Goal: Transaction & Acquisition: Book appointment/travel/reservation

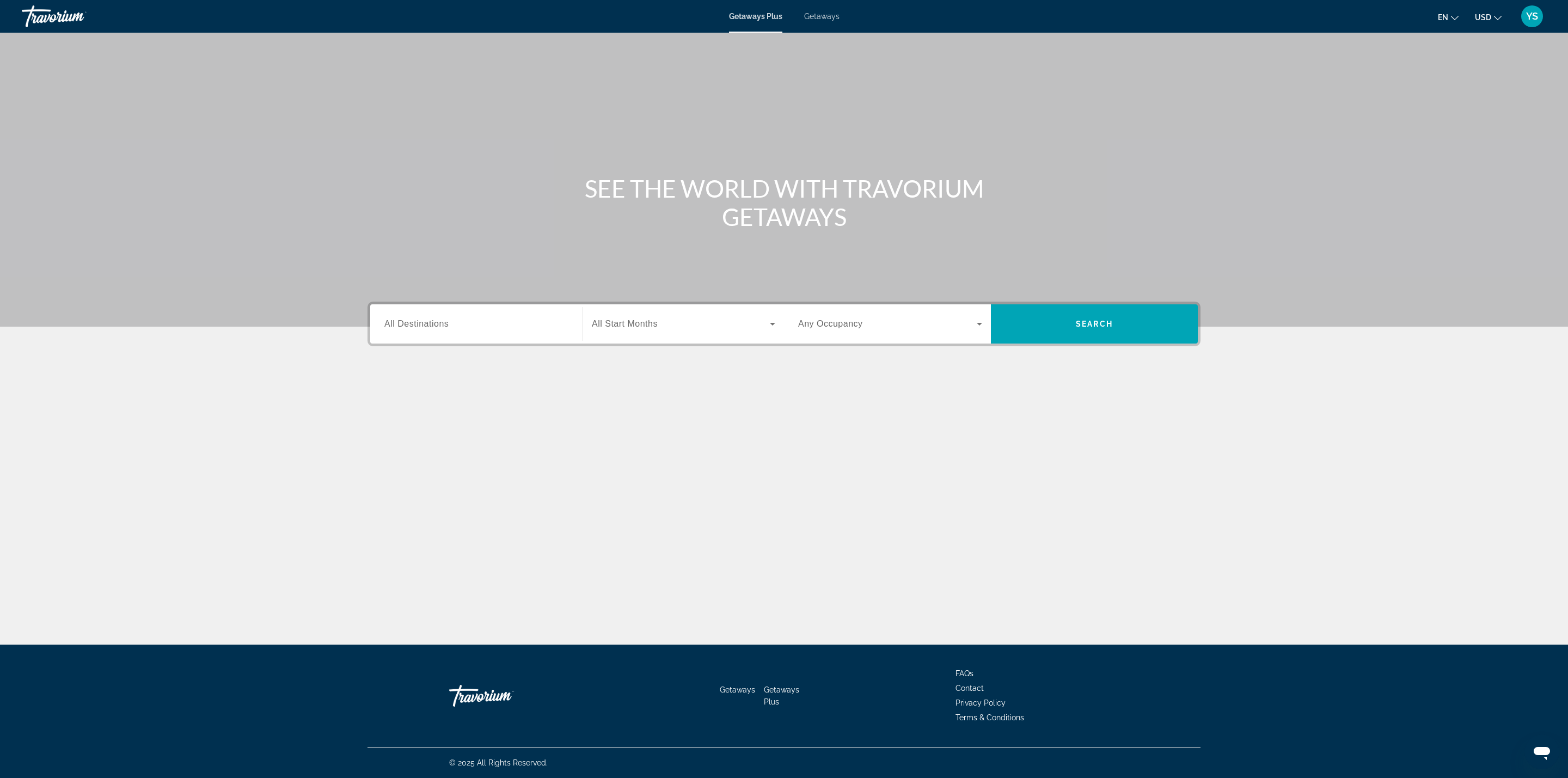
click at [443, 311] on div "Search widget" at bounding box center [476, 324] width 184 height 31
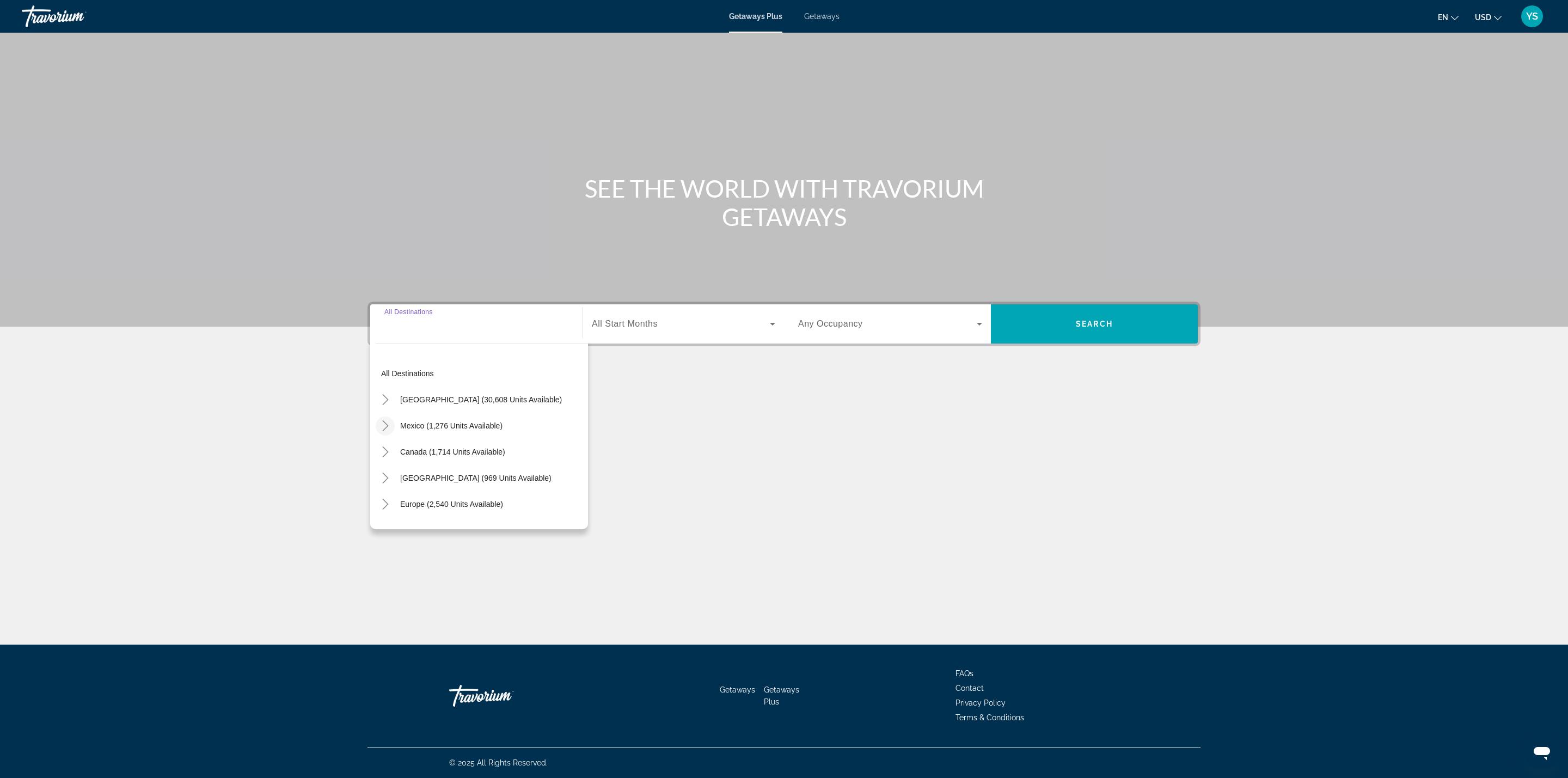
click at [383, 427] on icon "Toggle Mexico (1,276 units available)" at bounding box center [385, 426] width 11 height 11
click at [505, 436] on span "Search widget" at bounding box center [487, 446] width 201 height 26
type input "**********"
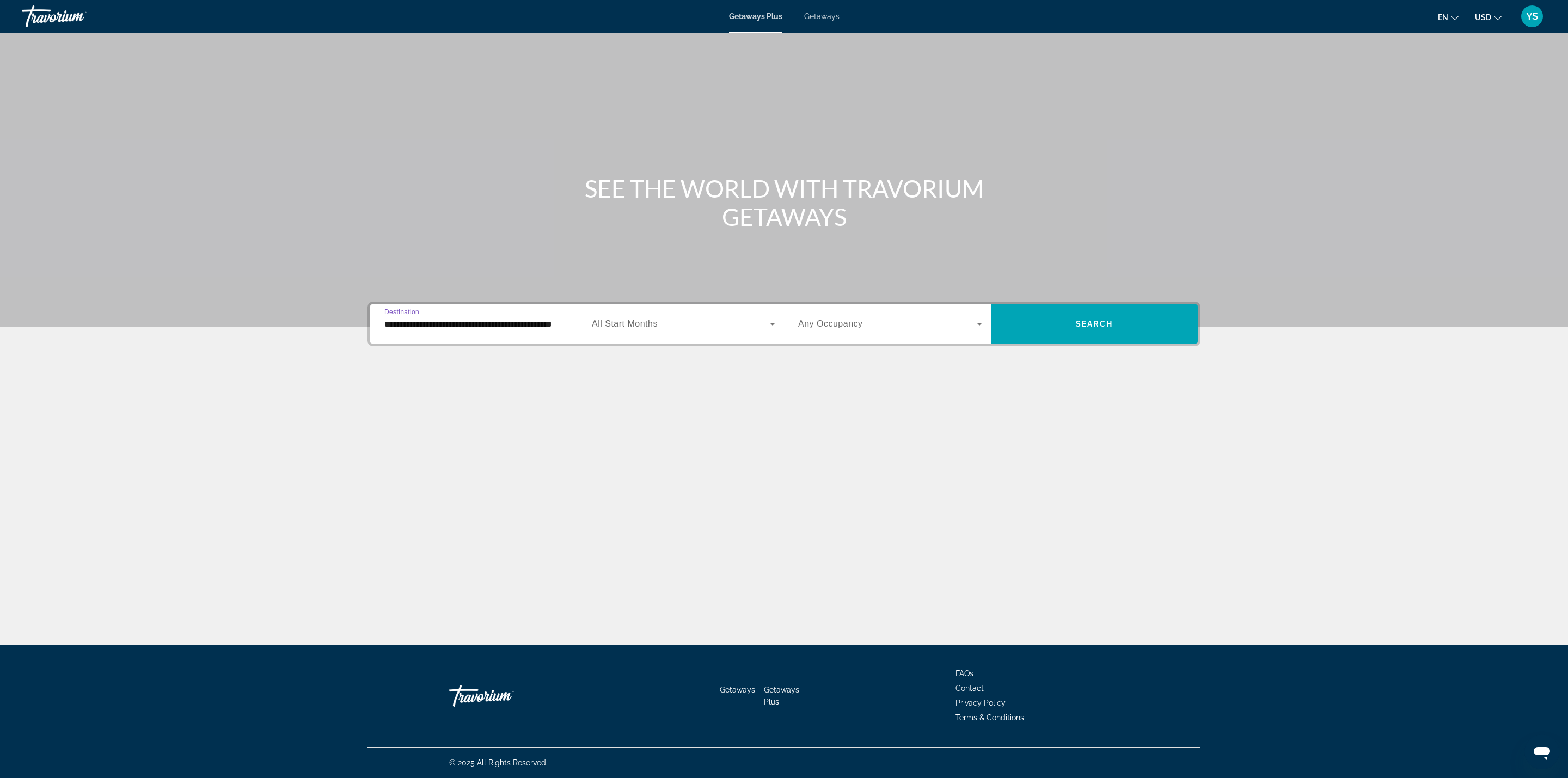
click at [634, 329] on span "Search widget" at bounding box center [681, 323] width 178 height 13
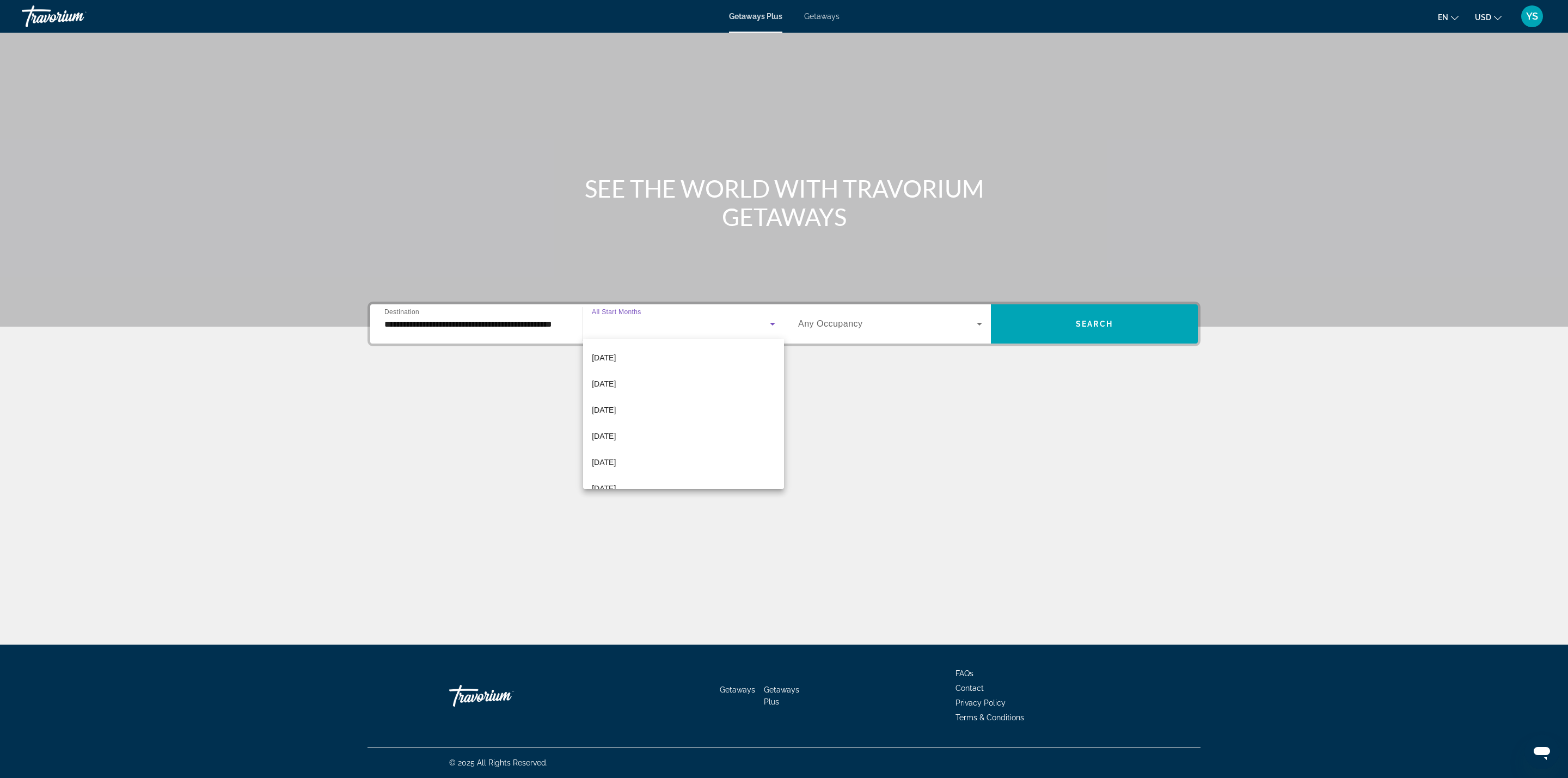
scroll to position [95, 0]
click at [675, 469] on mat-option "[DATE]" at bounding box center [684, 471] width 201 height 26
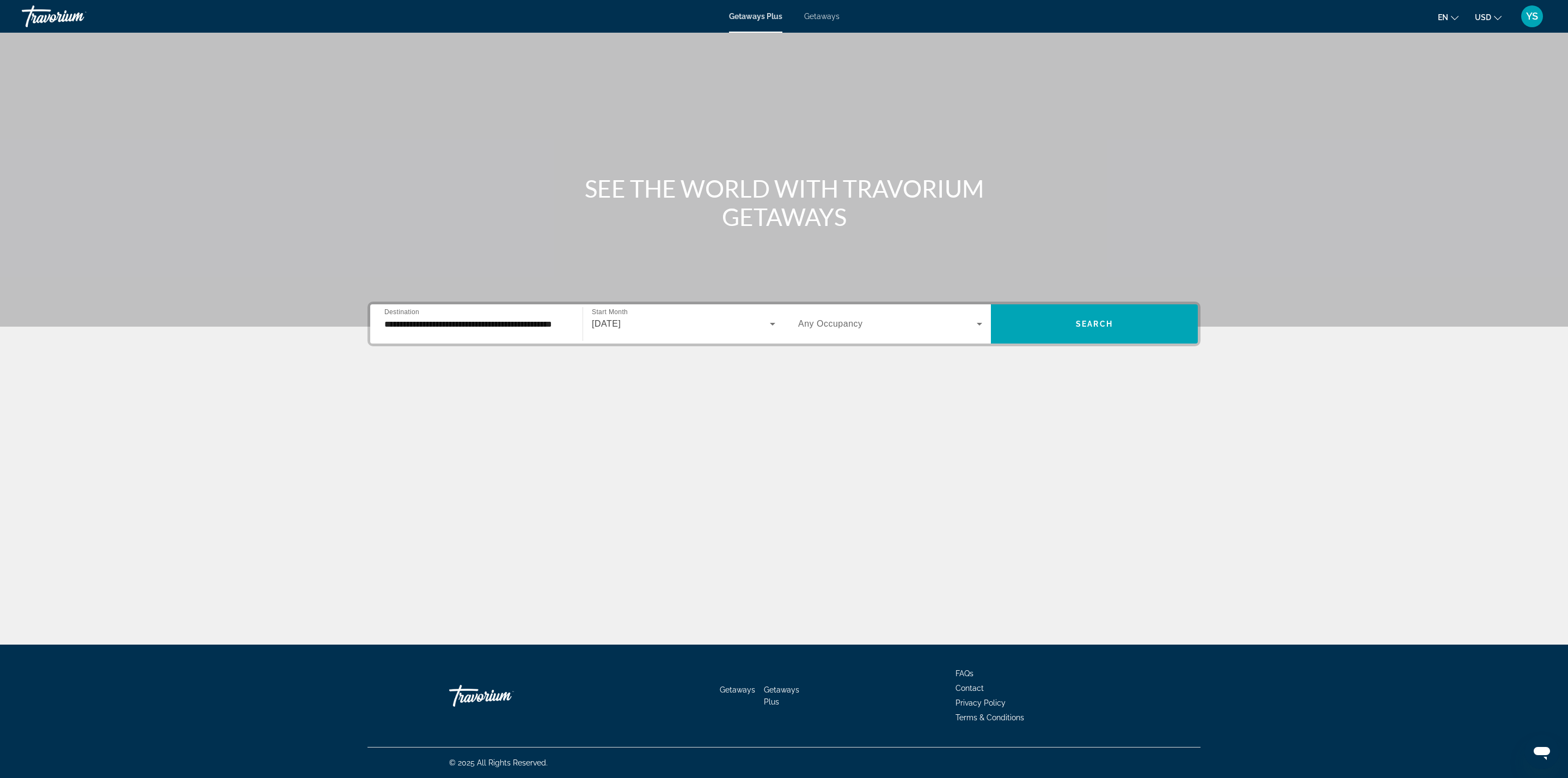
click at [835, 328] on span "Any Occupancy" at bounding box center [830, 323] width 65 height 9
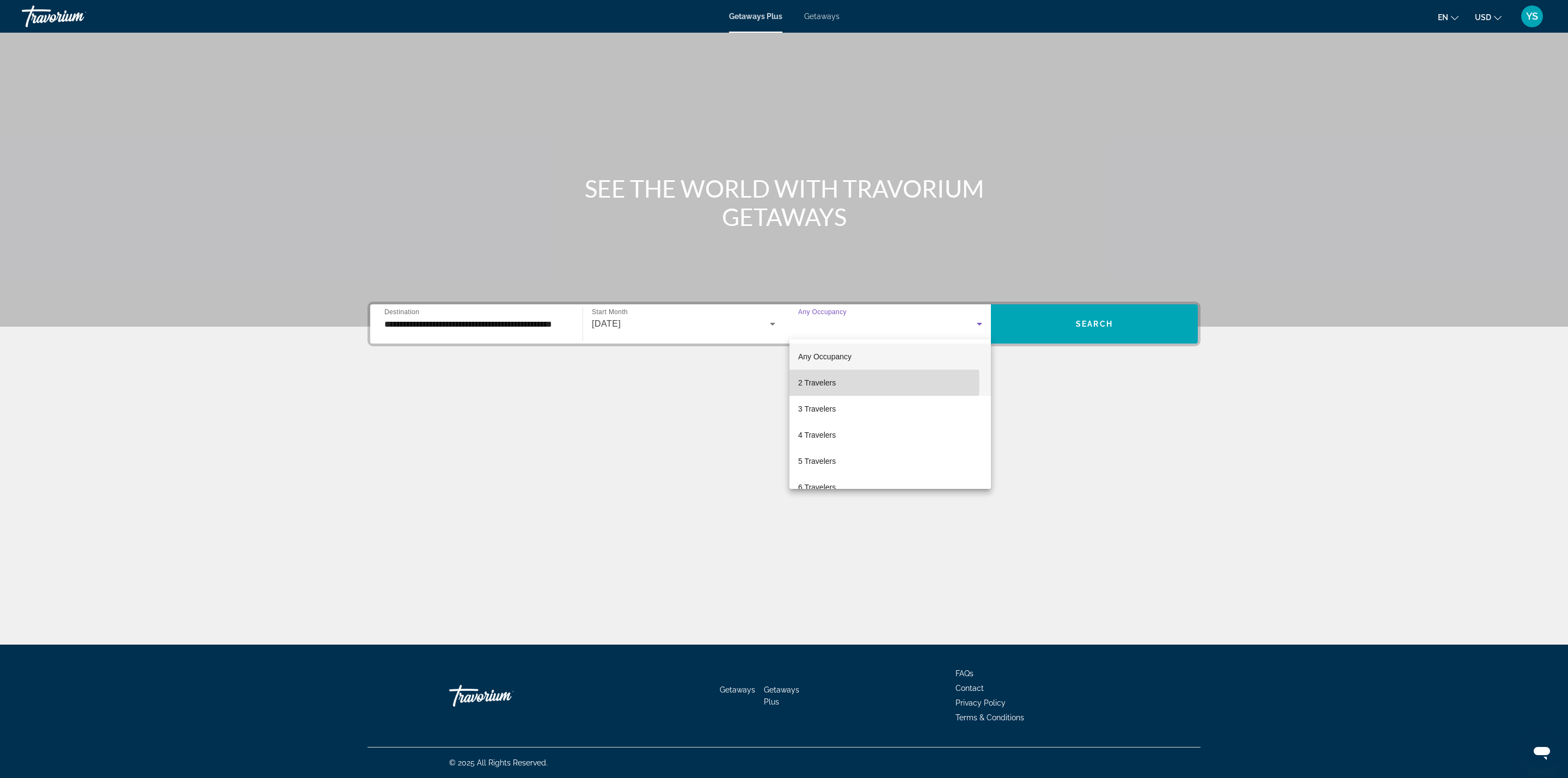
click at [825, 383] on span "2 Travelers" at bounding box center [817, 382] width 38 height 13
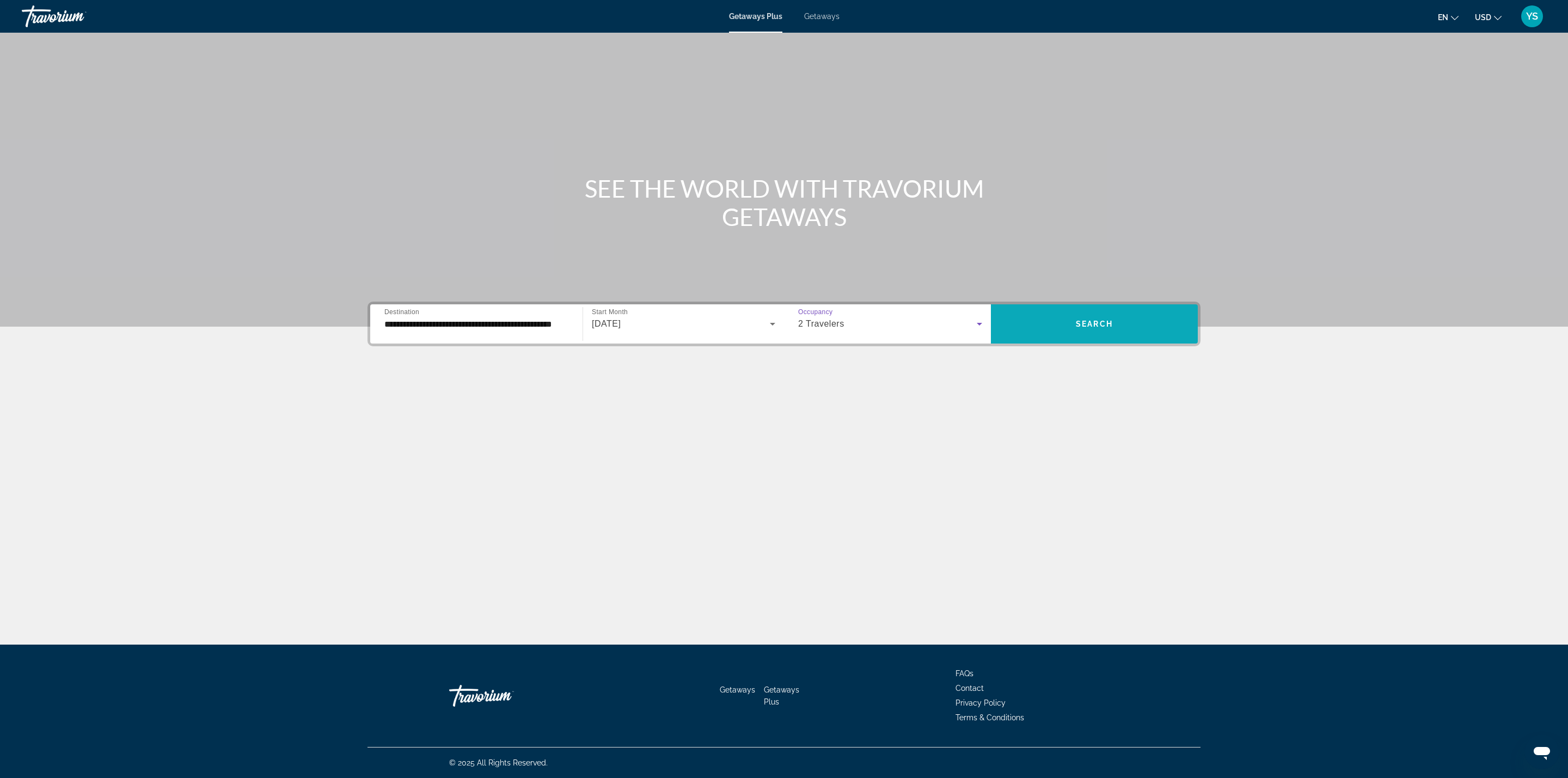
click at [1065, 331] on span "Search widget" at bounding box center [1094, 324] width 207 height 26
click at [488, 318] on input "Destination All Destinations" at bounding box center [476, 324] width 184 height 13
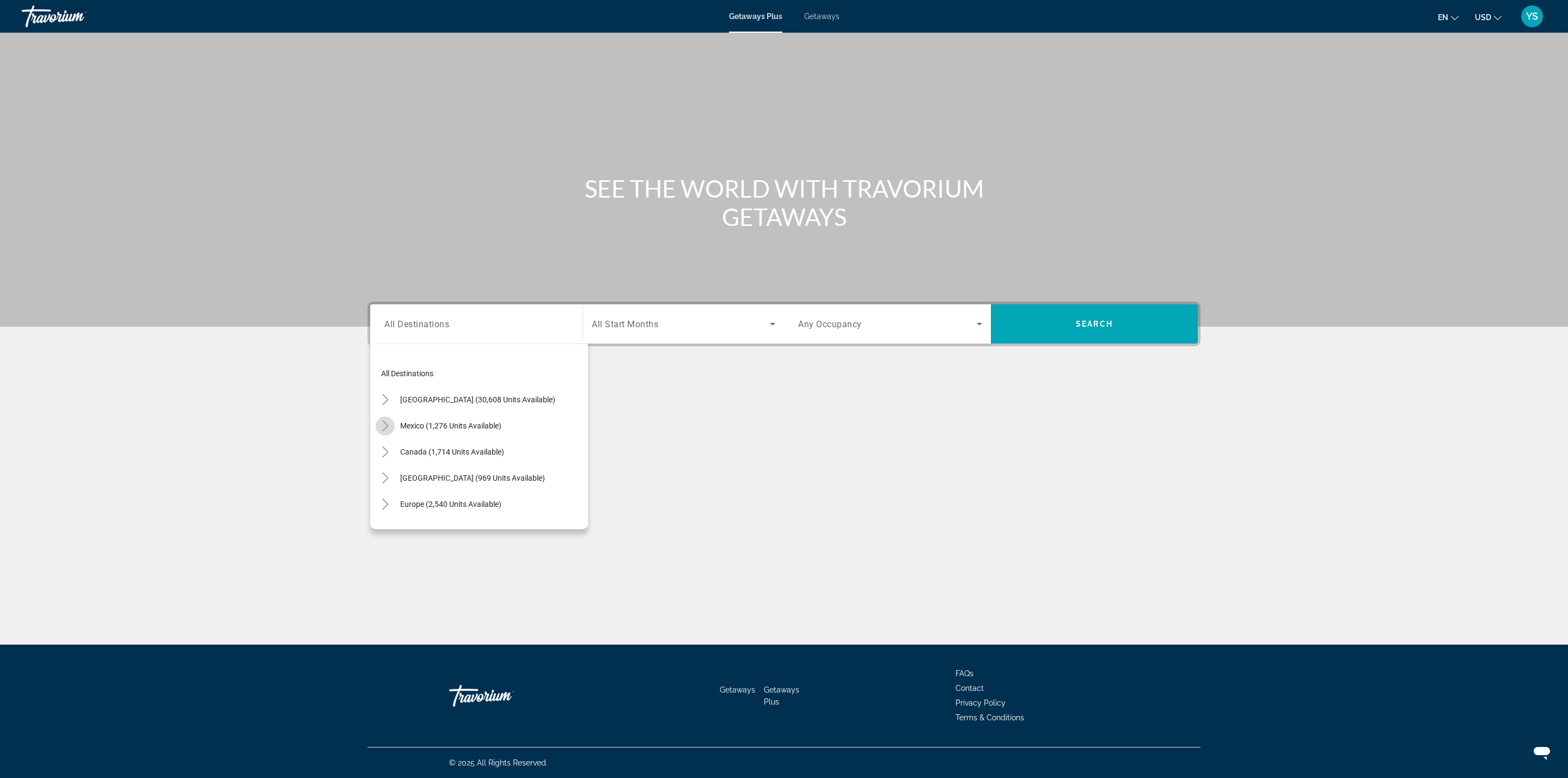
click at [386, 424] on icon "Toggle Mexico (1,276 units available)" at bounding box center [385, 426] width 11 height 11
click at [809, 19] on span "Getaways" at bounding box center [822, 16] width 35 height 9
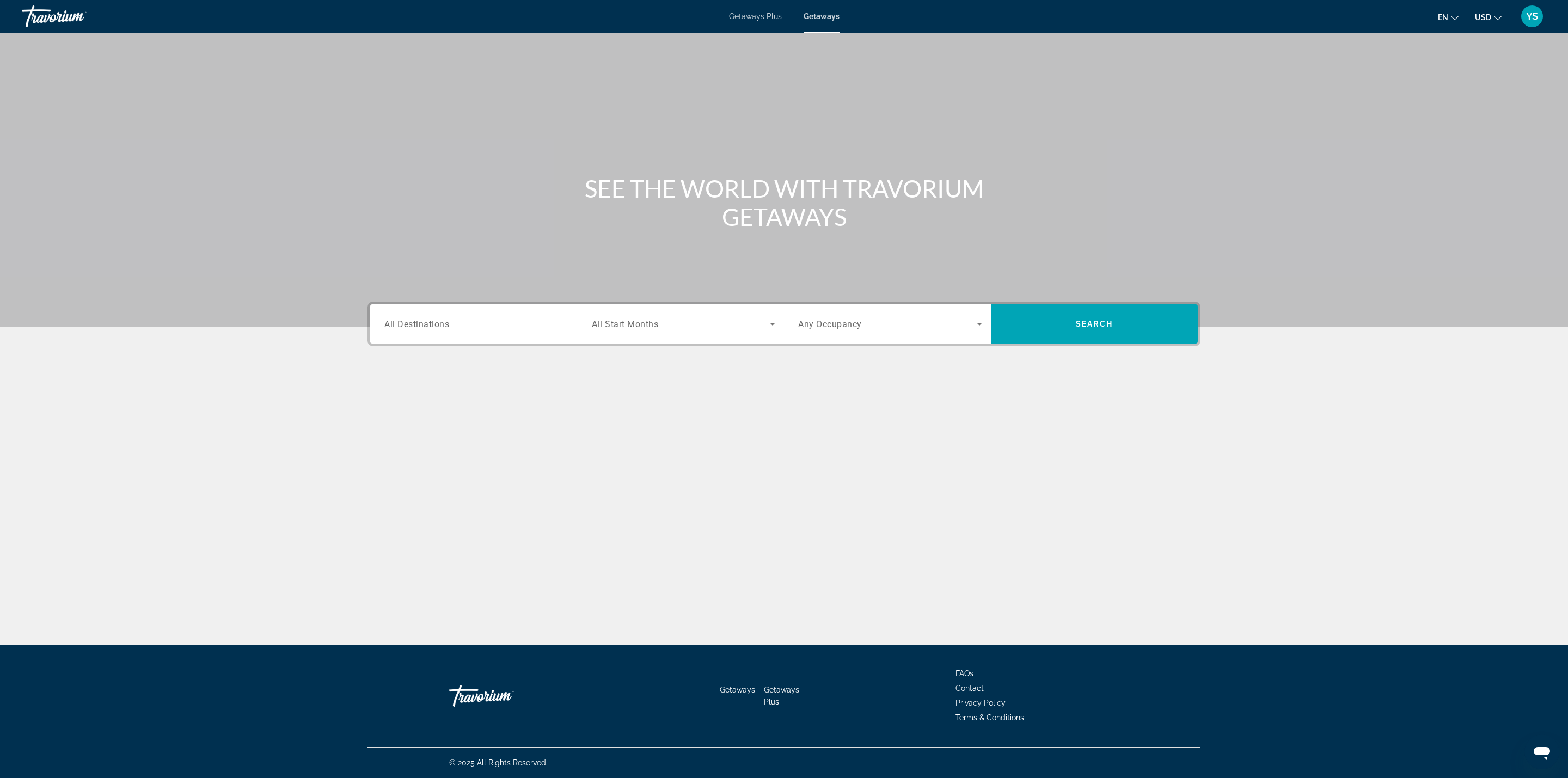
click at [401, 320] on span "All Destinations" at bounding box center [416, 323] width 65 height 10
click at [401, 320] on input "Destination All Destinations" at bounding box center [476, 324] width 184 height 13
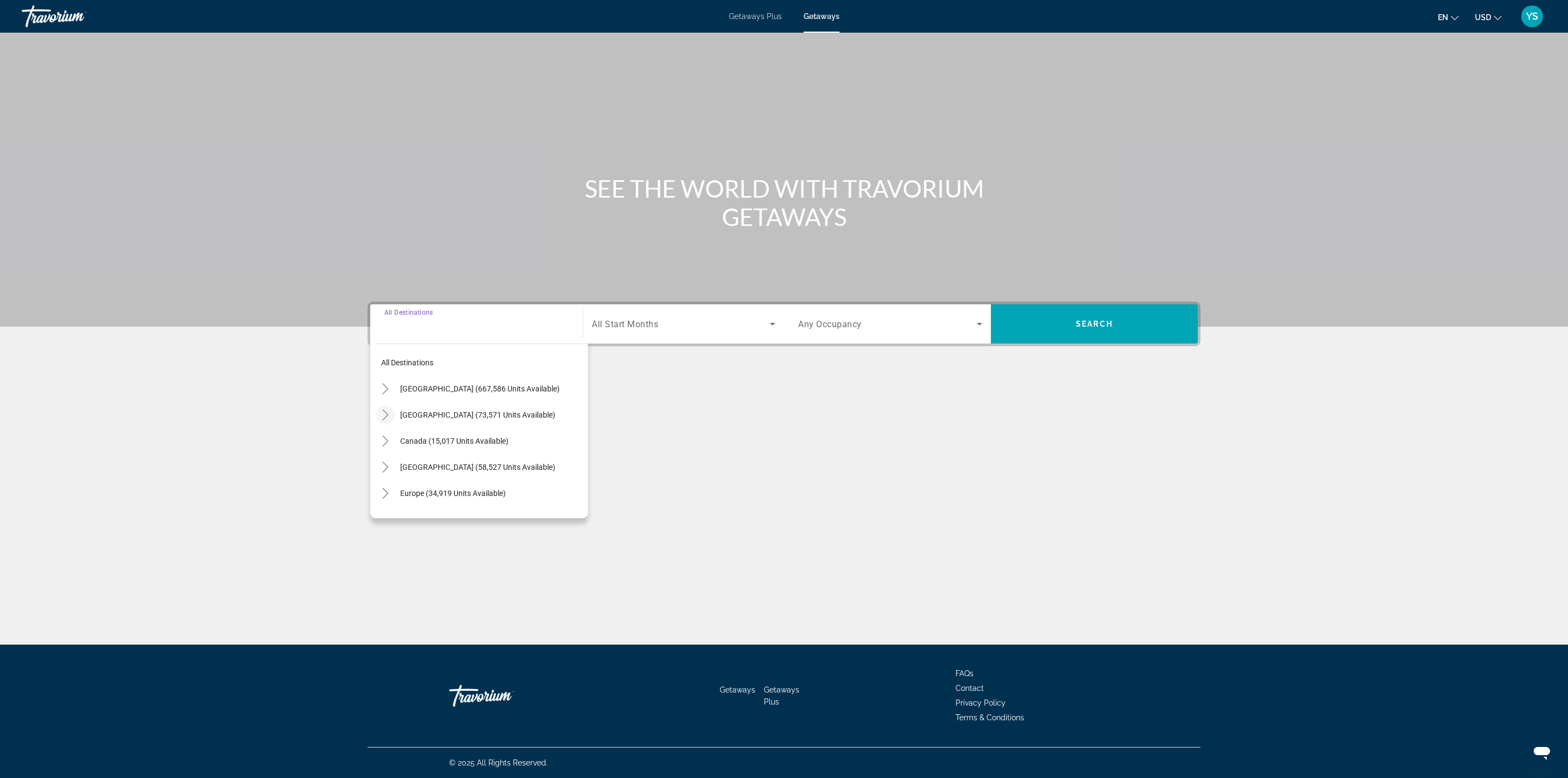
click at [384, 413] on icon "Toggle Mexico (73,571 units available)" at bounding box center [385, 415] width 11 height 11
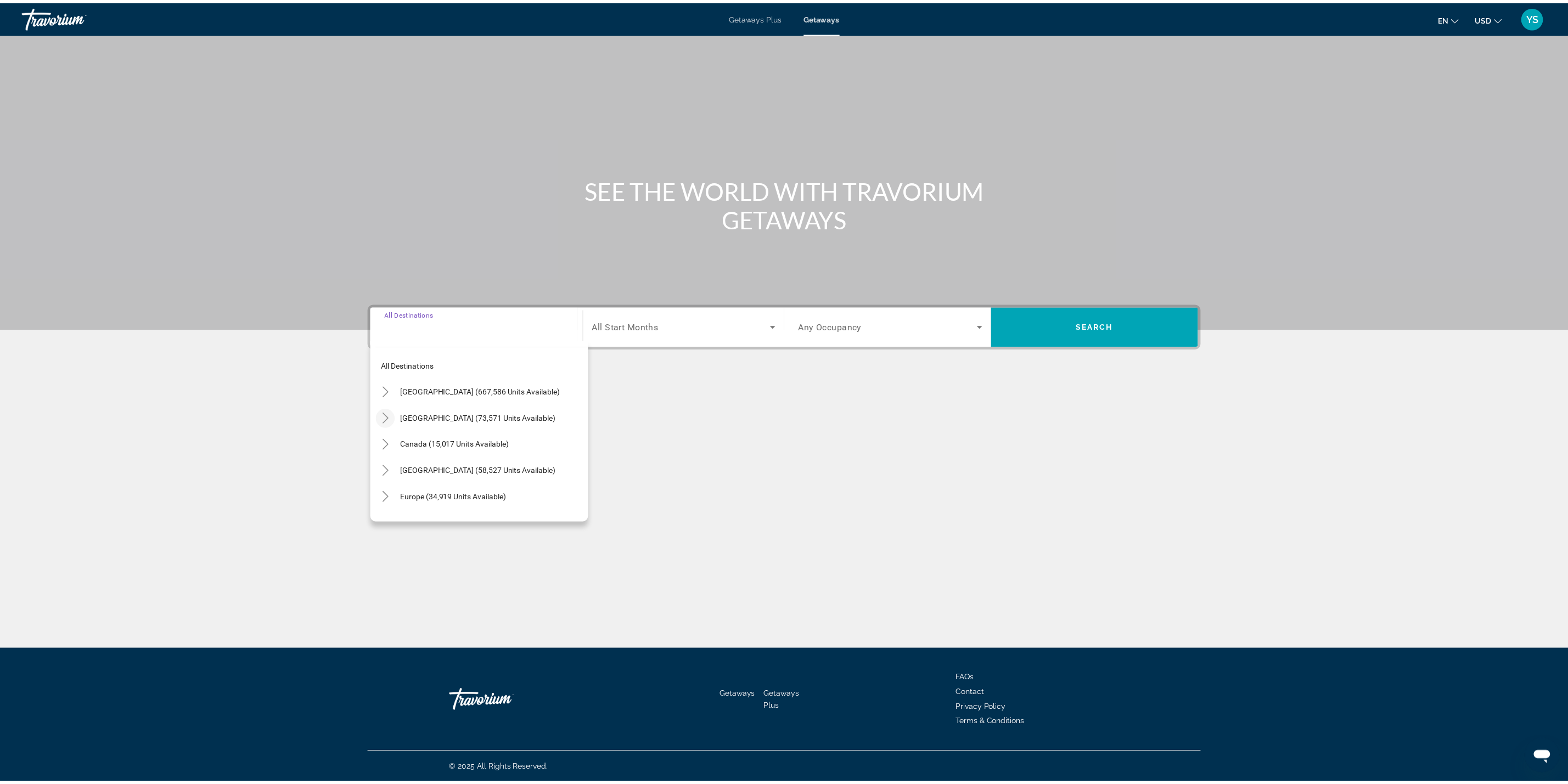
scroll to position [58, 0]
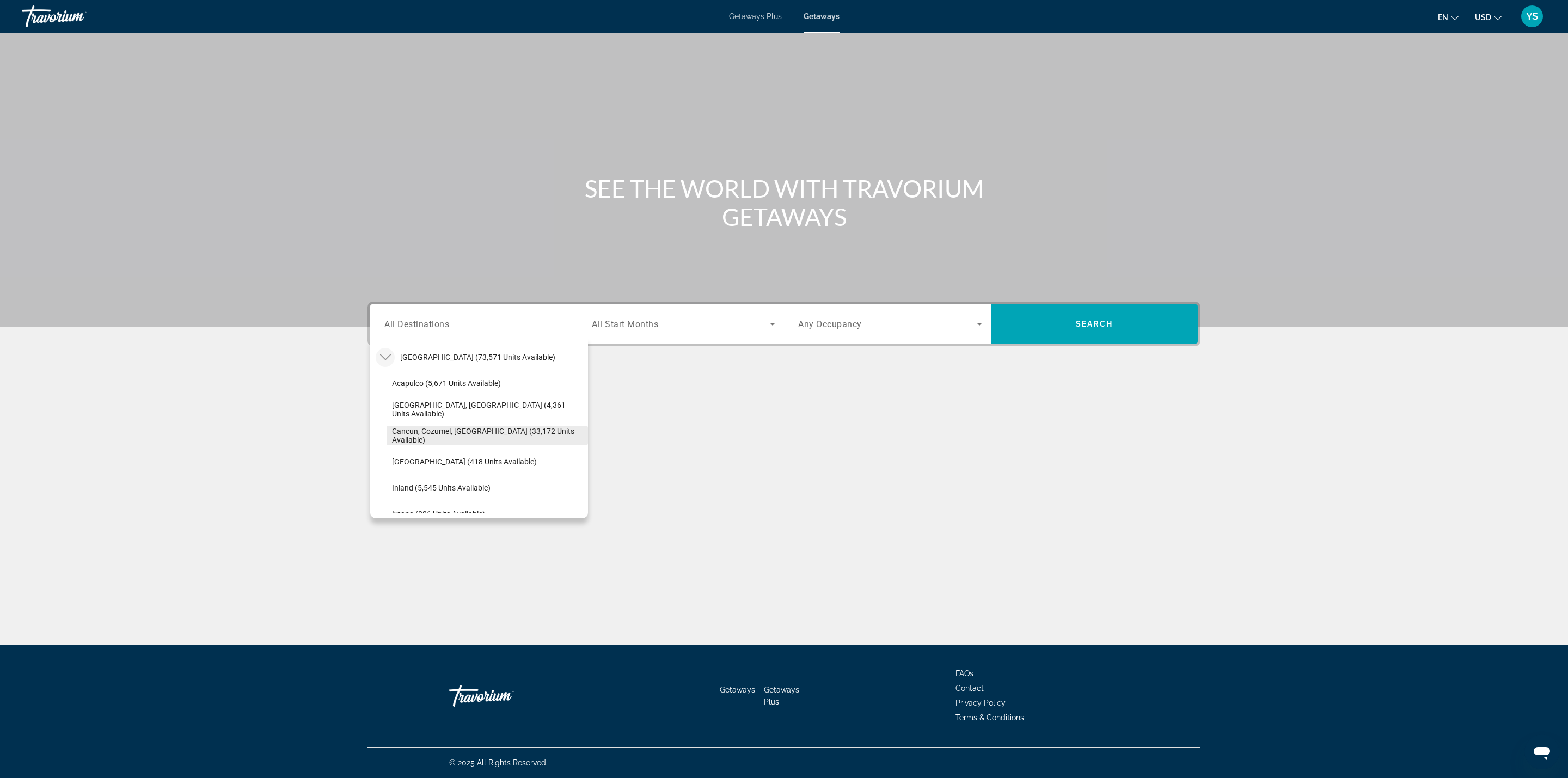
click at [482, 430] on span "Cancun, Cozumel, [GEOGRAPHIC_DATA] (33,172 units available)" at bounding box center [487, 435] width 191 height 18
type input "**********"
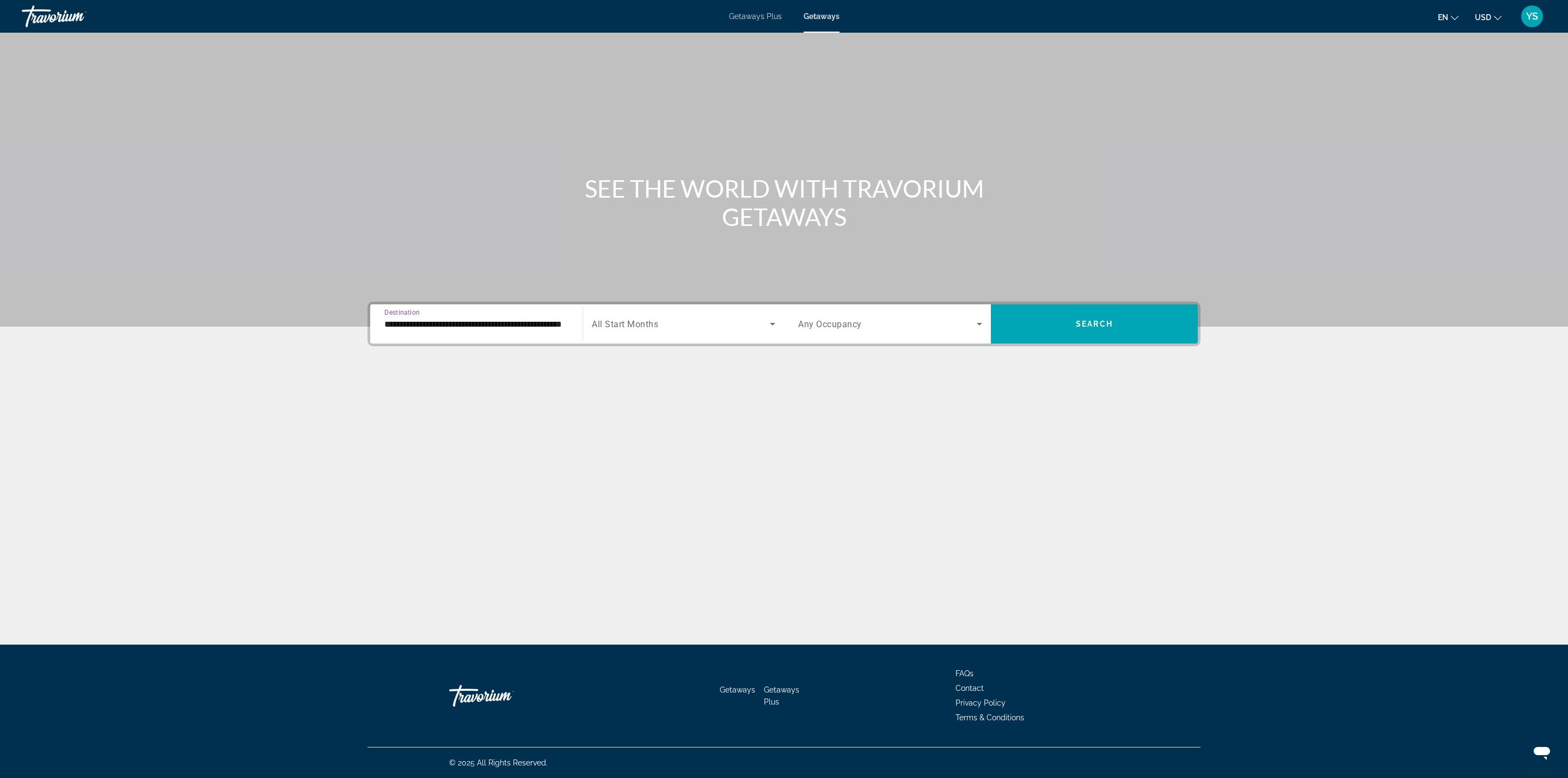
click at [691, 325] on span "Search widget" at bounding box center [681, 323] width 178 height 13
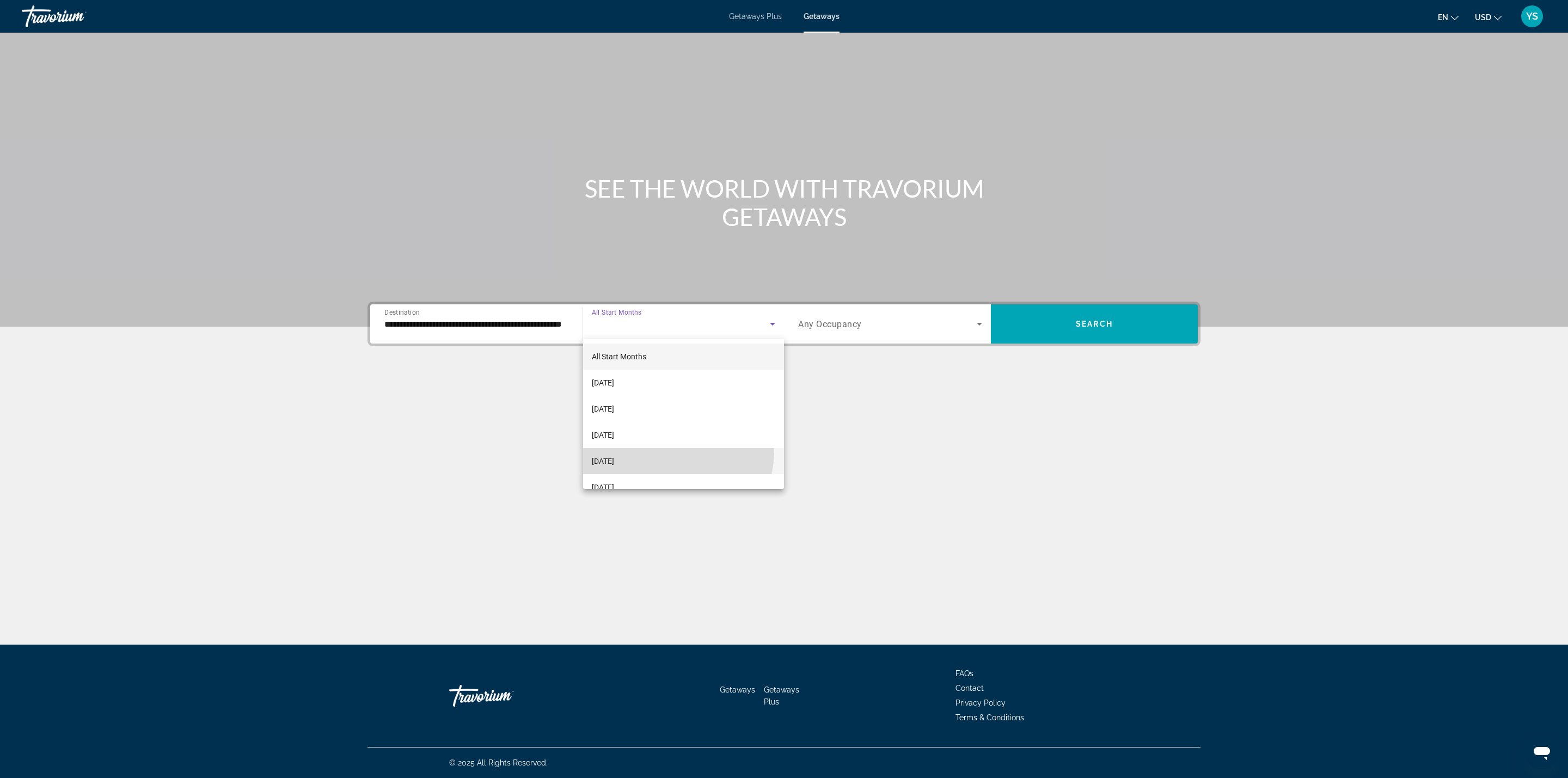
click at [670, 451] on mat-option "[DATE]" at bounding box center [684, 461] width 201 height 26
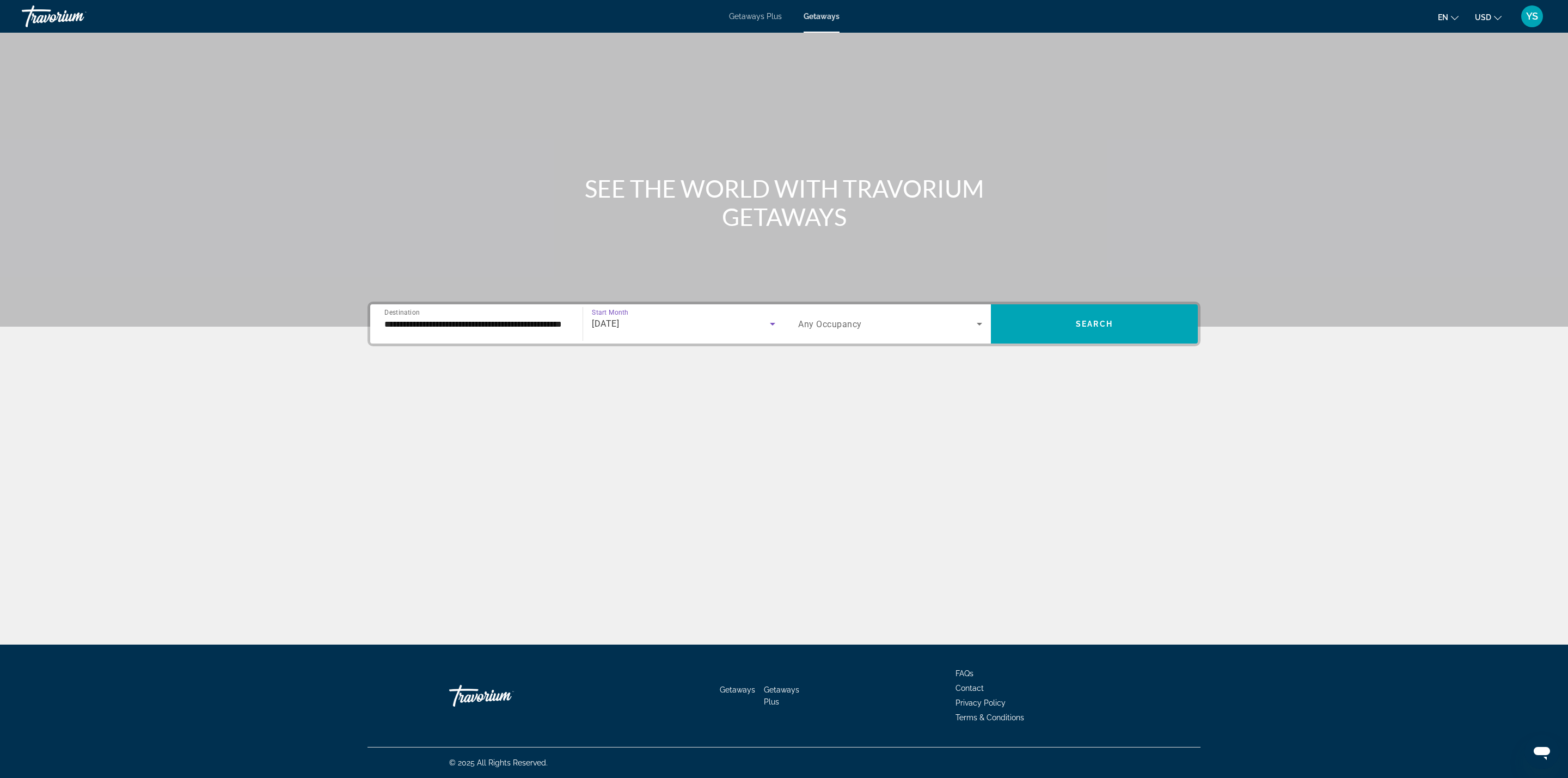
click at [838, 314] on div "Search widget" at bounding box center [890, 324] width 184 height 30
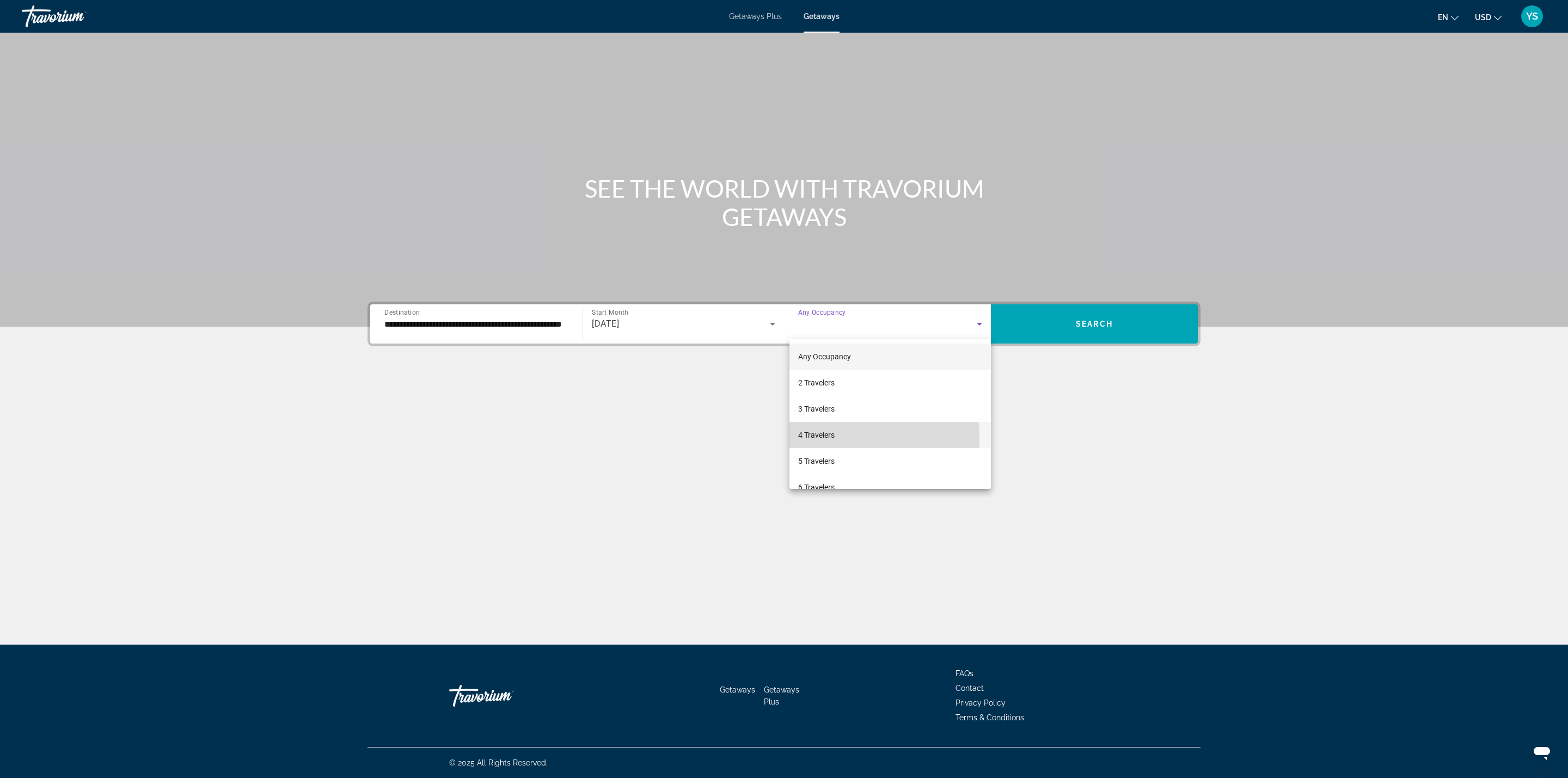
click at [833, 438] on span "4 Travelers" at bounding box center [816, 435] width 37 height 13
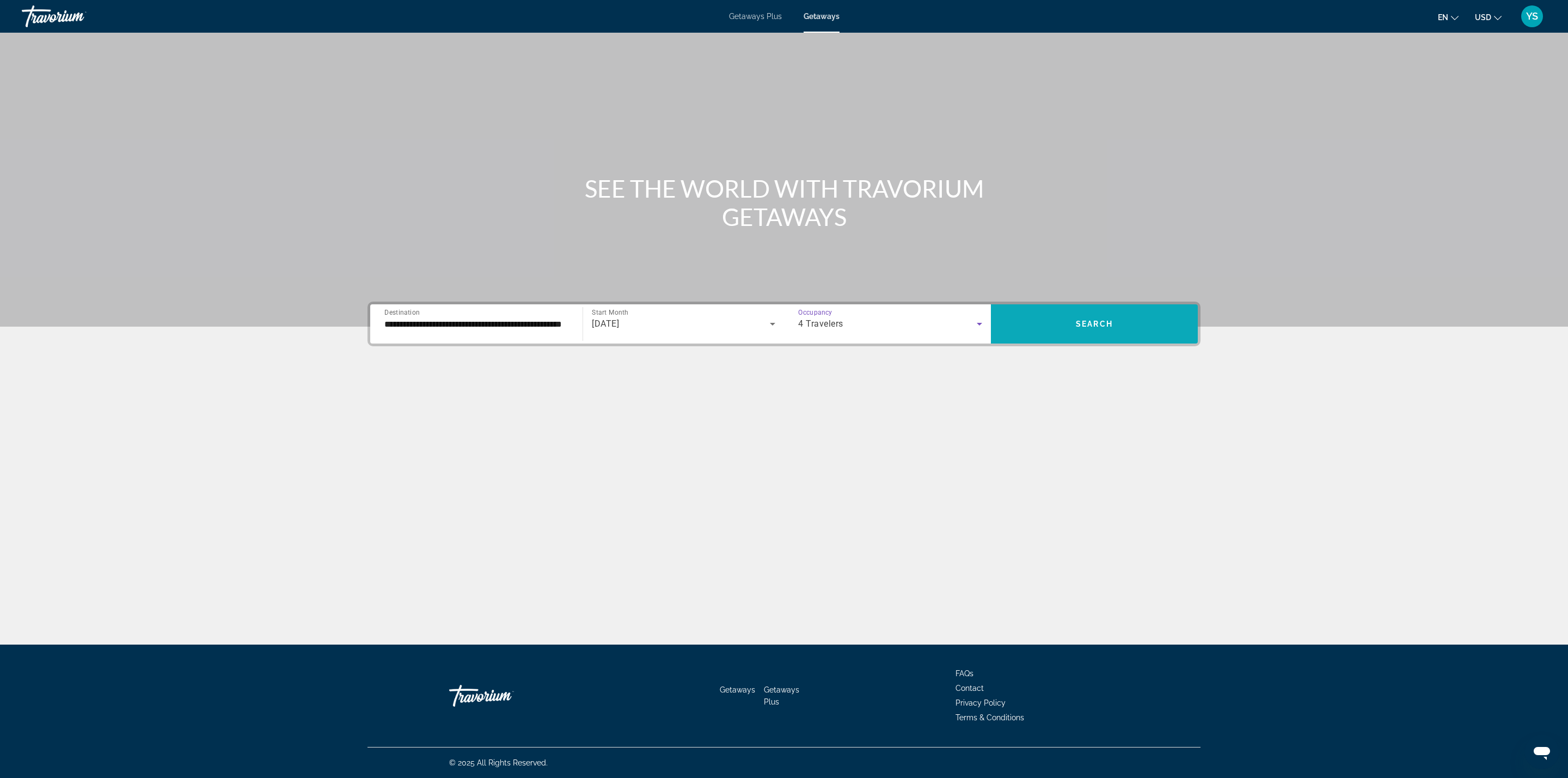
click at [1039, 322] on span "Search widget" at bounding box center [1094, 324] width 207 height 26
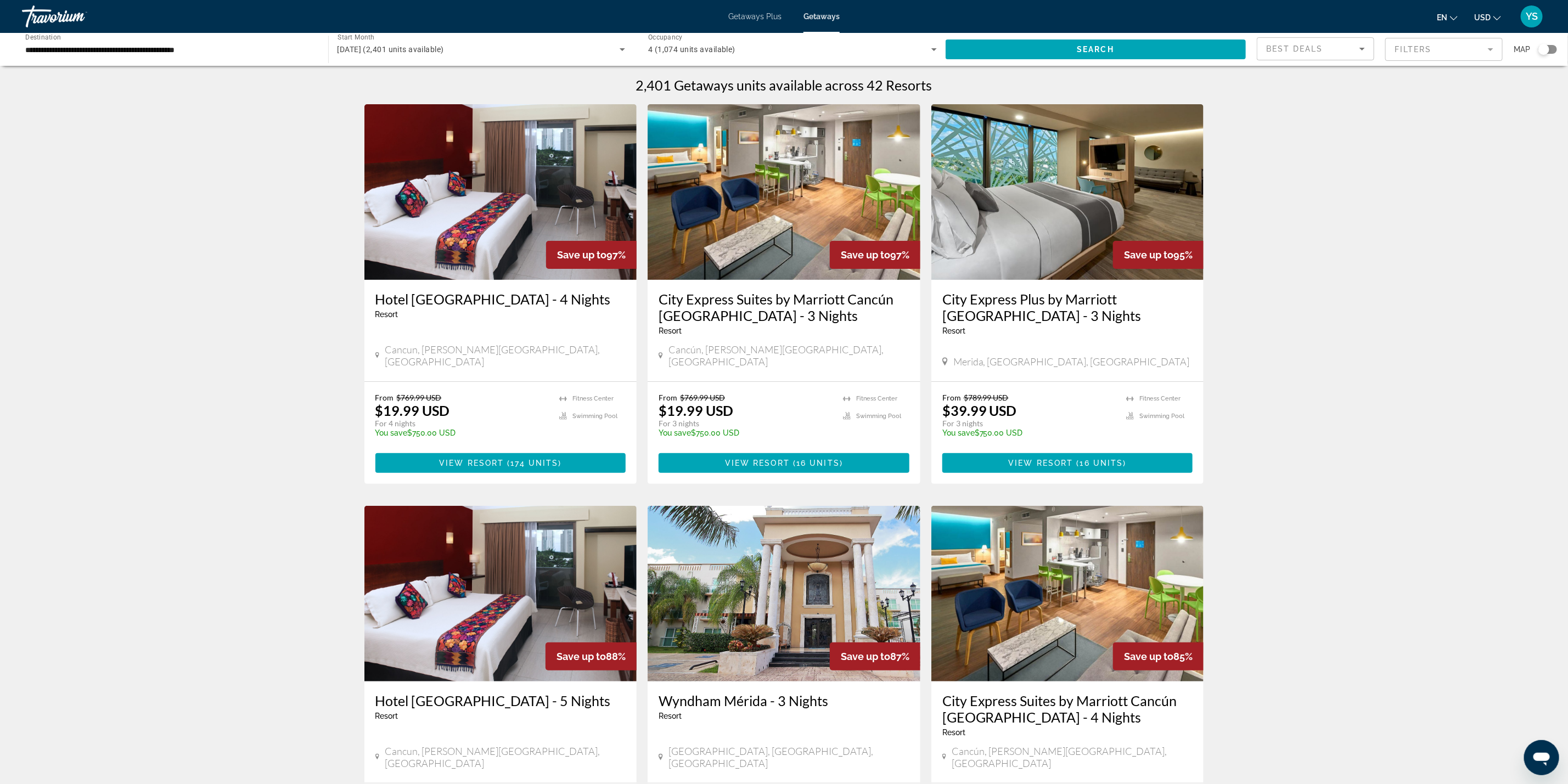
click at [1552, 51] on div "Search widget" at bounding box center [1548, 49] width 18 height 9
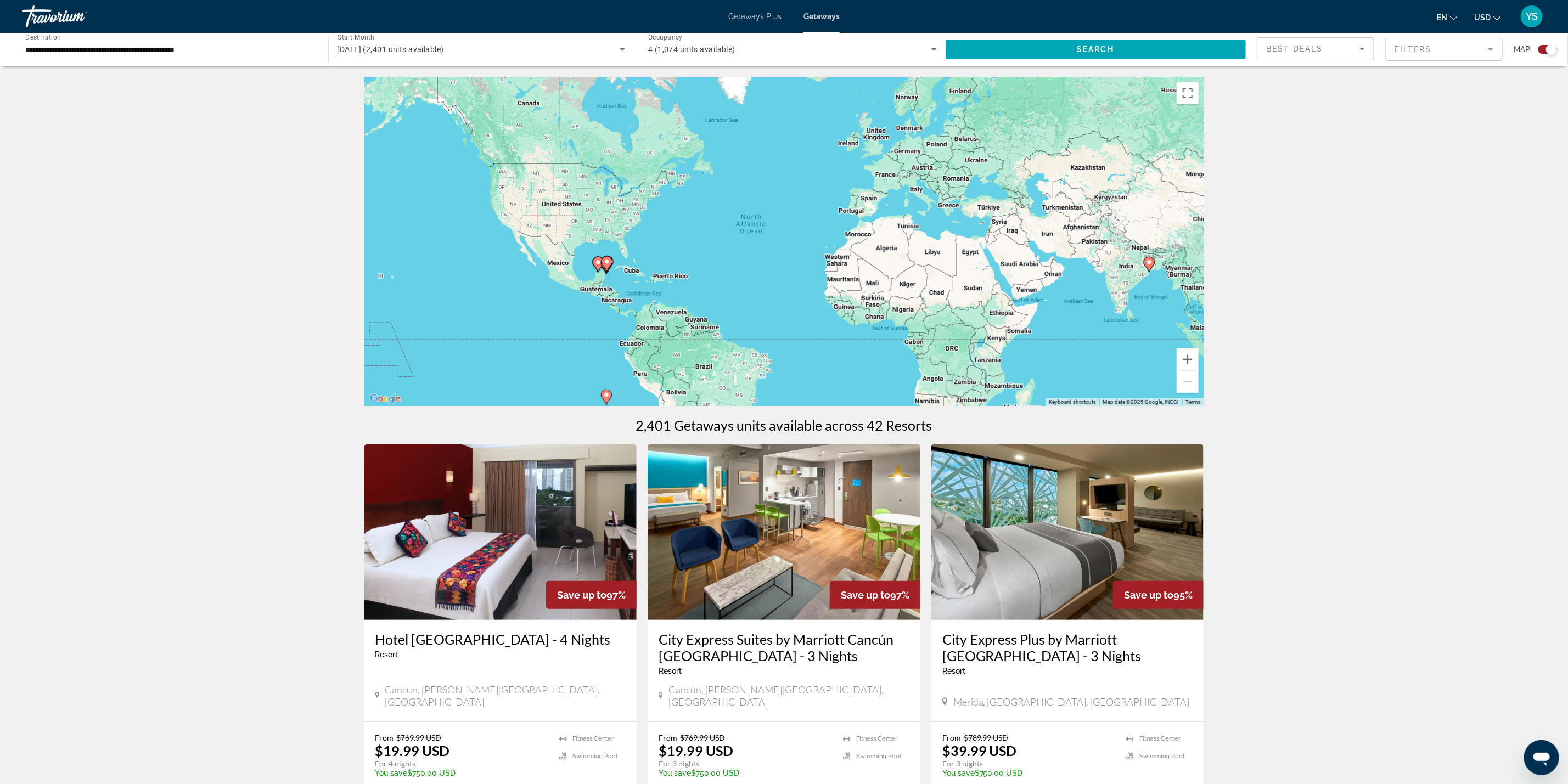
click at [598, 269] on icon "Main content" at bounding box center [598, 264] width 10 height 14
click at [598, 269] on div "To activate drag with keyboard, press Alt + Enter. Once in keyboard drag state,…" at bounding box center [784, 241] width 840 height 329
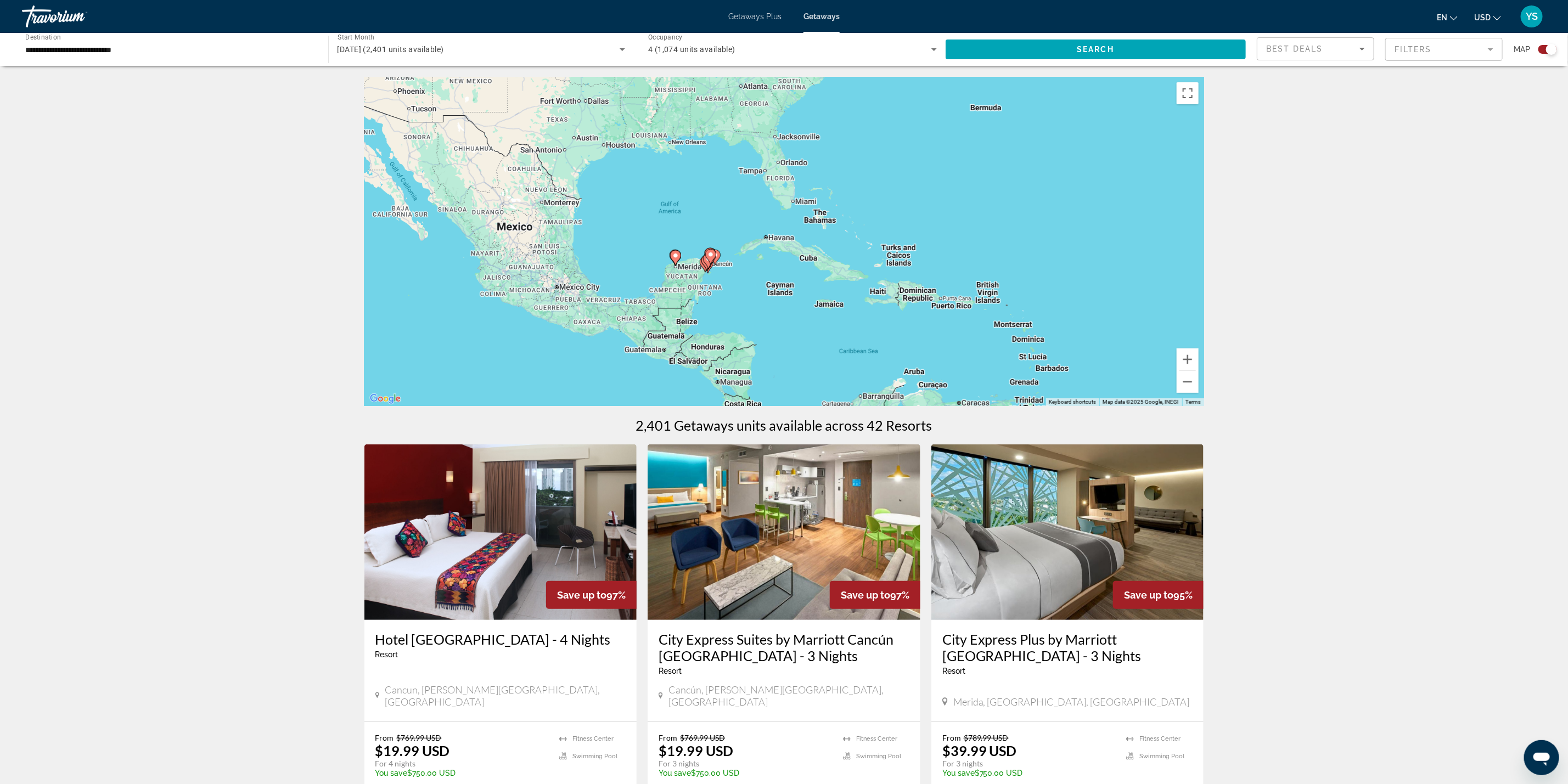
click at [707, 272] on icon "Main content" at bounding box center [708, 265] width 11 height 15
type input "**********"
click at [707, 272] on div "To activate drag with keyboard, press Alt + Enter. Once in keyboard drag state,…" at bounding box center [784, 241] width 840 height 329
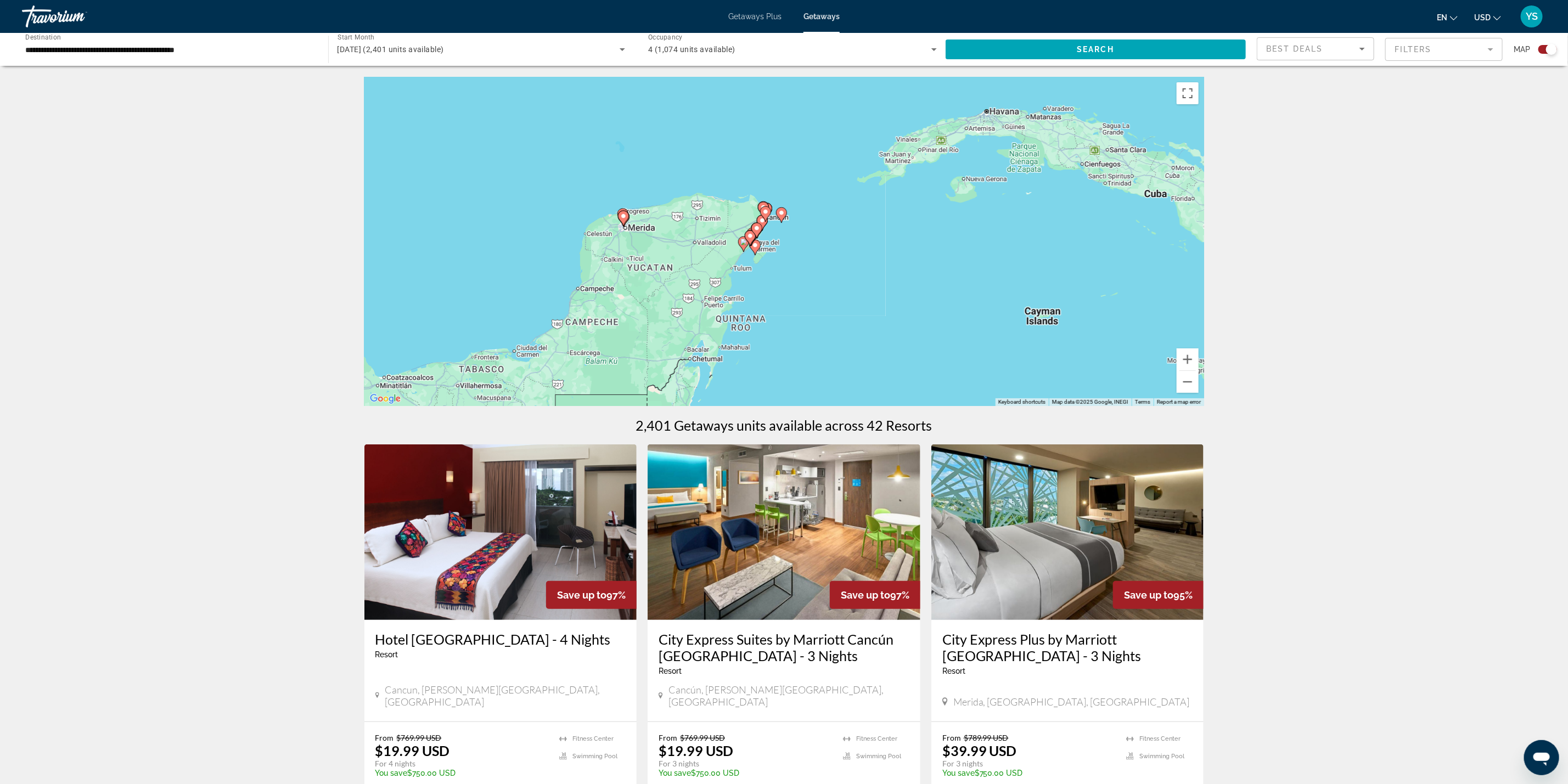
click at [762, 236] on div "To activate drag with keyboard, press Alt + Enter. Once in keyboard drag state,…" at bounding box center [784, 241] width 840 height 329
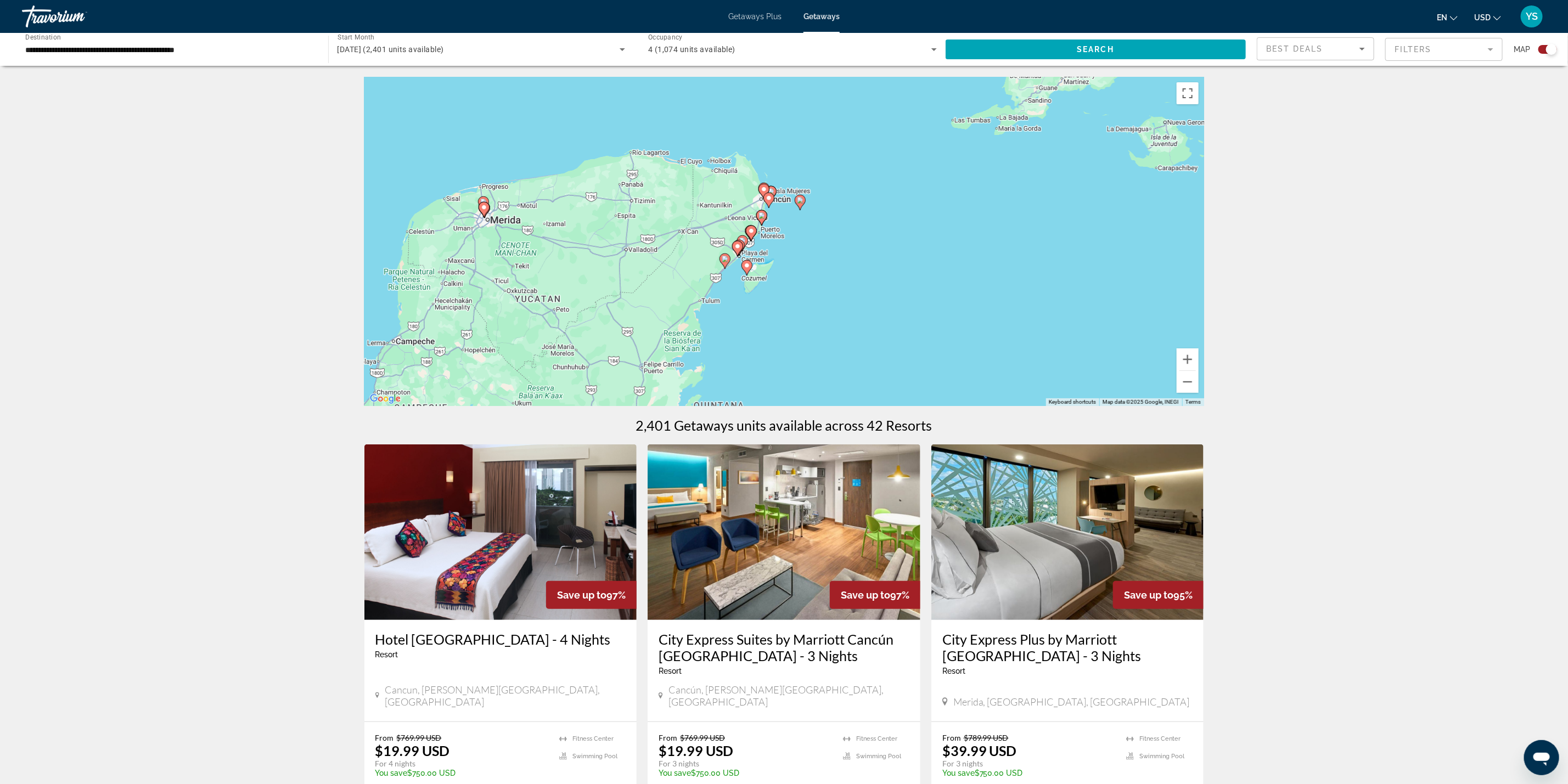
click at [801, 236] on div "To activate drag with keyboard, press Alt + Enter. Once in keyboard drag state,…" at bounding box center [784, 241] width 840 height 329
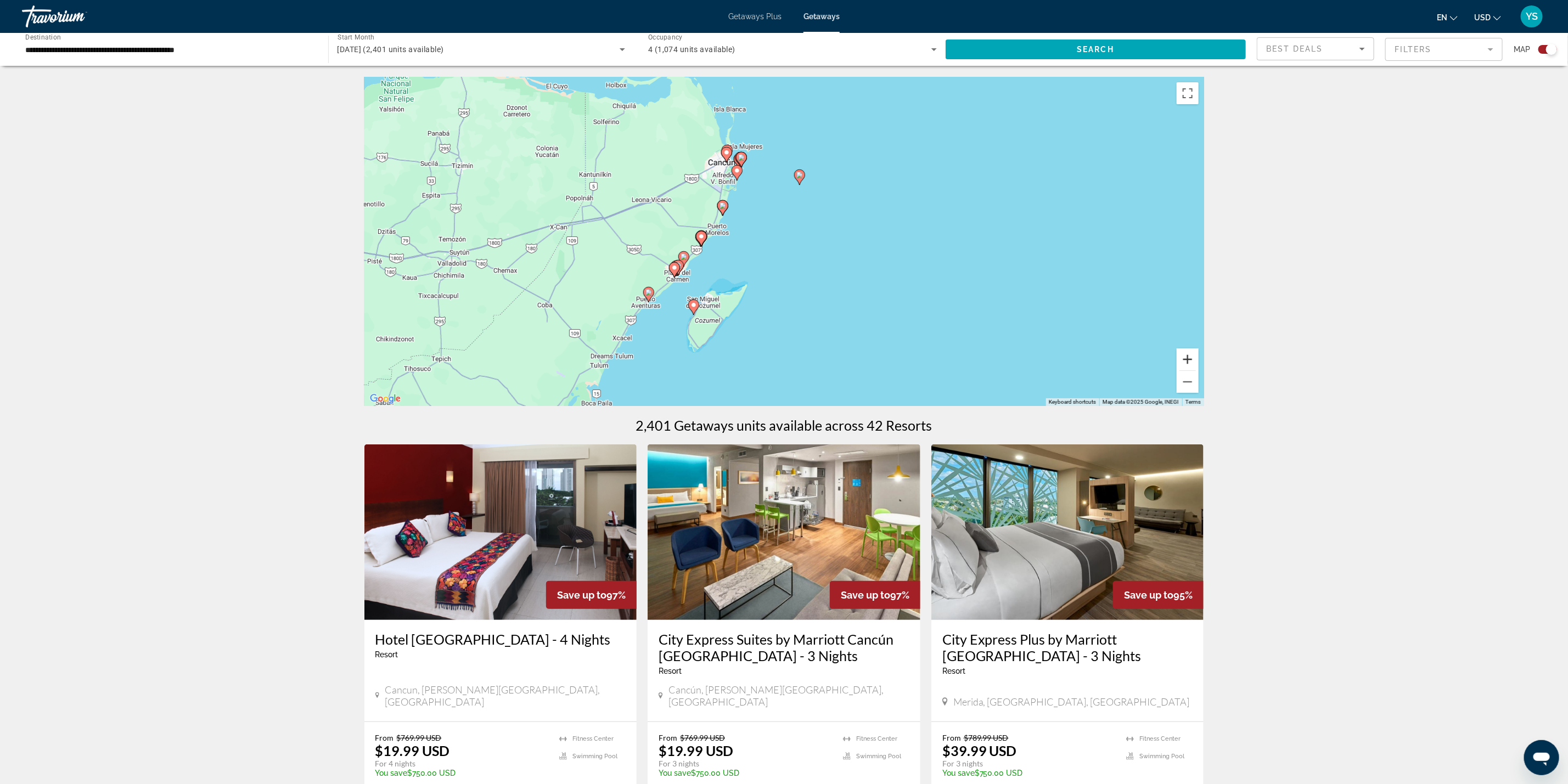
click at [1188, 359] on button "Zoom in" at bounding box center [1188, 359] width 22 height 22
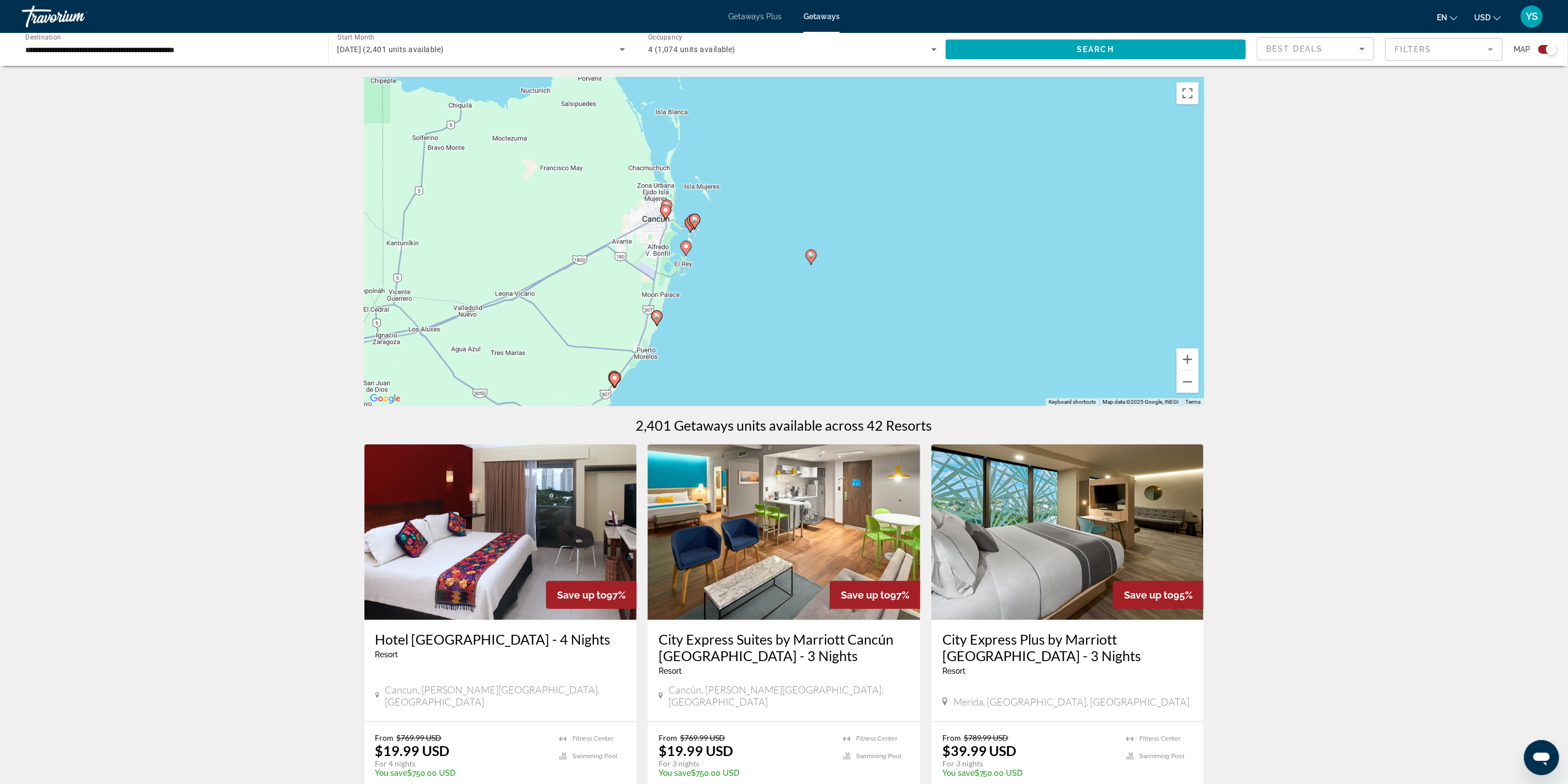
drag, startPoint x: 686, startPoint y: 299, endPoint x: 684, endPoint y: 350, distance: 51.0
click at [684, 350] on div "To activate drag with keyboard, press Alt + Enter. Once in keyboard drag state,…" at bounding box center [784, 241] width 840 height 329
click at [686, 229] on icon "Main content" at bounding box center [690, 228] width 11 height 15
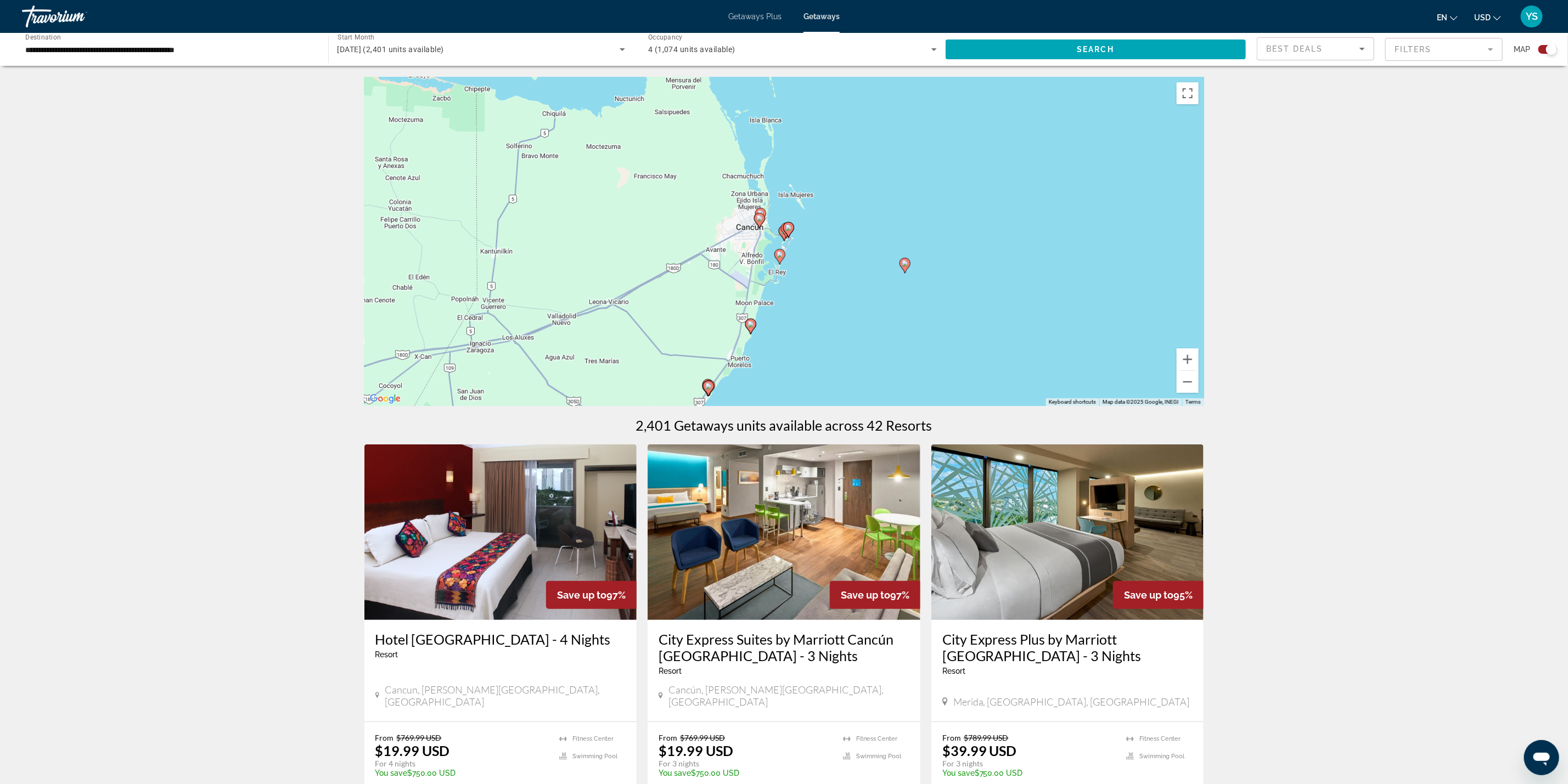
click at [686, 229] on div "To activate drag with keyboard, press Alt + Enter. Once in keyboard drag state,…" at bounding box center [784, 241] width 840 height 329
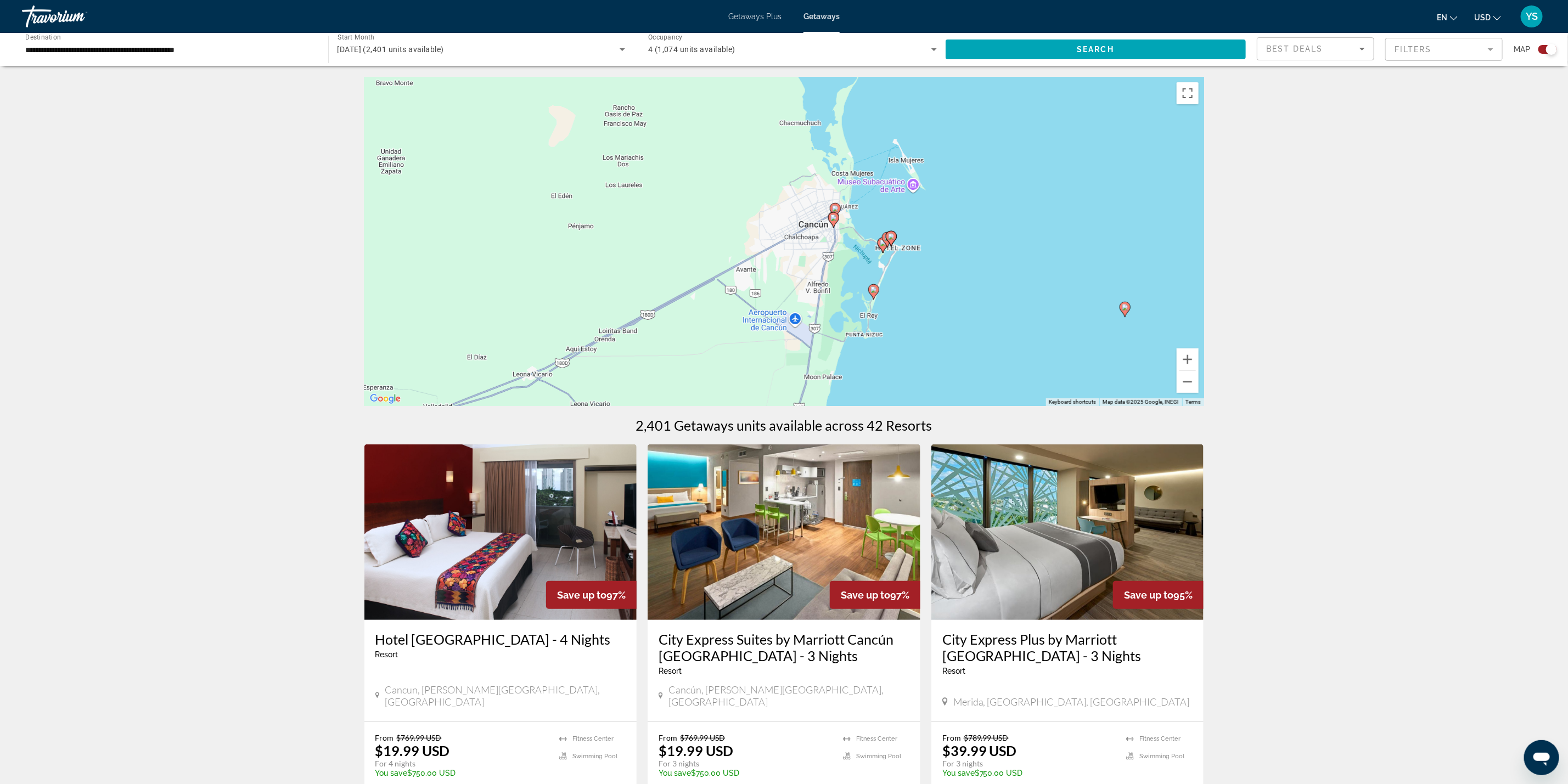
click at [896, 242] on gmp-advanced-marker "Main content" at bounding box center [892, 239] width 11 height 17
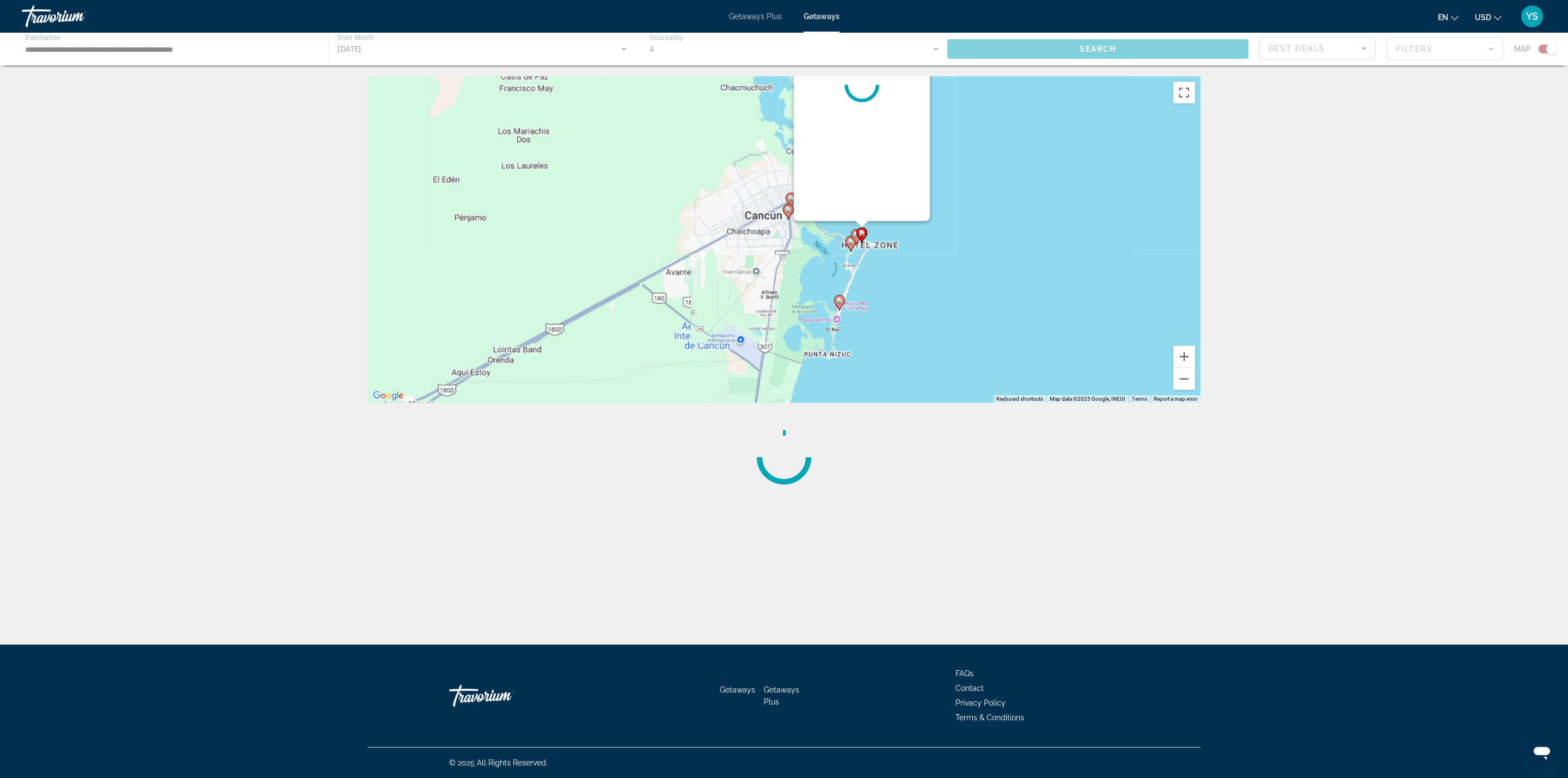
click at [889, 240] on div "To activate drag with keyboard, press Alt + Enter. Once in keyboard drag state,…" at bounding box center [784, 239] width 833 height 327
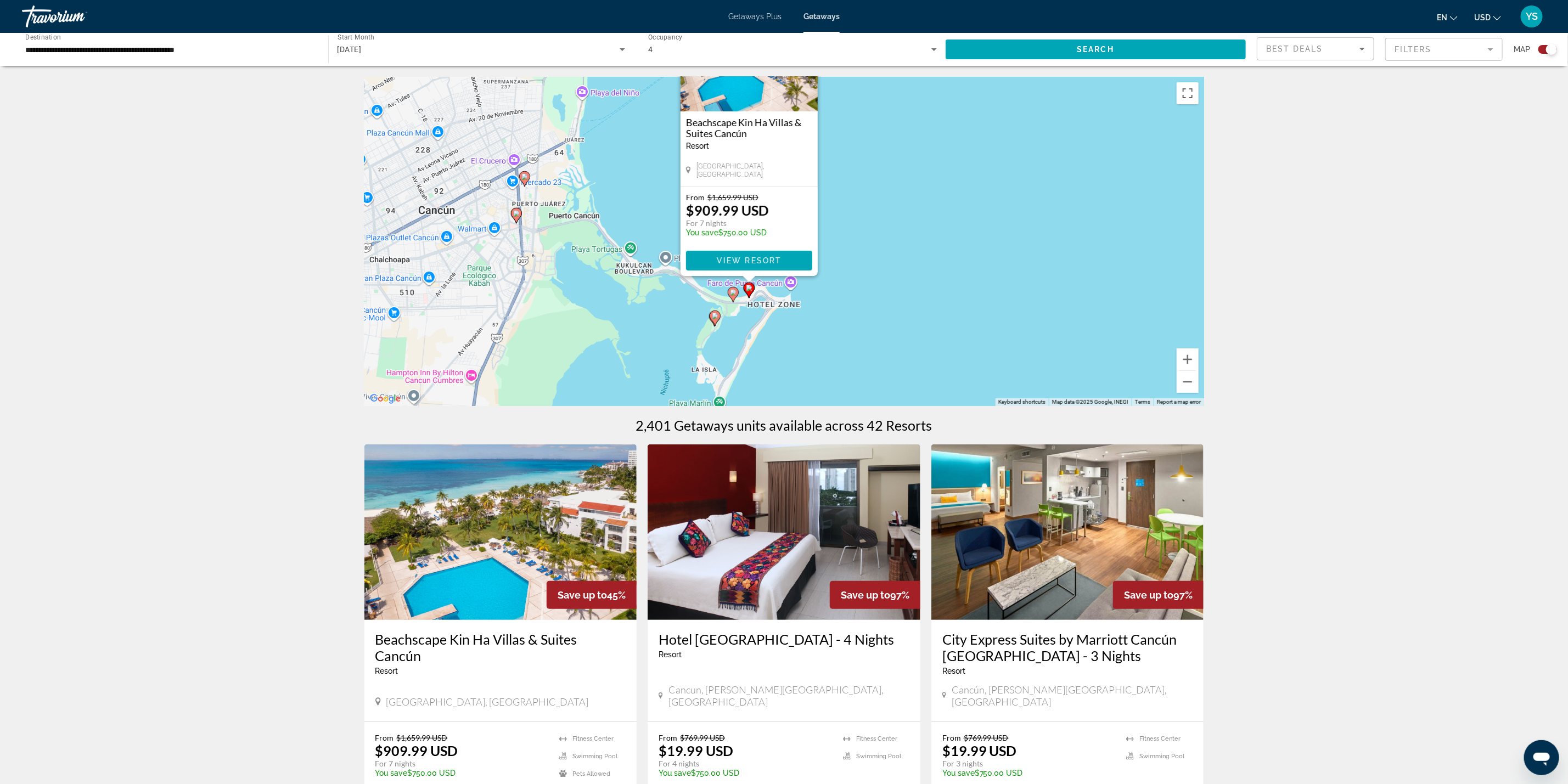
click at [897, 326] on div "To activate drag with keyboard, press Alt + Enter. Once in keyboard drag state,…" at bounding box center [784, 241] width 840 height 329
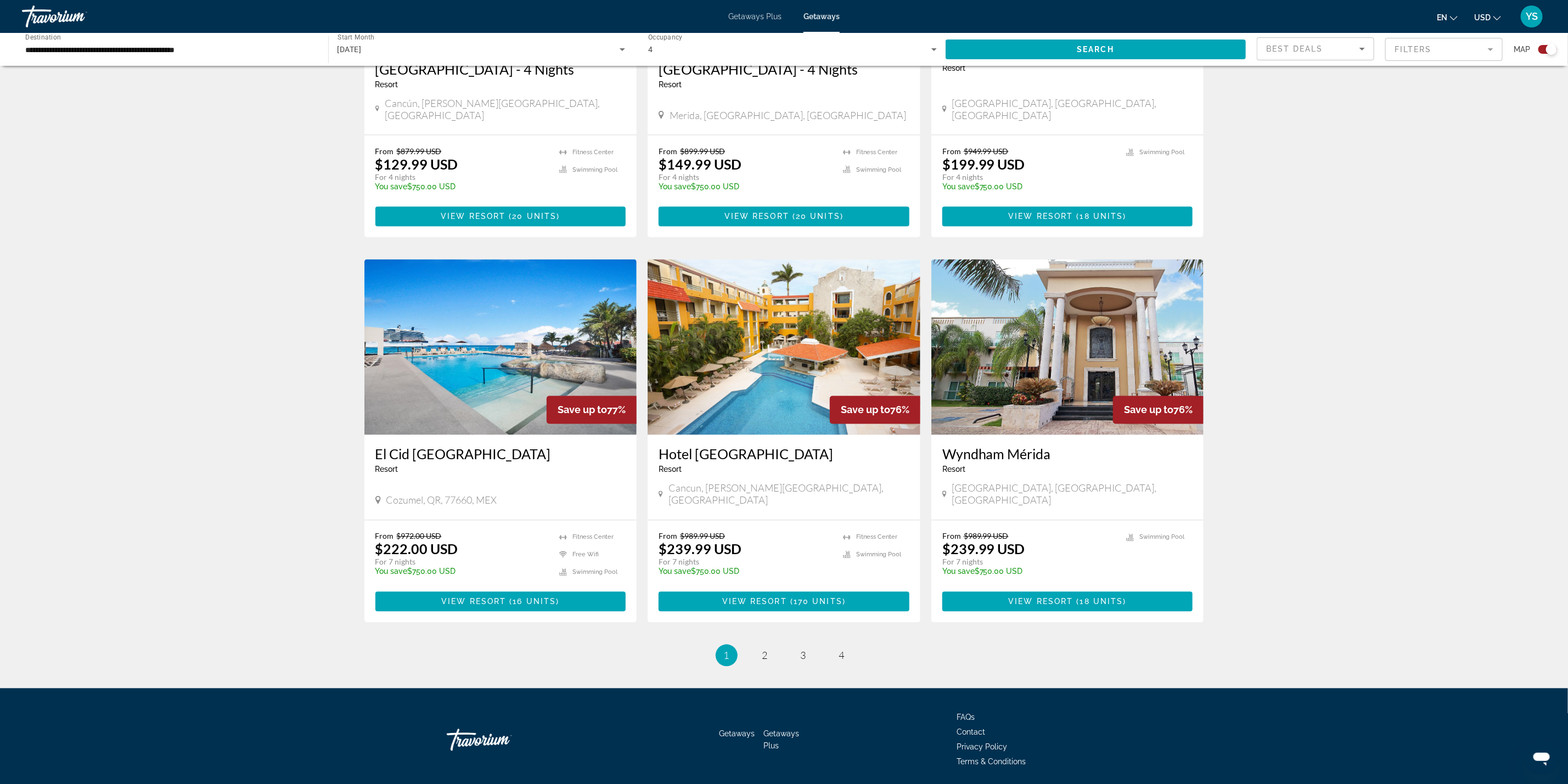
scroll to position [1381, 0]
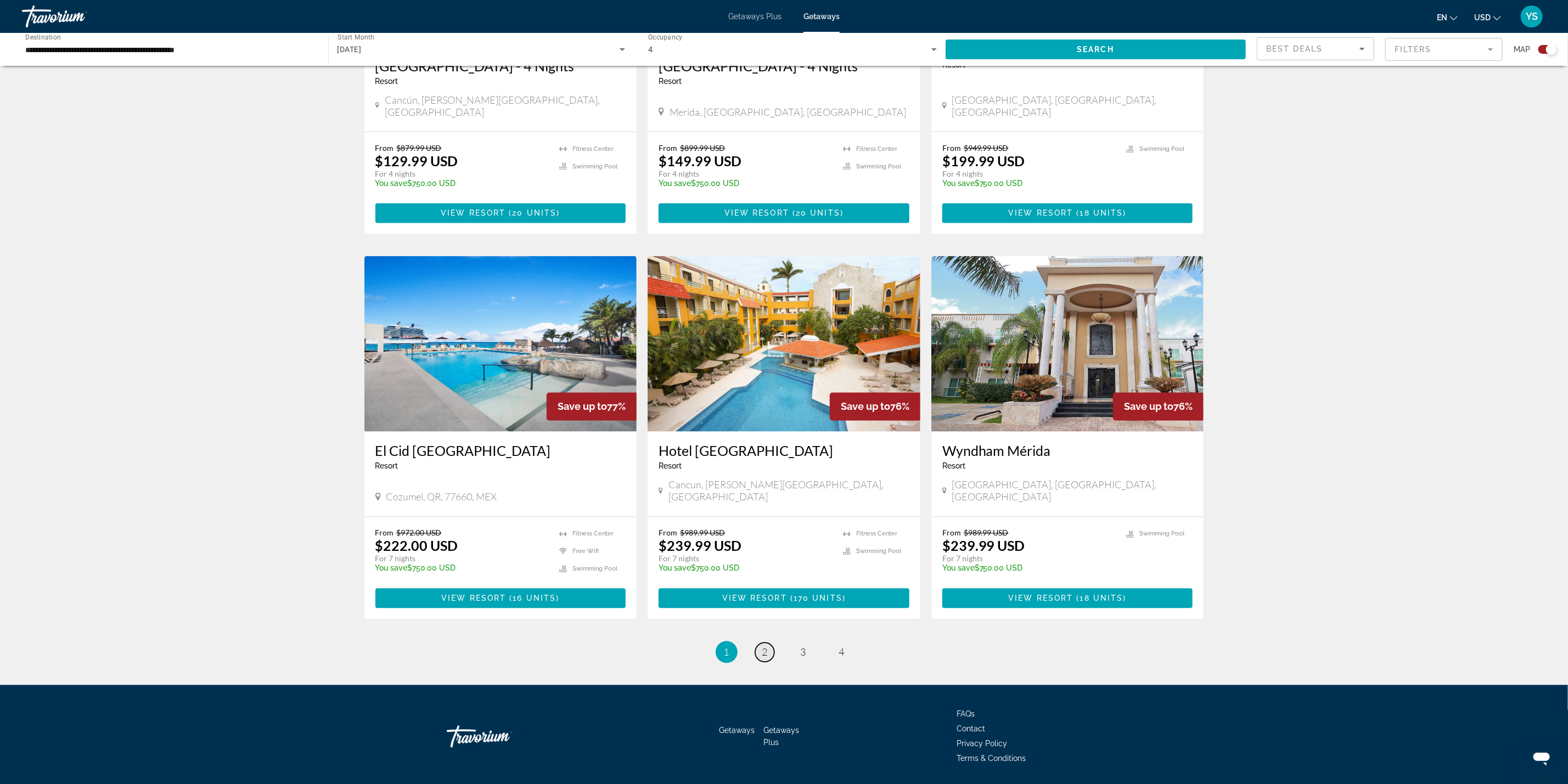
click at [770, 643] on link "page 2" at bounding box center [765, 652] width 19 height 19
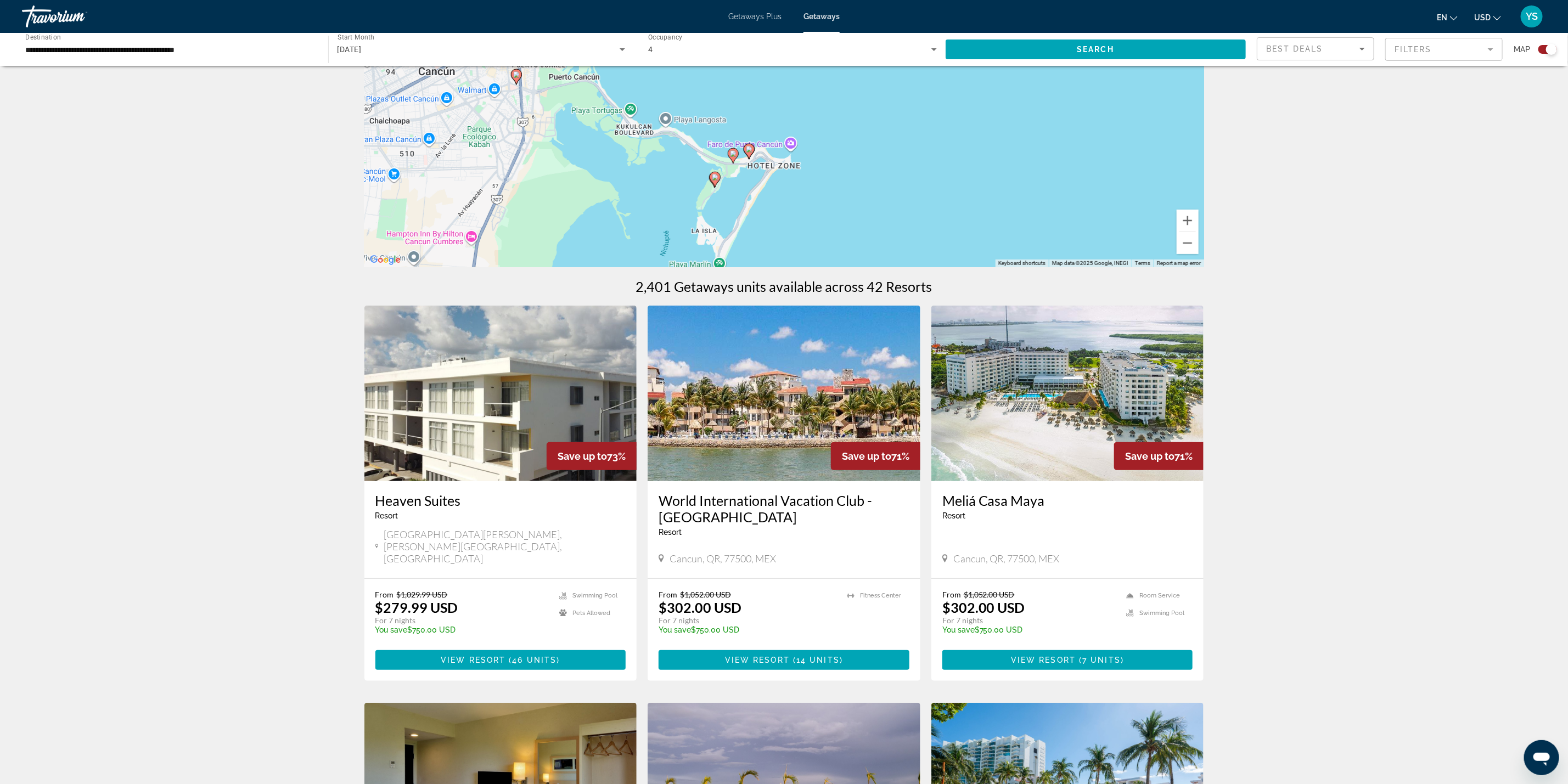
scroll to position [247, 0]
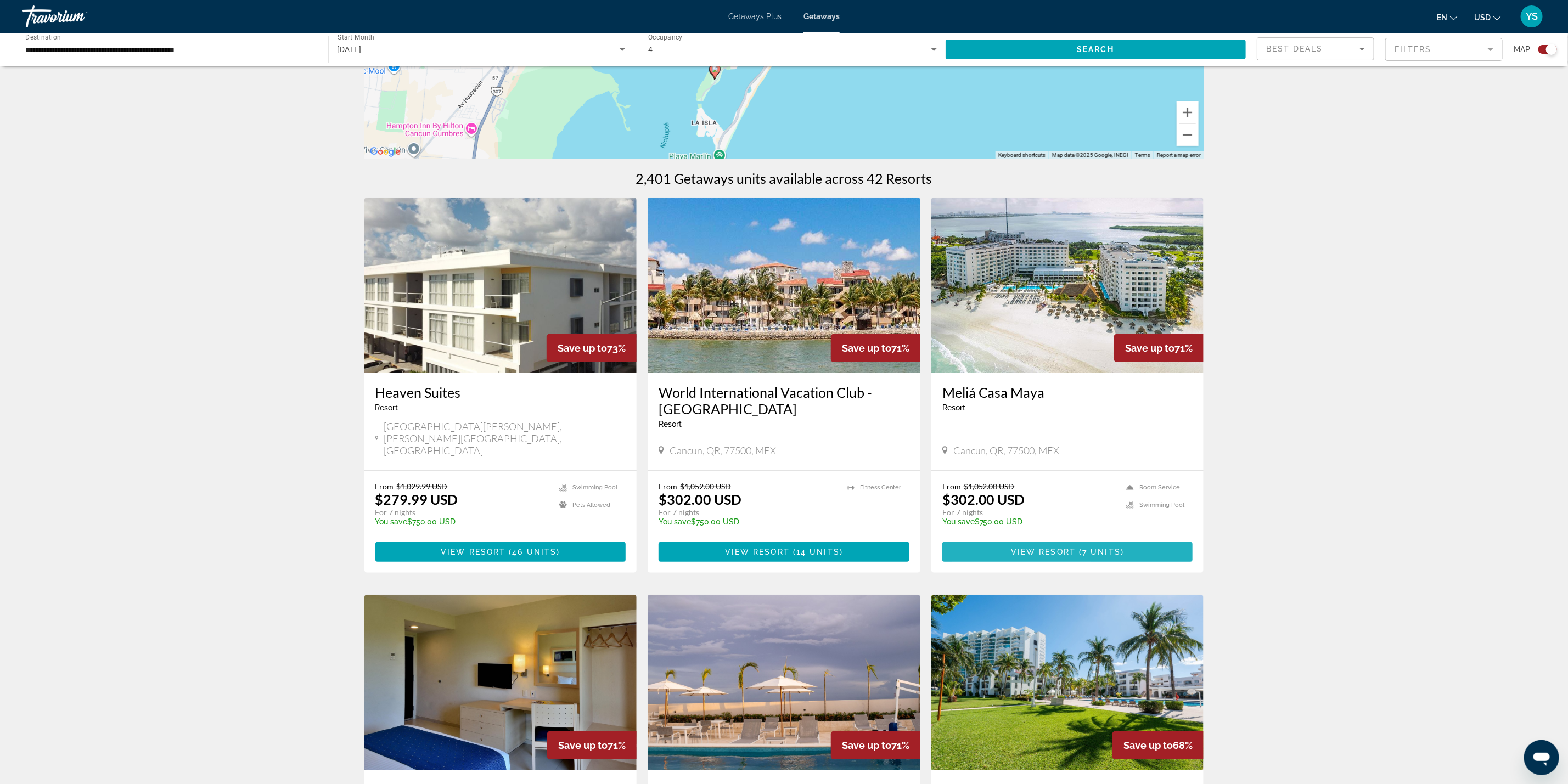
click at [1003, 540] on span "Main content" at bounding box center [1068, 551] width 251 height 26
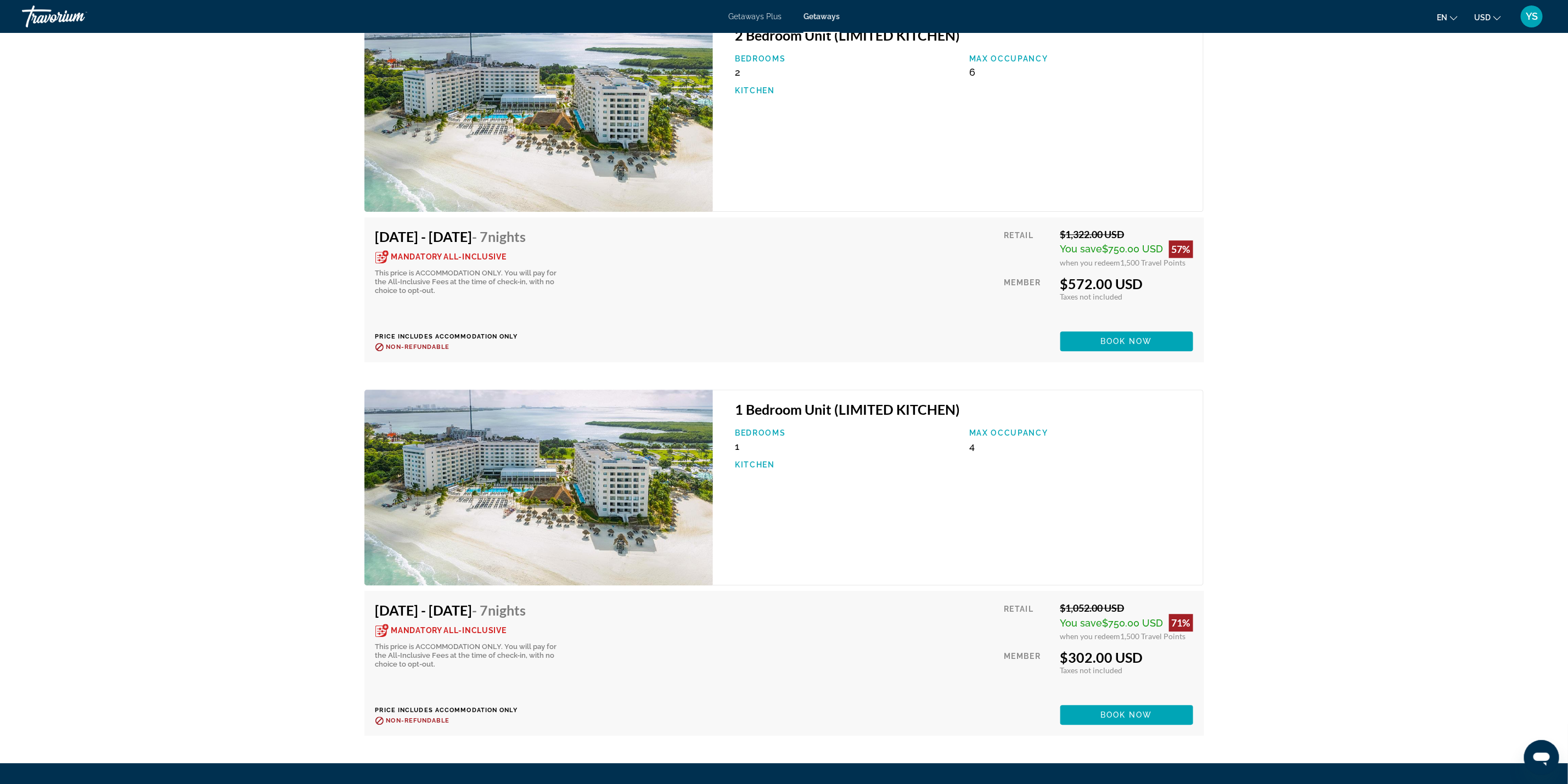
scroll to position [1975, 0]
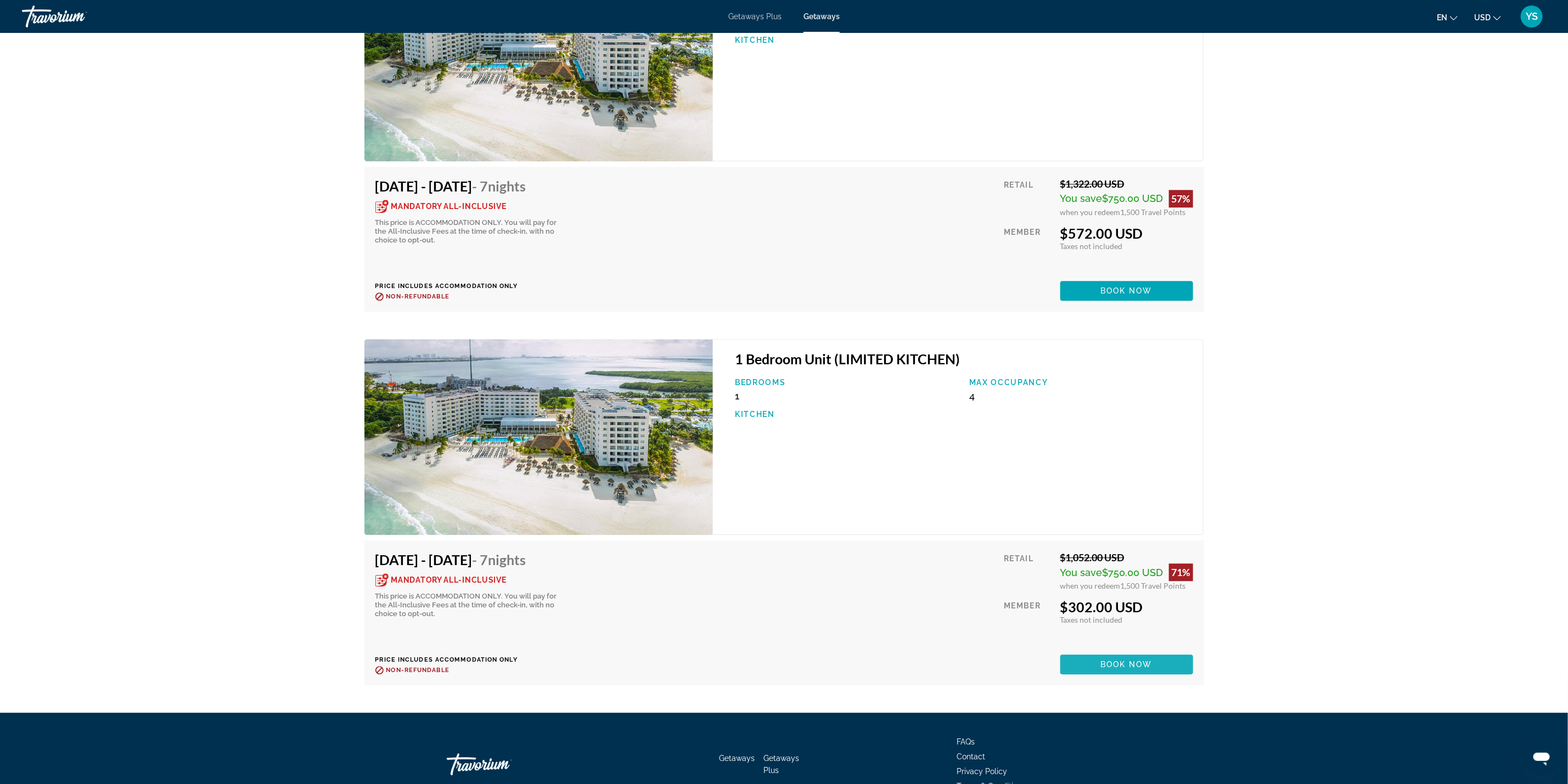
drag, startPoint x: 1123, startPoint y: 665, endPoint x: 1122, endPoint y: 658, distance: 7.1
click at [1123, 666] on span "Book now" at bounding box center [1126, 664] width 52 height 9
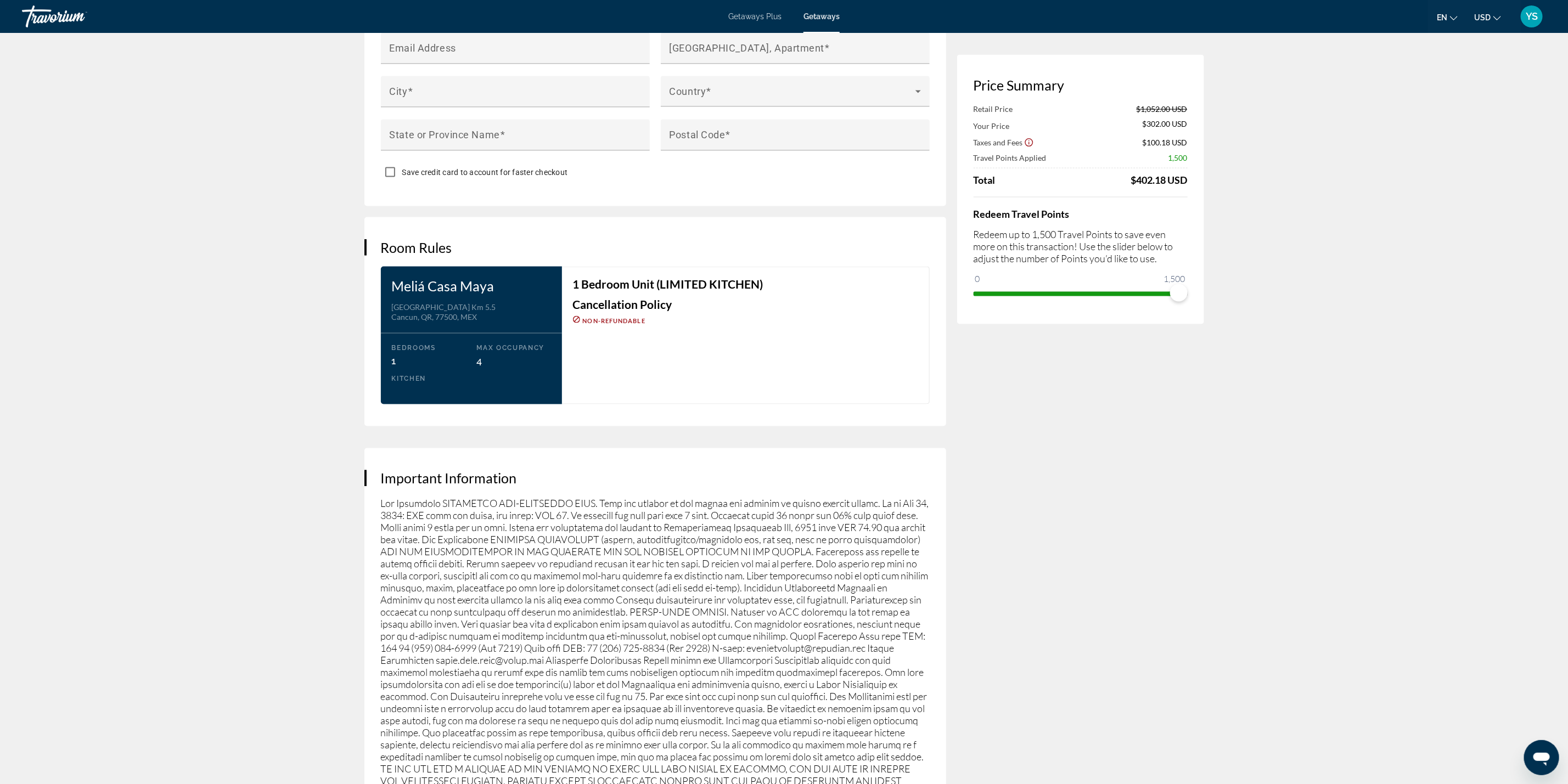
scroll to position [1152, 0]
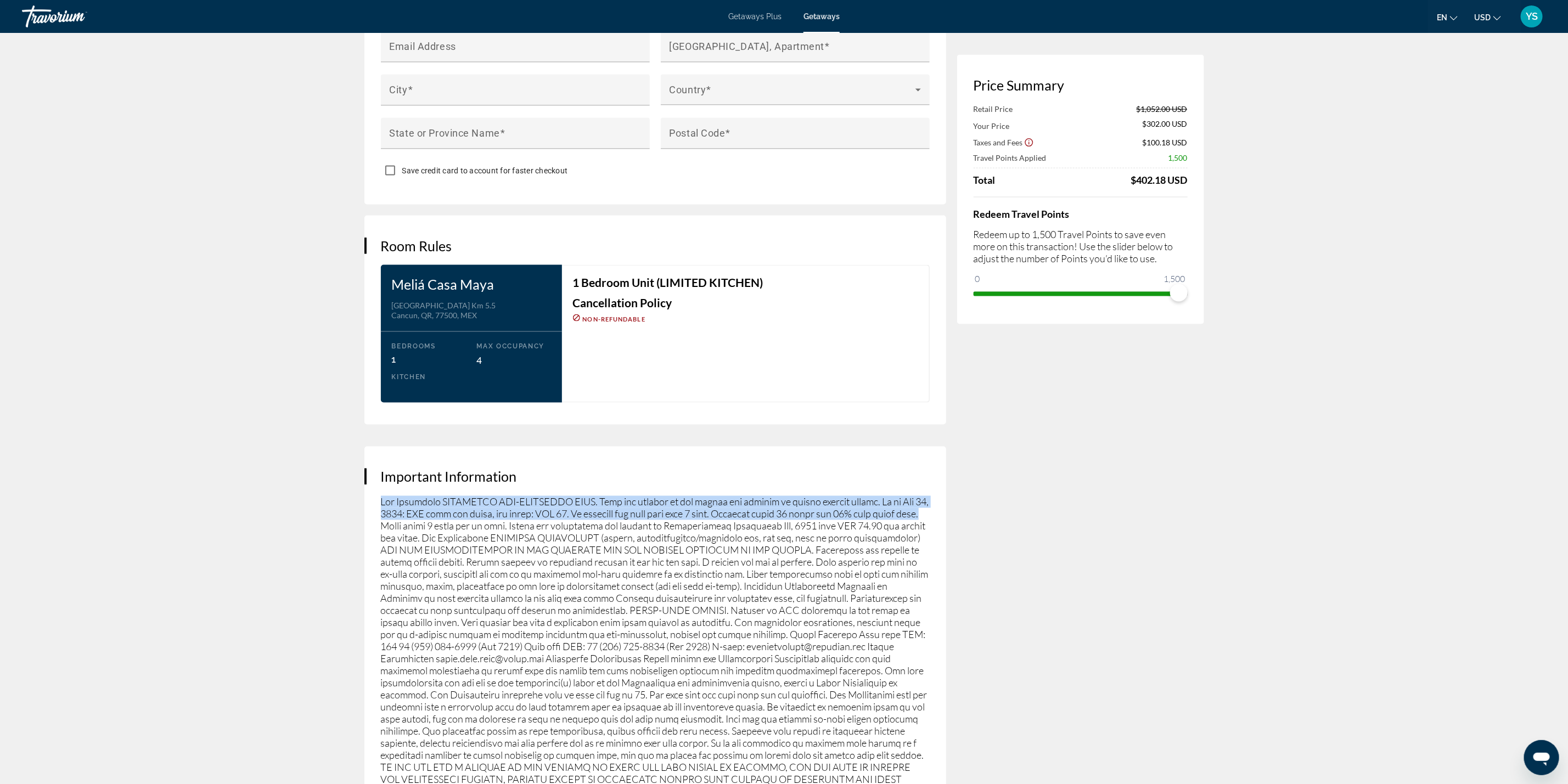
drag, startPoint x: 379, startPoint y: 499, endPoint x: 400, endPoint y: 527, distance: 35.0
click at [400, 527] on div "Important Information" at bounding box center [655, 651] width 582 height 409
copy p "All Inclusive MANDATORY ALL-INCLUSIVE FEES. Fees are payable to the resort and …"
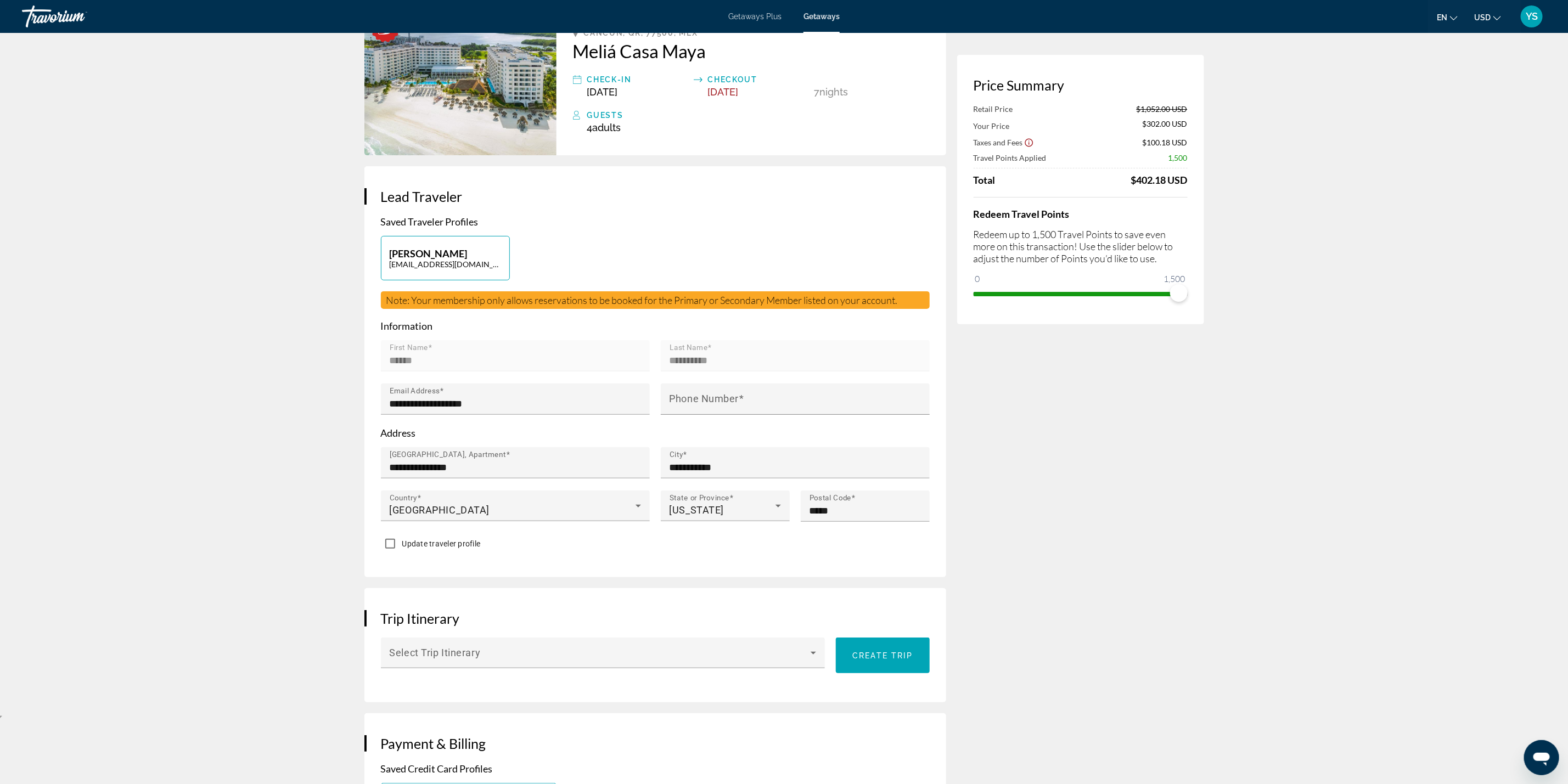
scroll to position [0, 0]
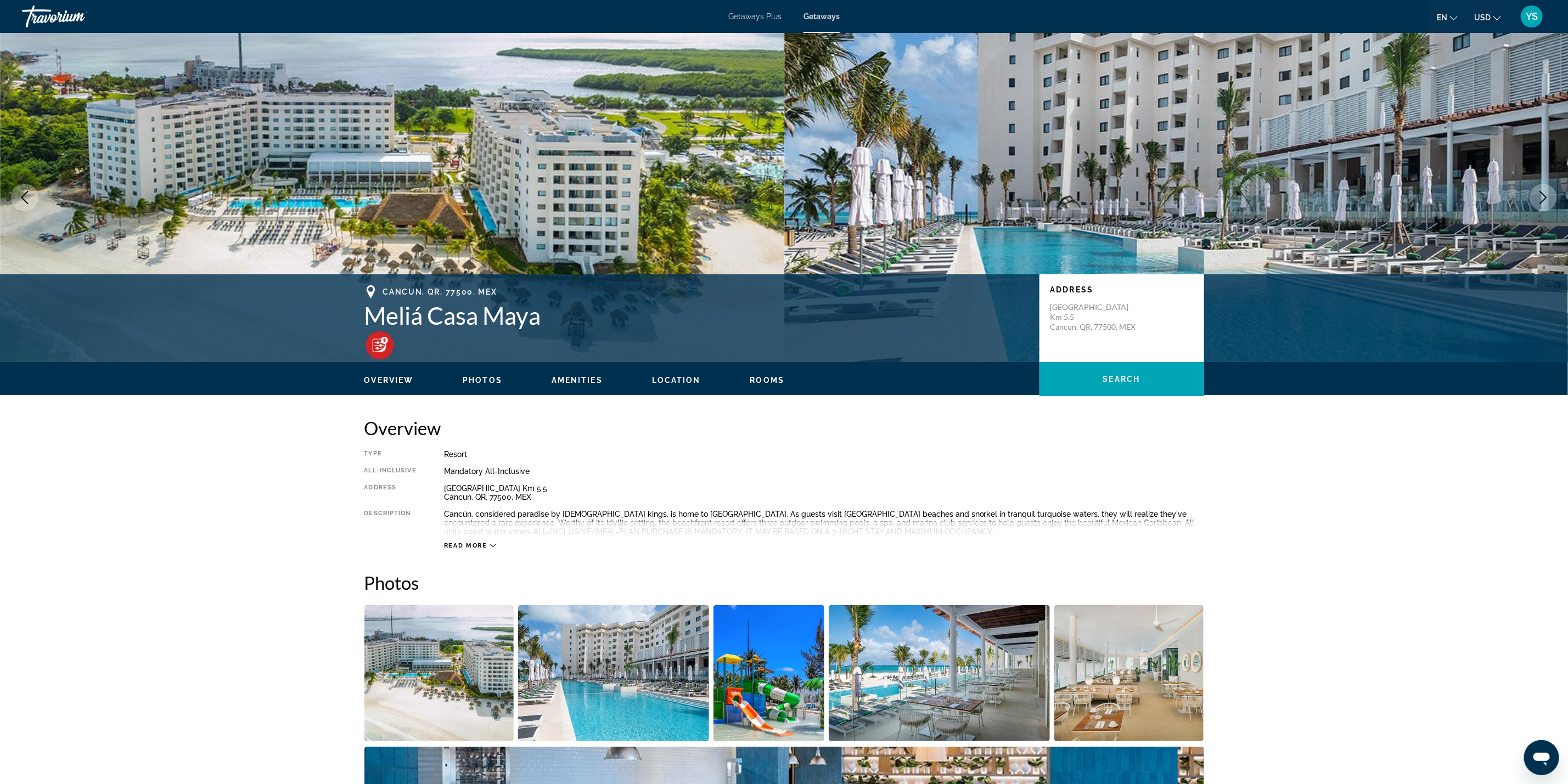
click at [455, 686] on img "Open full-screen image slider" at bounding box center [439, 674] width 150 height 136
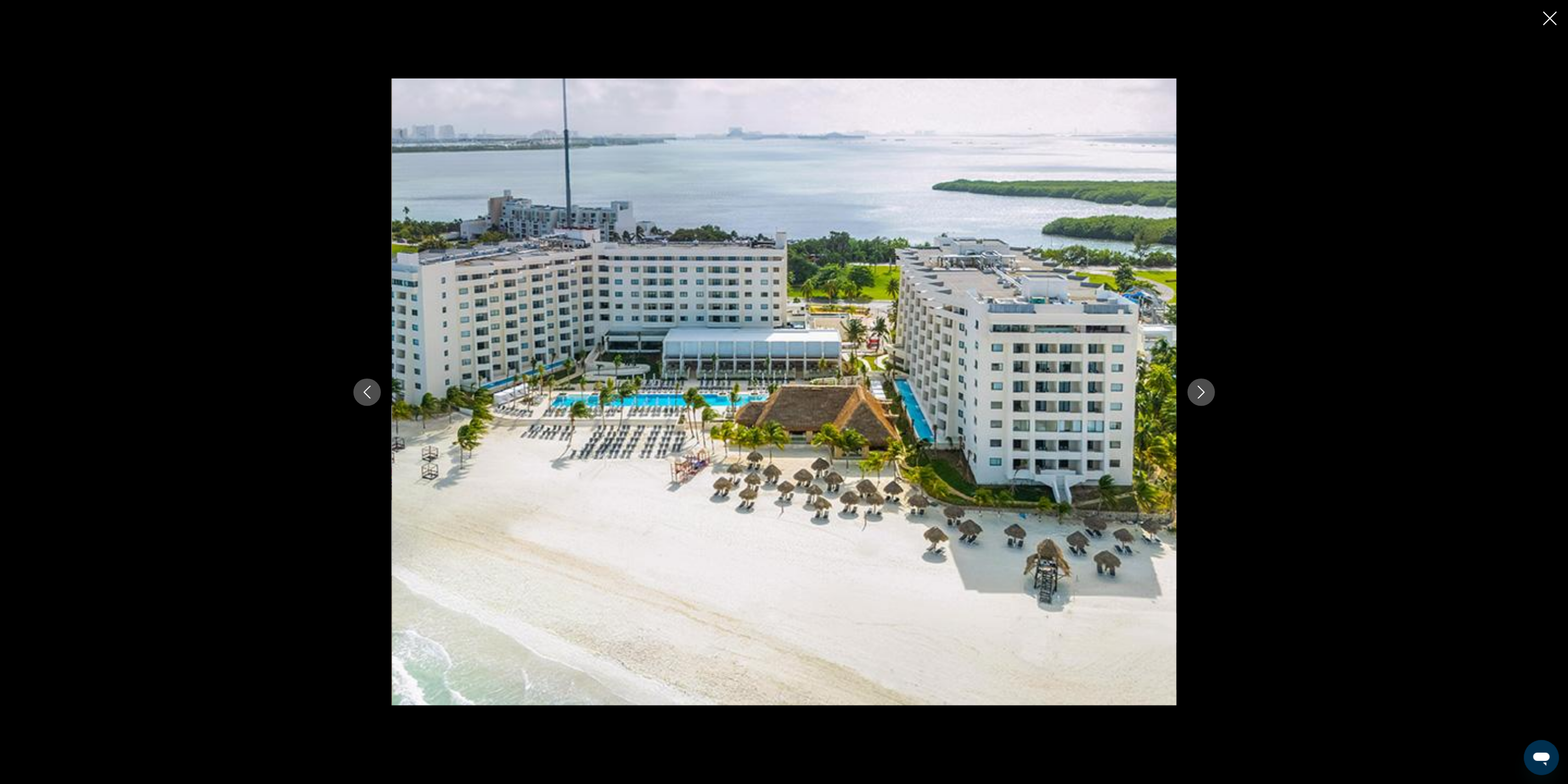
click at [1202, 395] on icon "Next image" at bounding box center [1202, 392] width 7 height 13
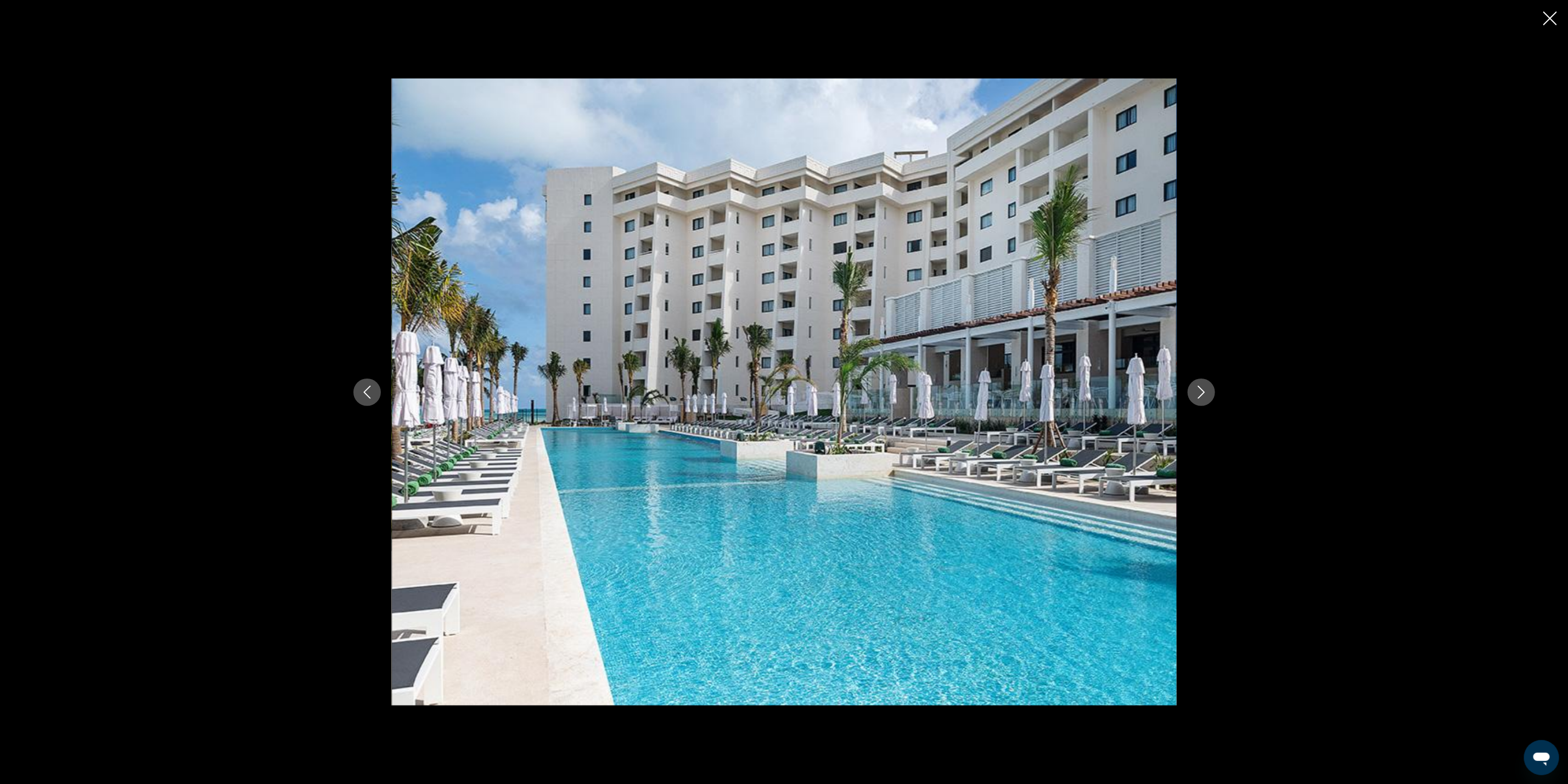
click at [1202, 395] on icon "Next image" at bounding box center [1202, 392] width 7 height 13
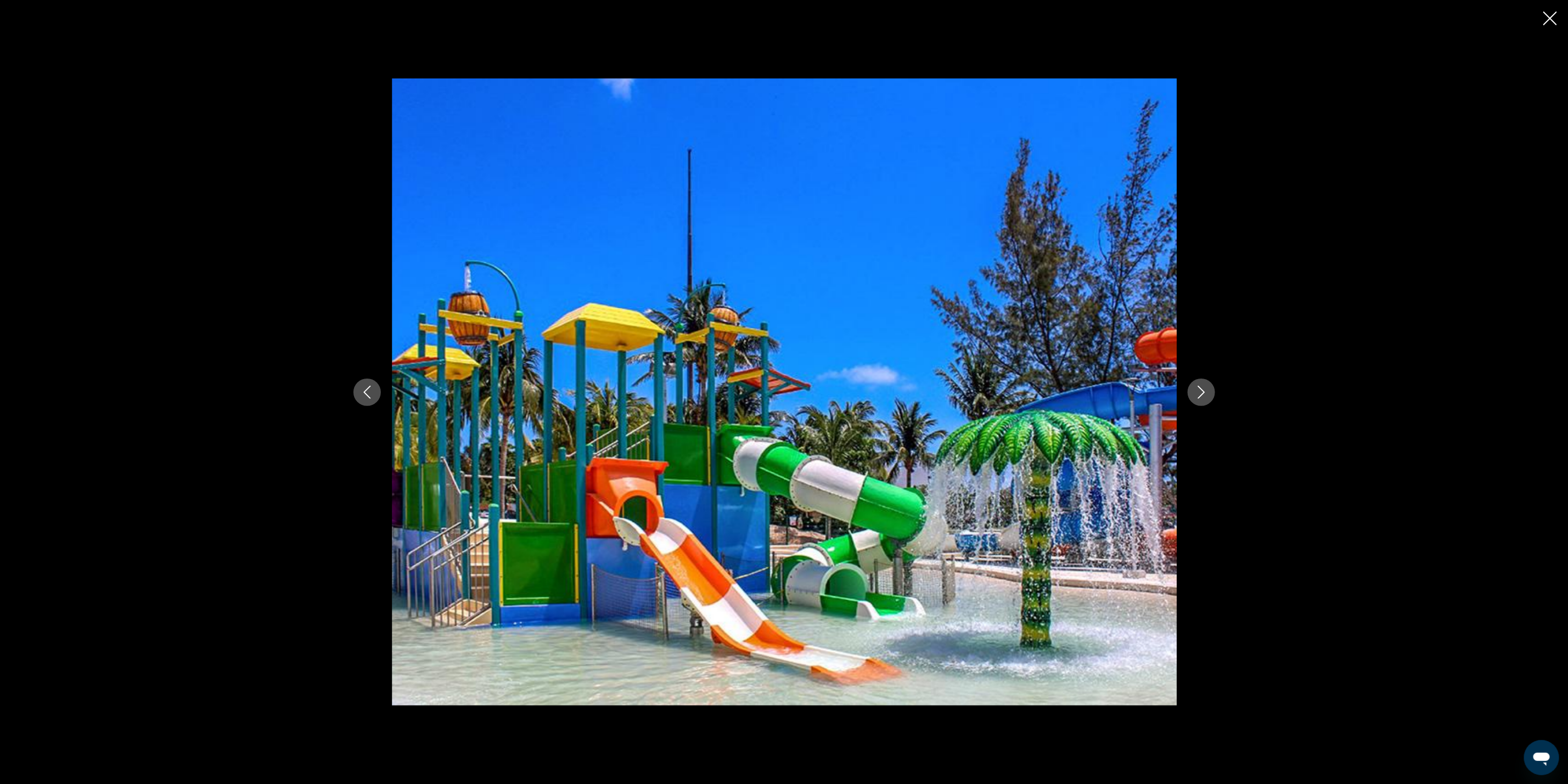
click at [1202, 395] on icon "Next image" at bounding box center [1202, 392] width 7 height 13
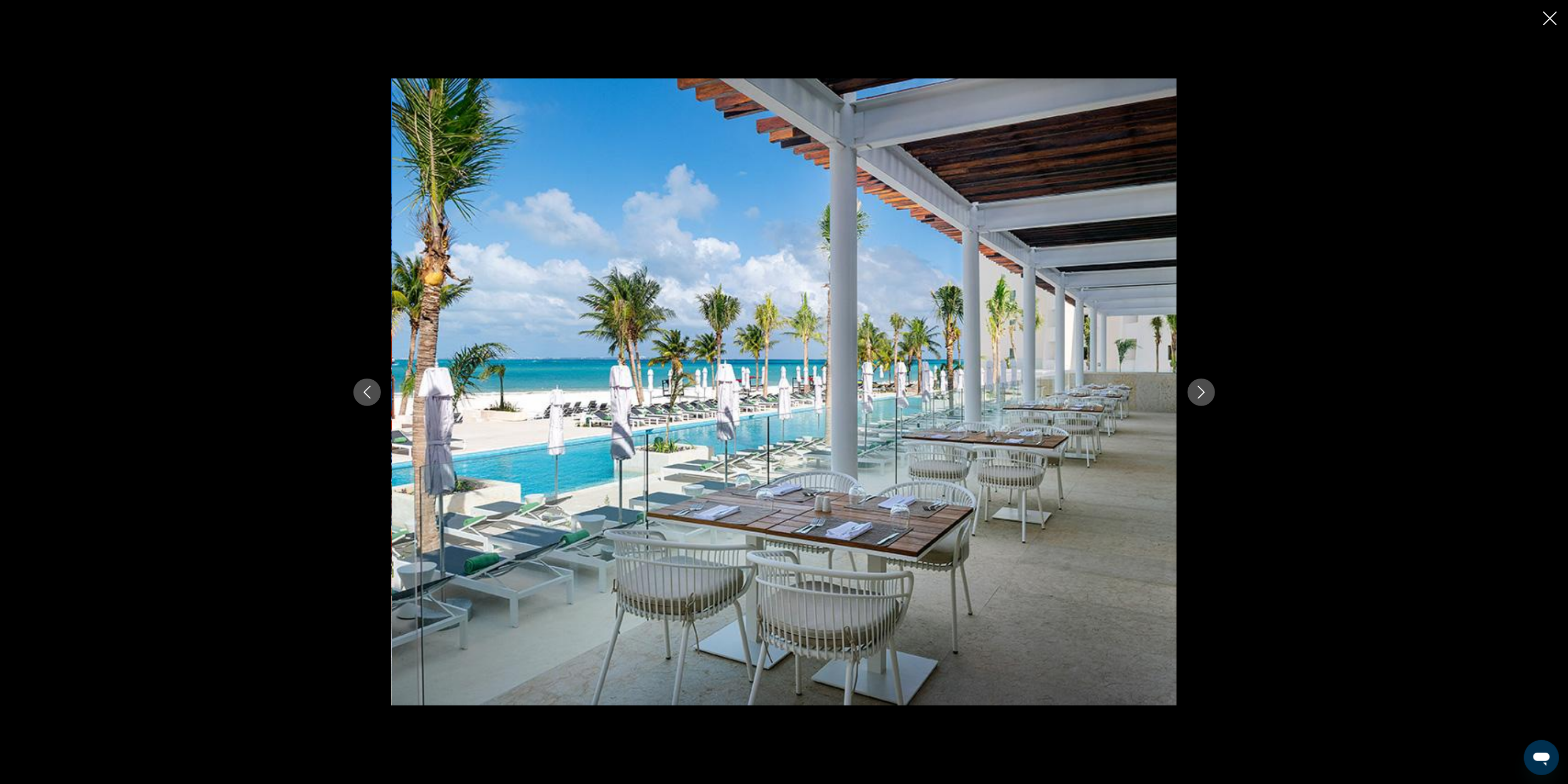
click at [1202, 395] on icon "Next image" at bounding box center [1202, 392] width 7 height 13
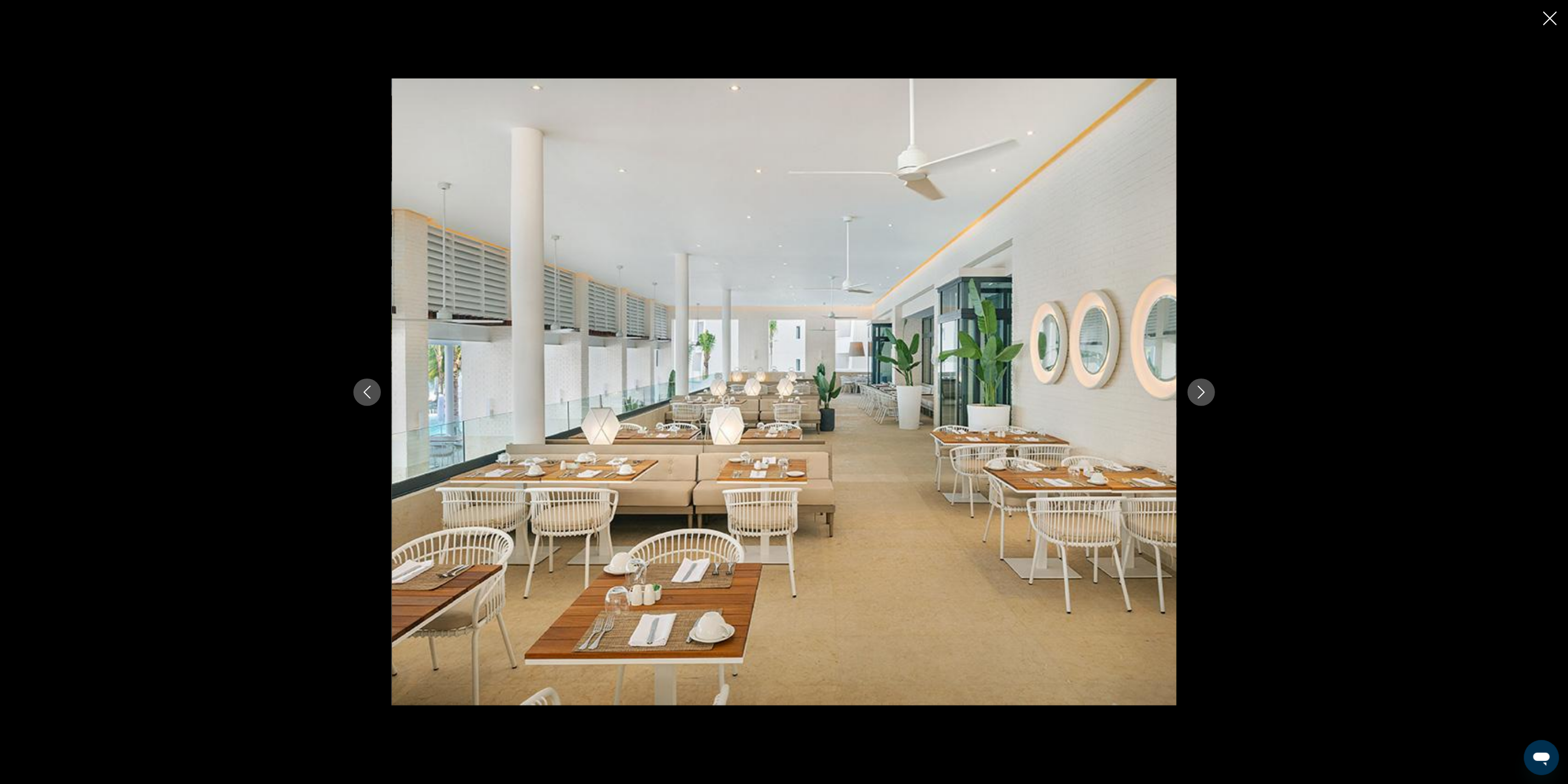
click at [1202, 395] on icon "Next image" at bounding box center [1202, 392] width 7 height 13
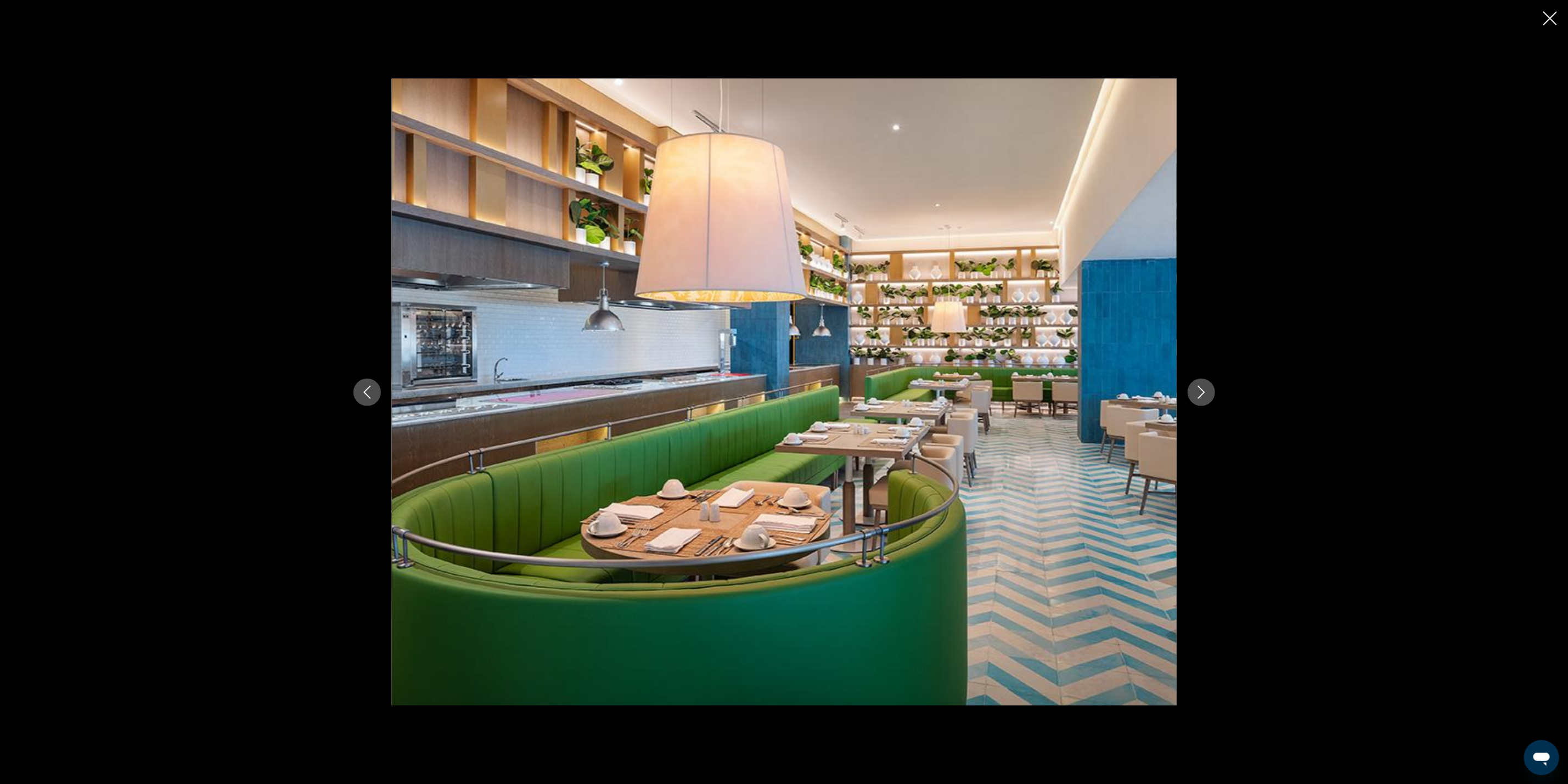
click at [1202, 395] on icon "Next image" at bounding box center [1202, 392] width 7 height 13
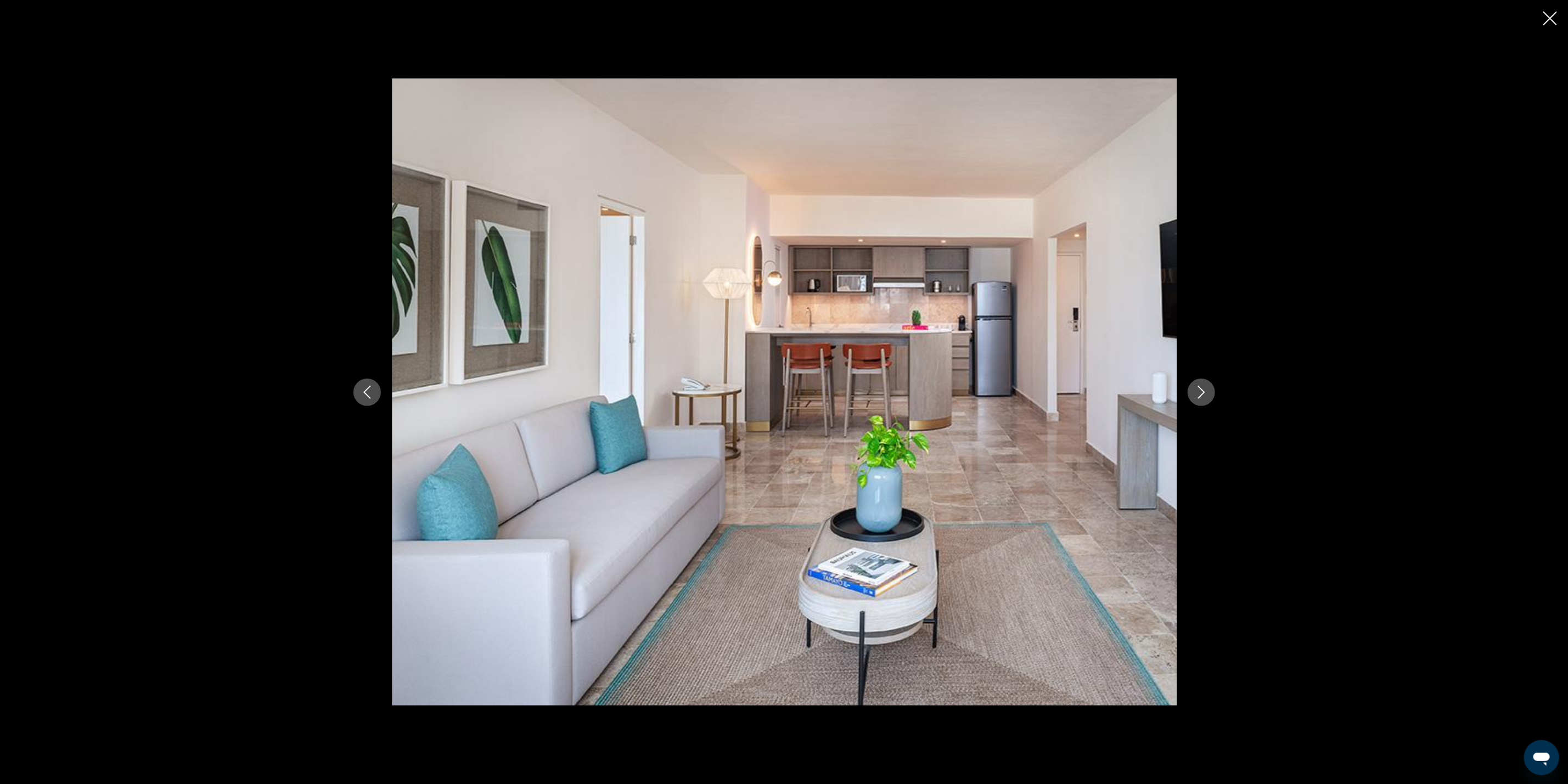
click at [1202, 395] on icon "Next image" at bounding box center [1202, 392] width 7 height 13
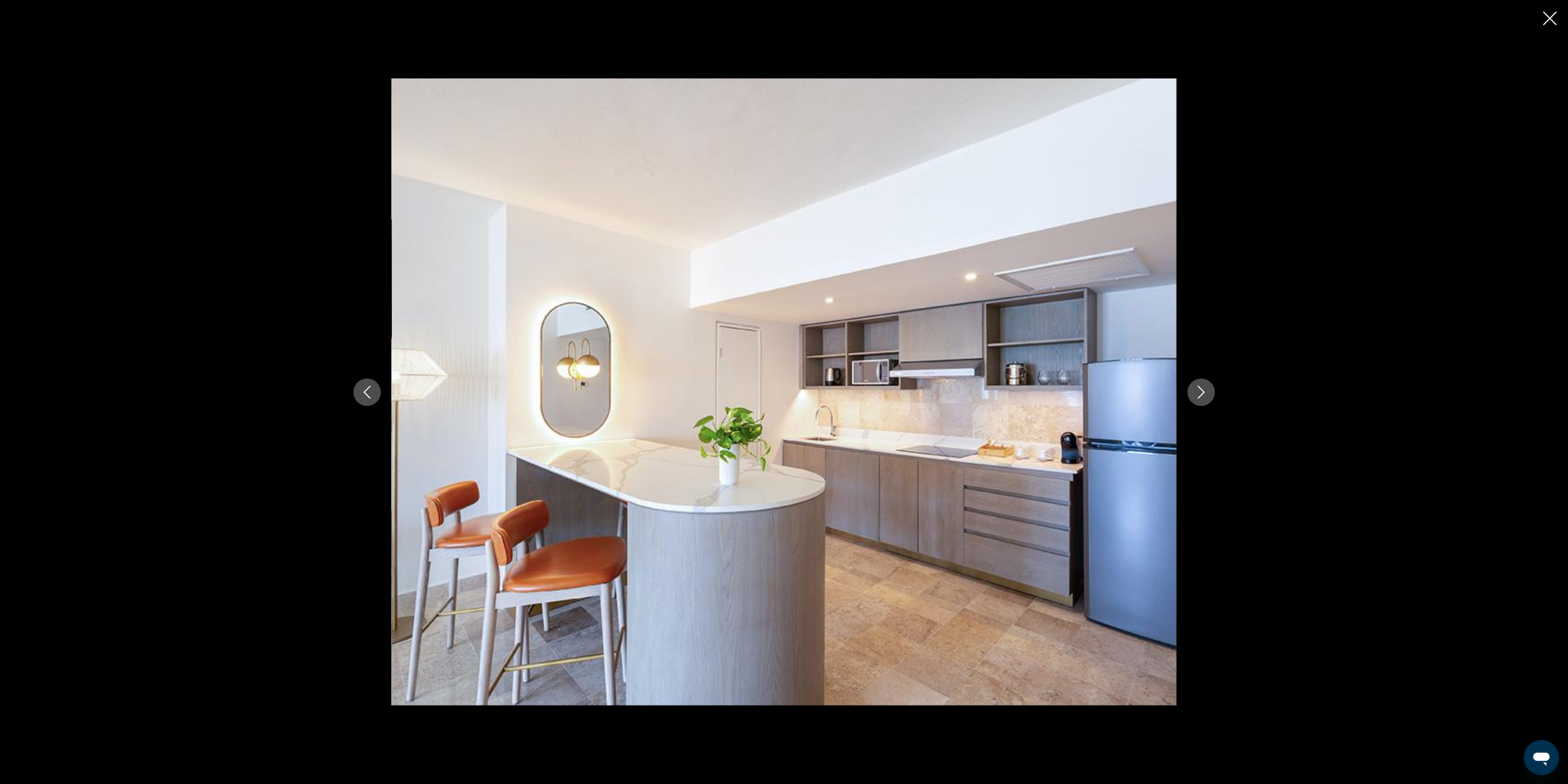
click at [1202, 395] on icon "Next image" at bounding box center [1202, 392] width 7 height 13
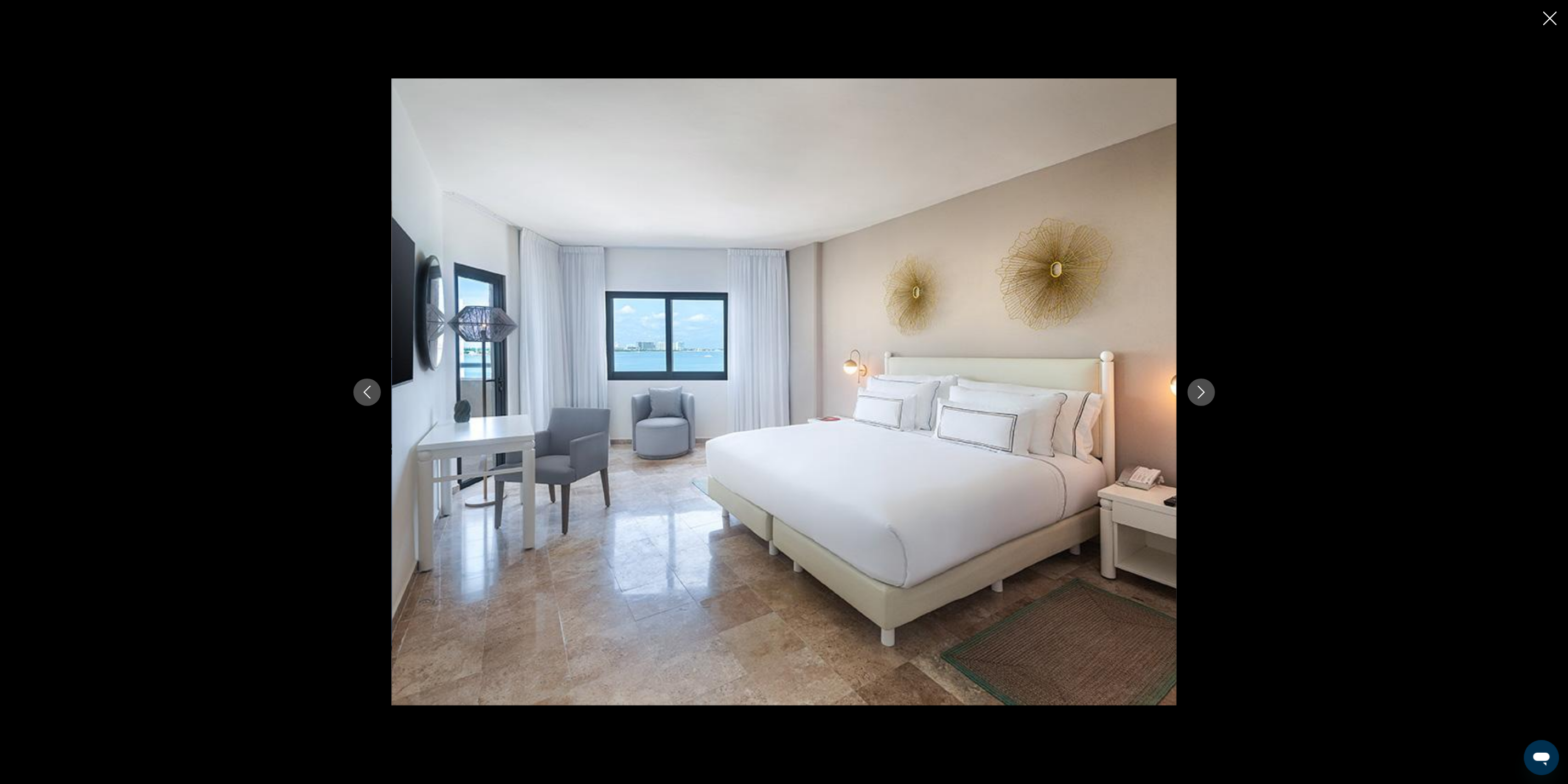
click at [1202, 395] on icon "Next image" at bounding box center [1202, 392] width 7 height 13
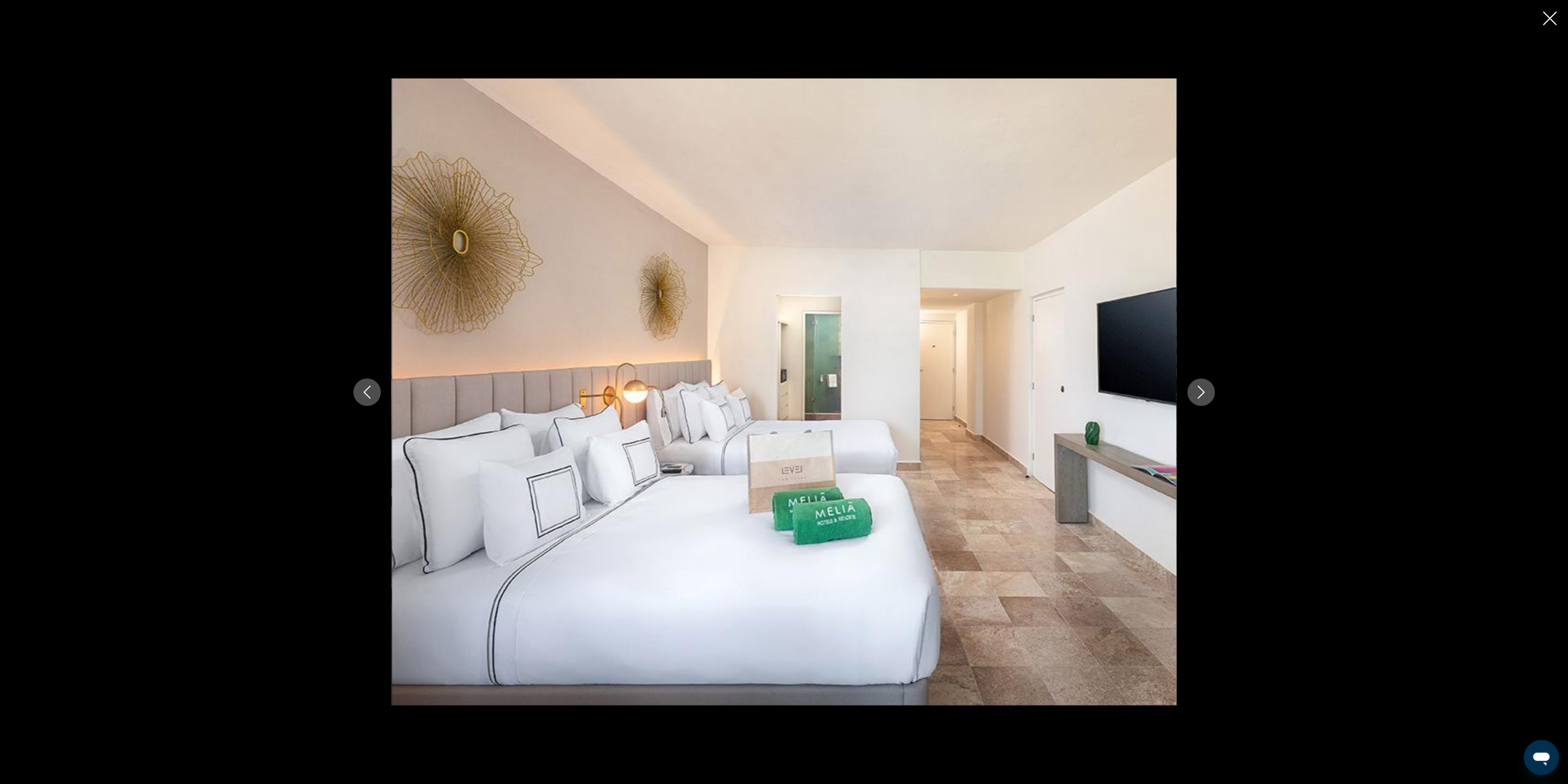
click at [1202, 395] on icon "Next image" at bounding box center [1202, 392] width 7 height 13
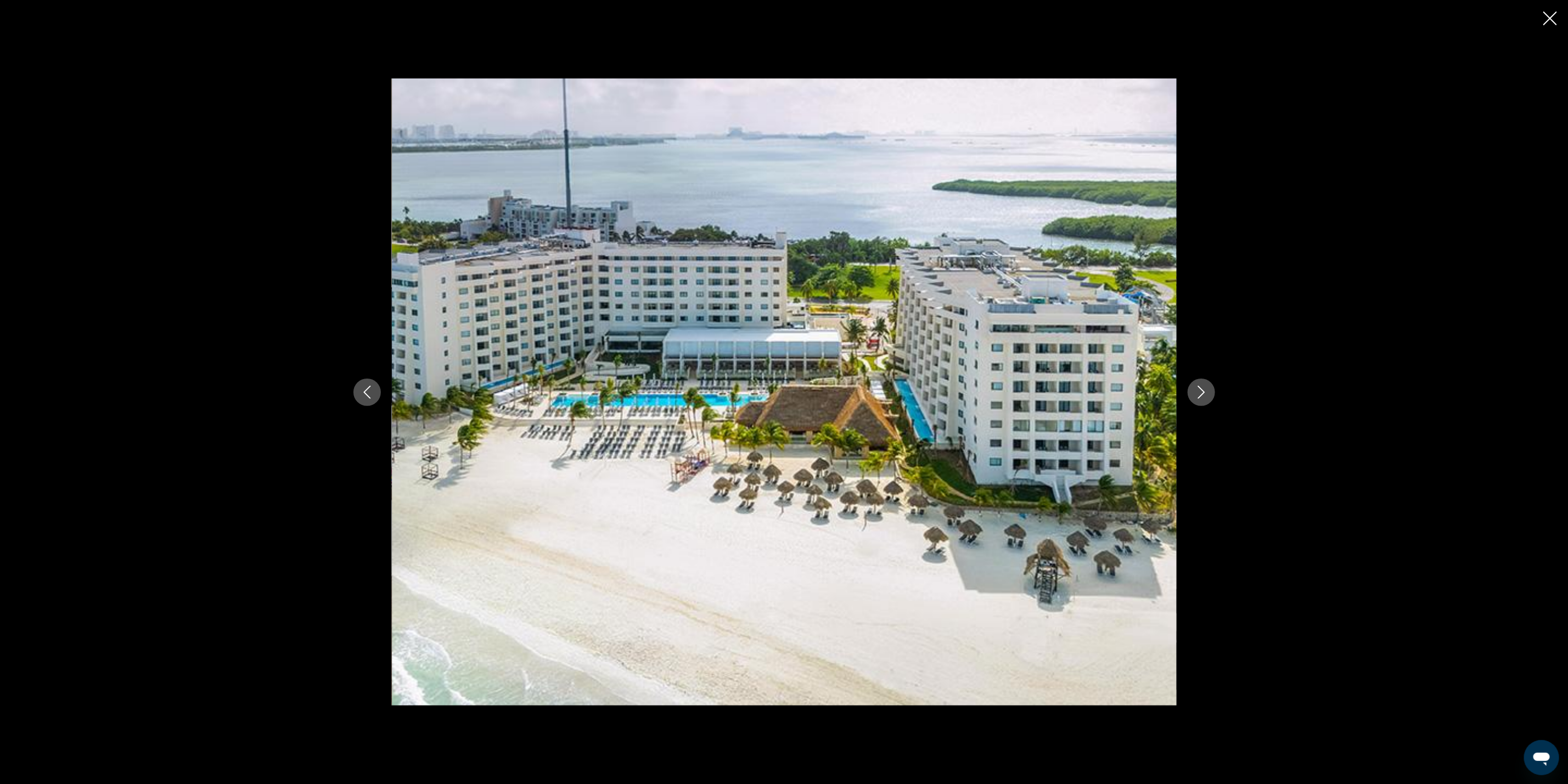
click at [1202, 395] on icon "Next image" at bounding box center [1202, 392] width 7 height 13
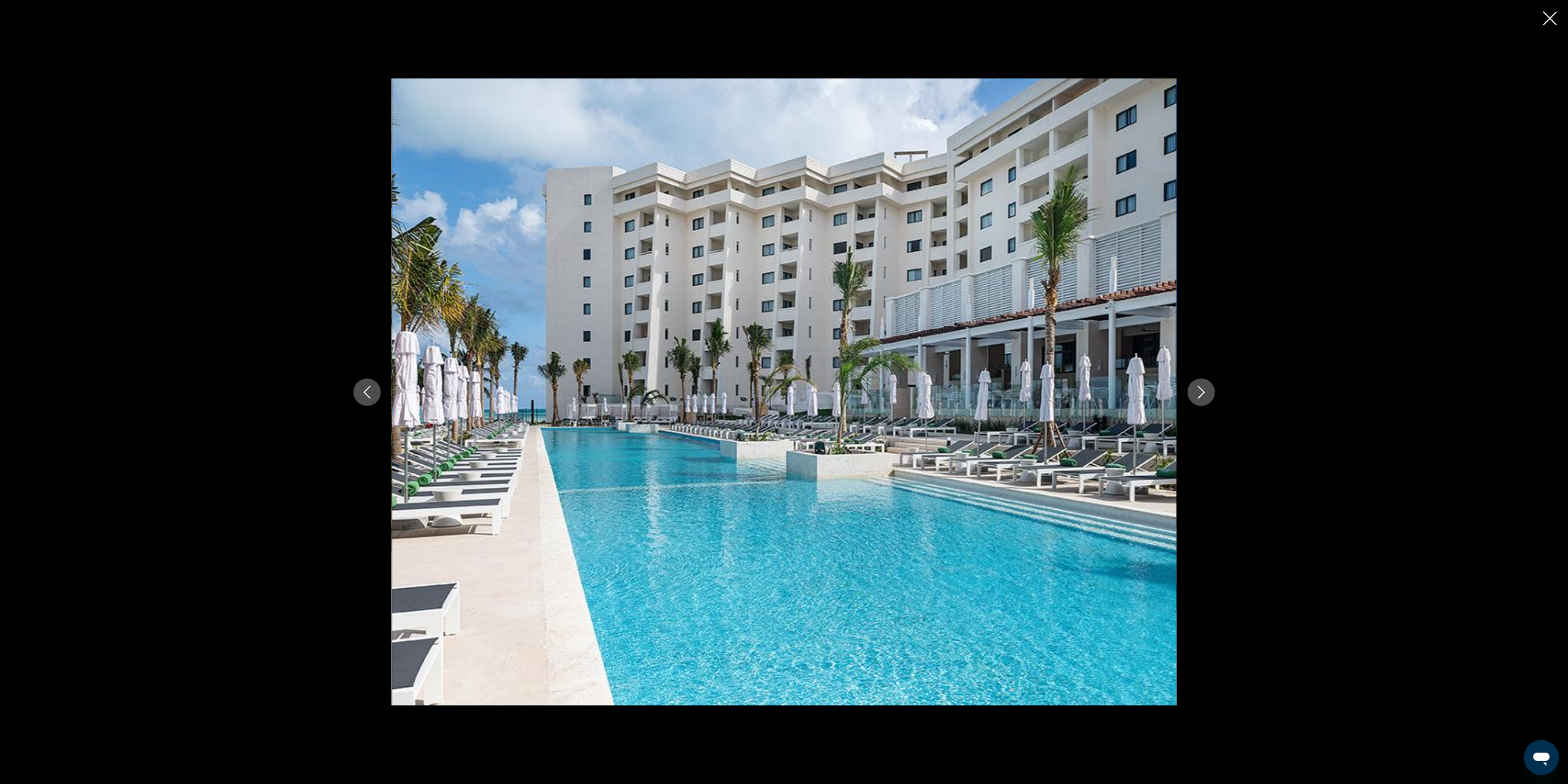
click at [1202, 395] on icon "Next image" at bounding box center [1202, 392] width 7 height 13
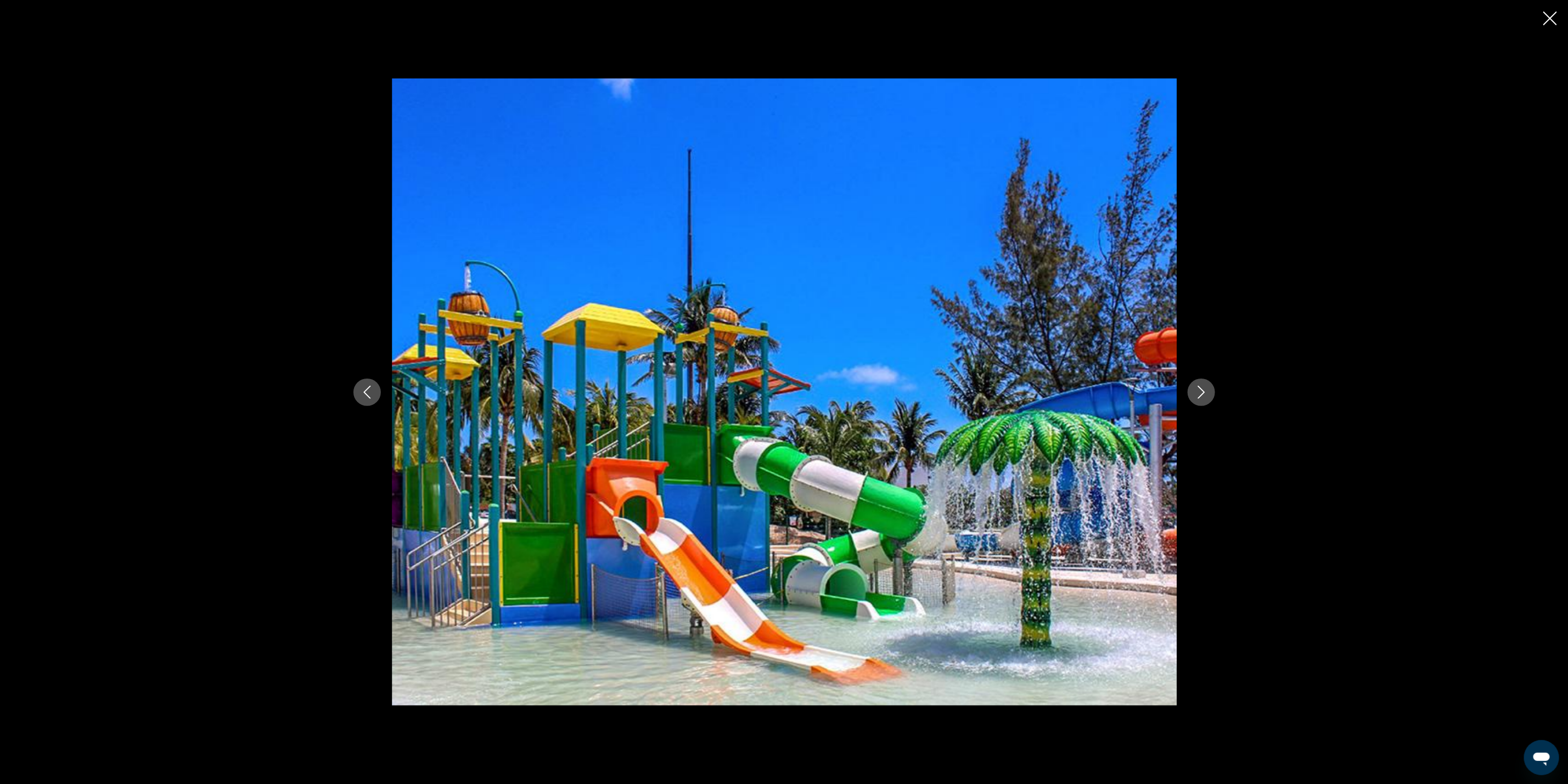
click at [1202, 395] on icon "Next image" at bounding box center [1202, 392] width 7 height 13
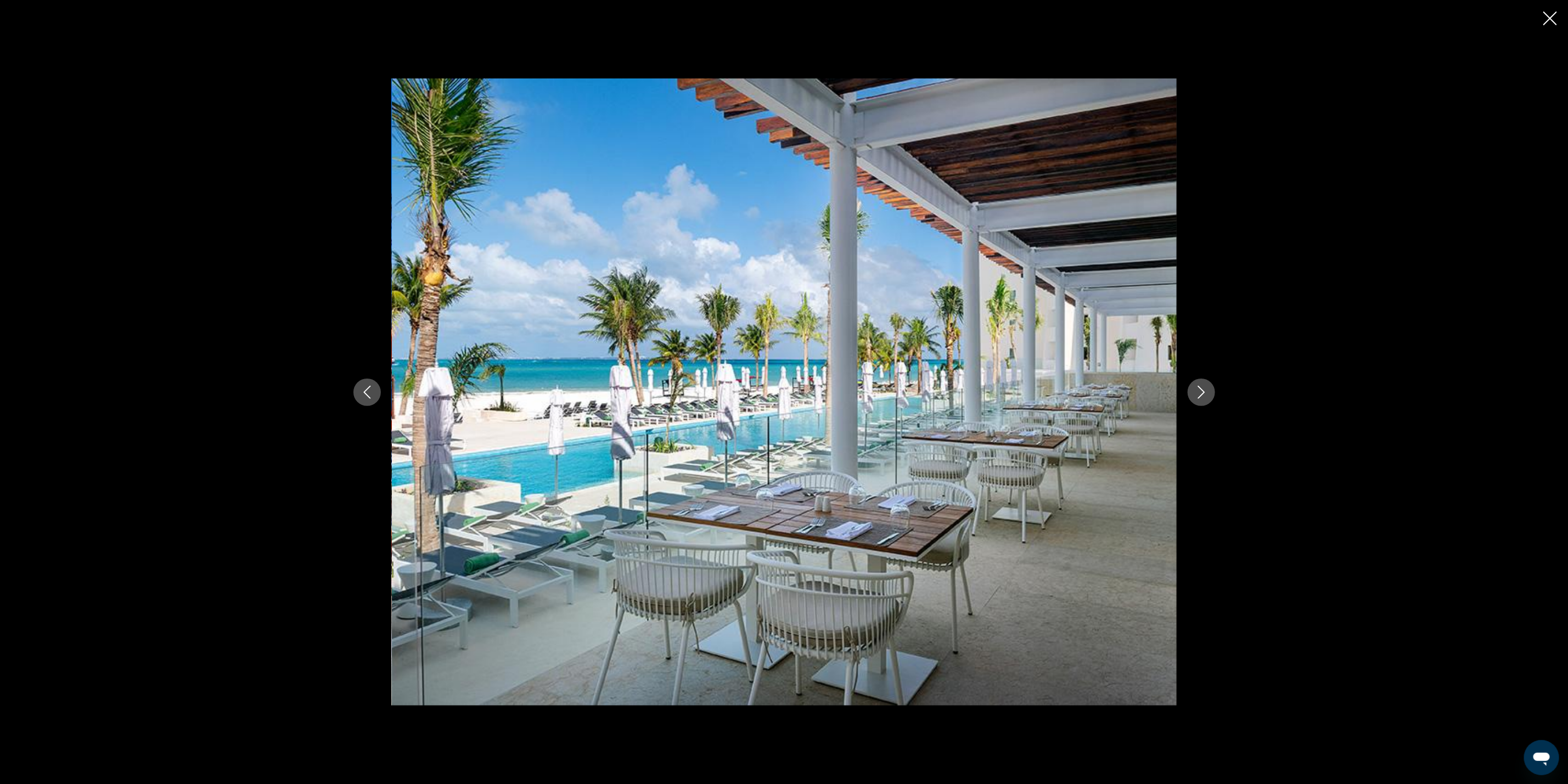
click at [1202, 395] on icon "Next image" at bounding box center [1202, 392] width 7 height 13
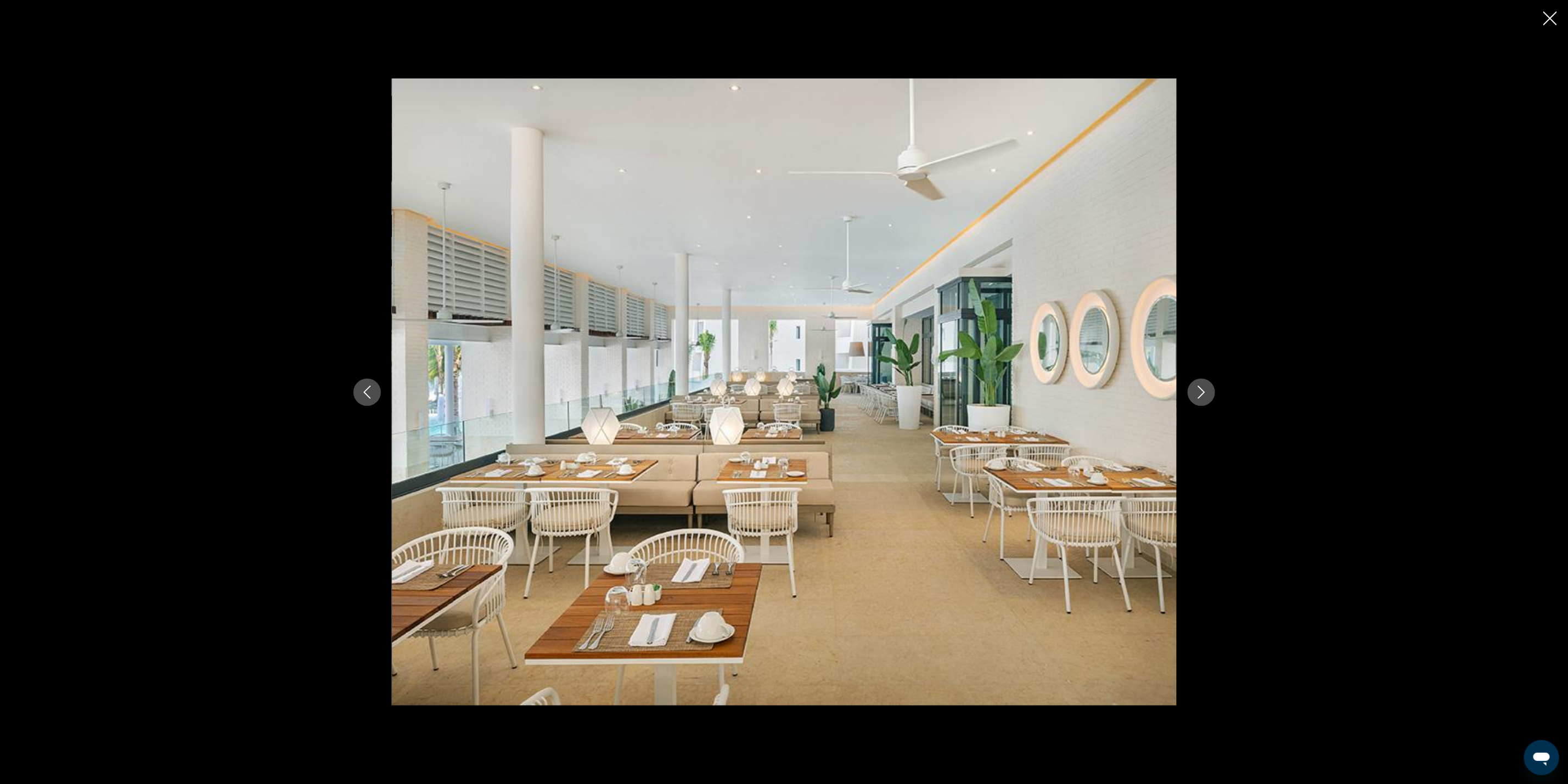
click at [1202, 395] on icon "Next image" at bounding box center [1202, 392] width 7 height 13
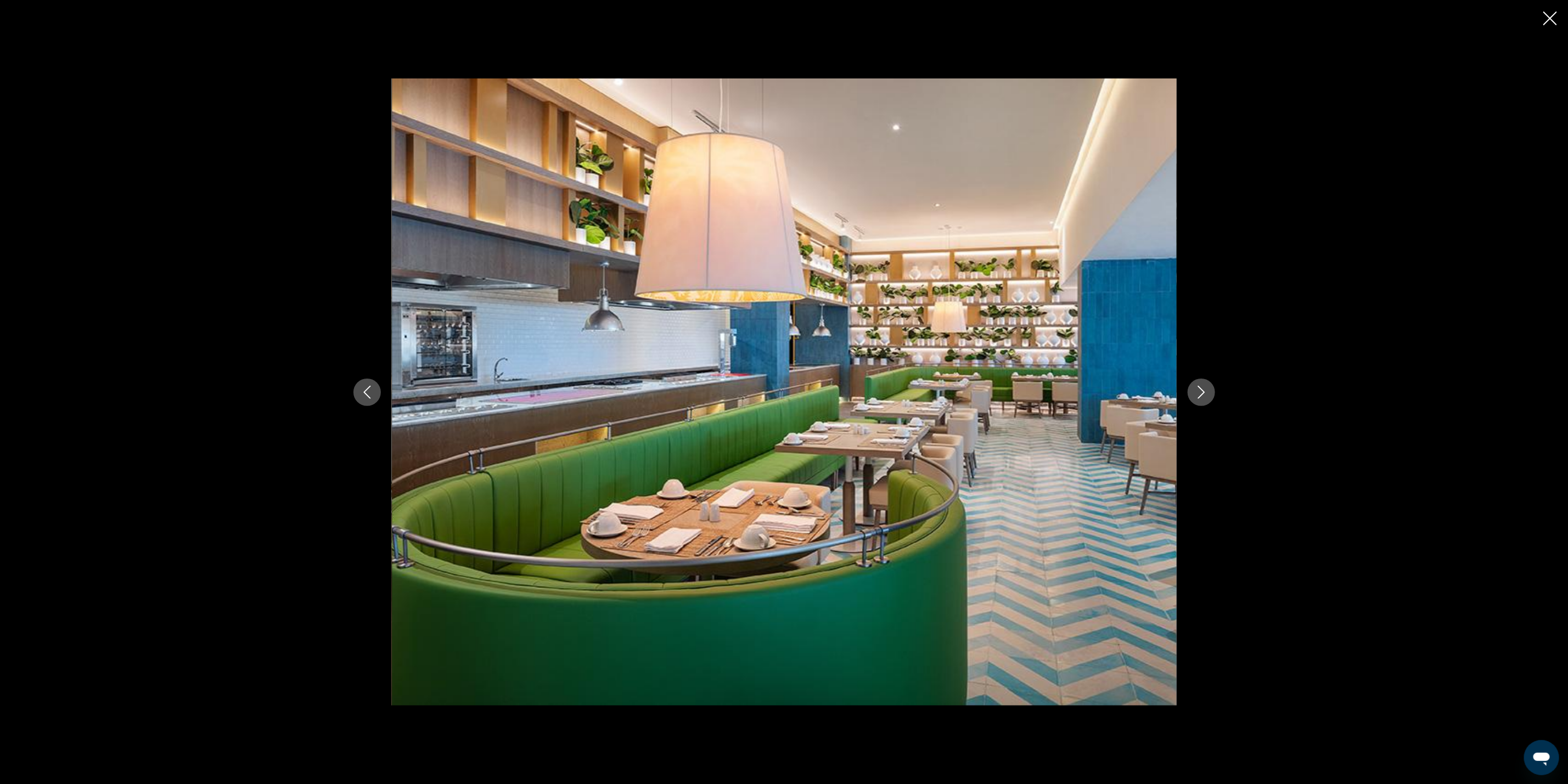
click at [1548, 15] on icon "Close slideshow" at bounding box center [1550, 18] width 14 height 13
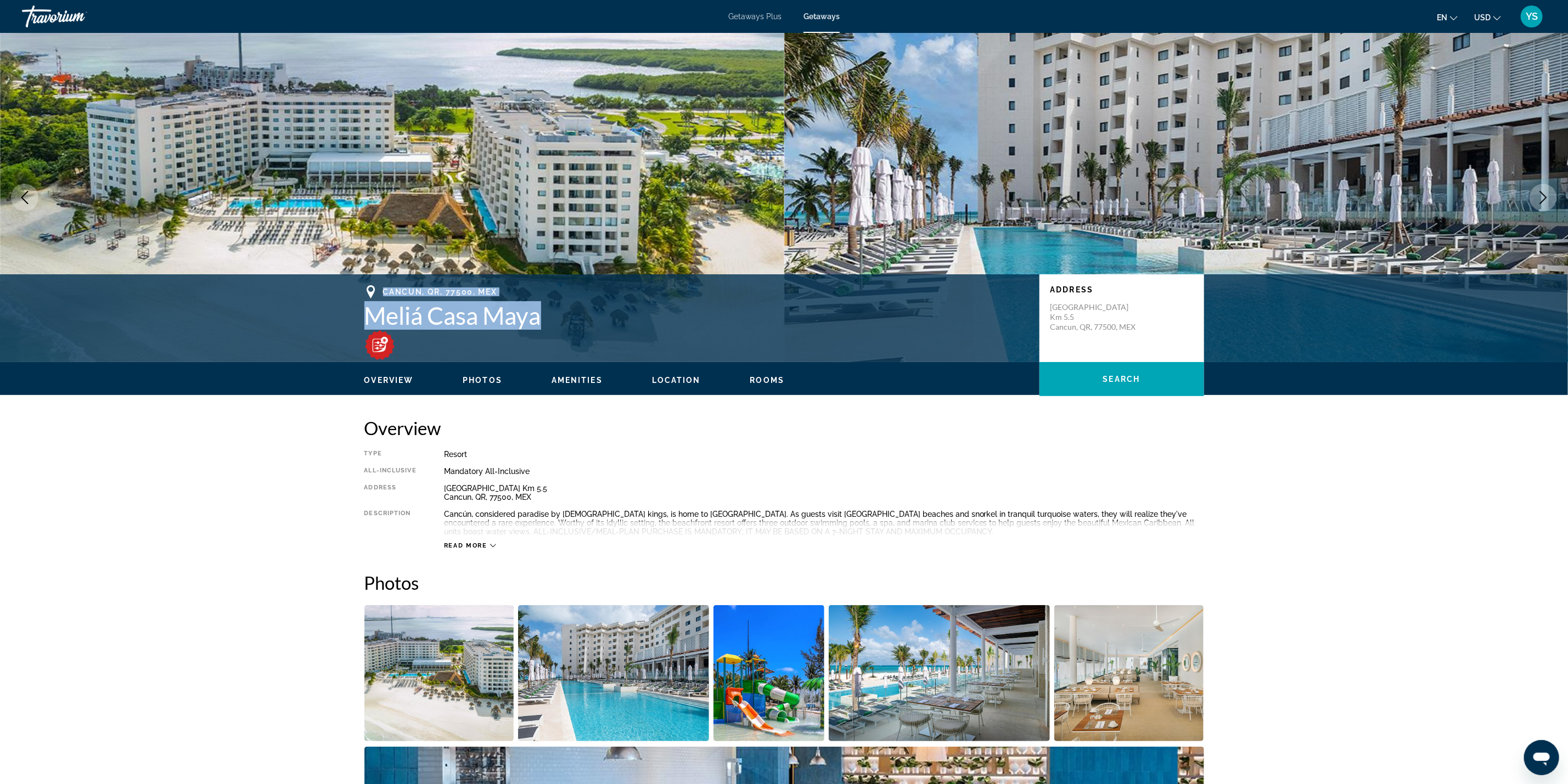
drag, startPoint x: 384, startPoint y: 286, endPoint x: 542, endPoint y: 312, distance: 160.1
click at [542, 312] on div "Cancun, QR, 77500, MEX Meliá Casa Maya" at bounding box center [697, 310] width 664 height 50
copy div "Cancun, QR, 77500, MEX Meliá Casa Maya"
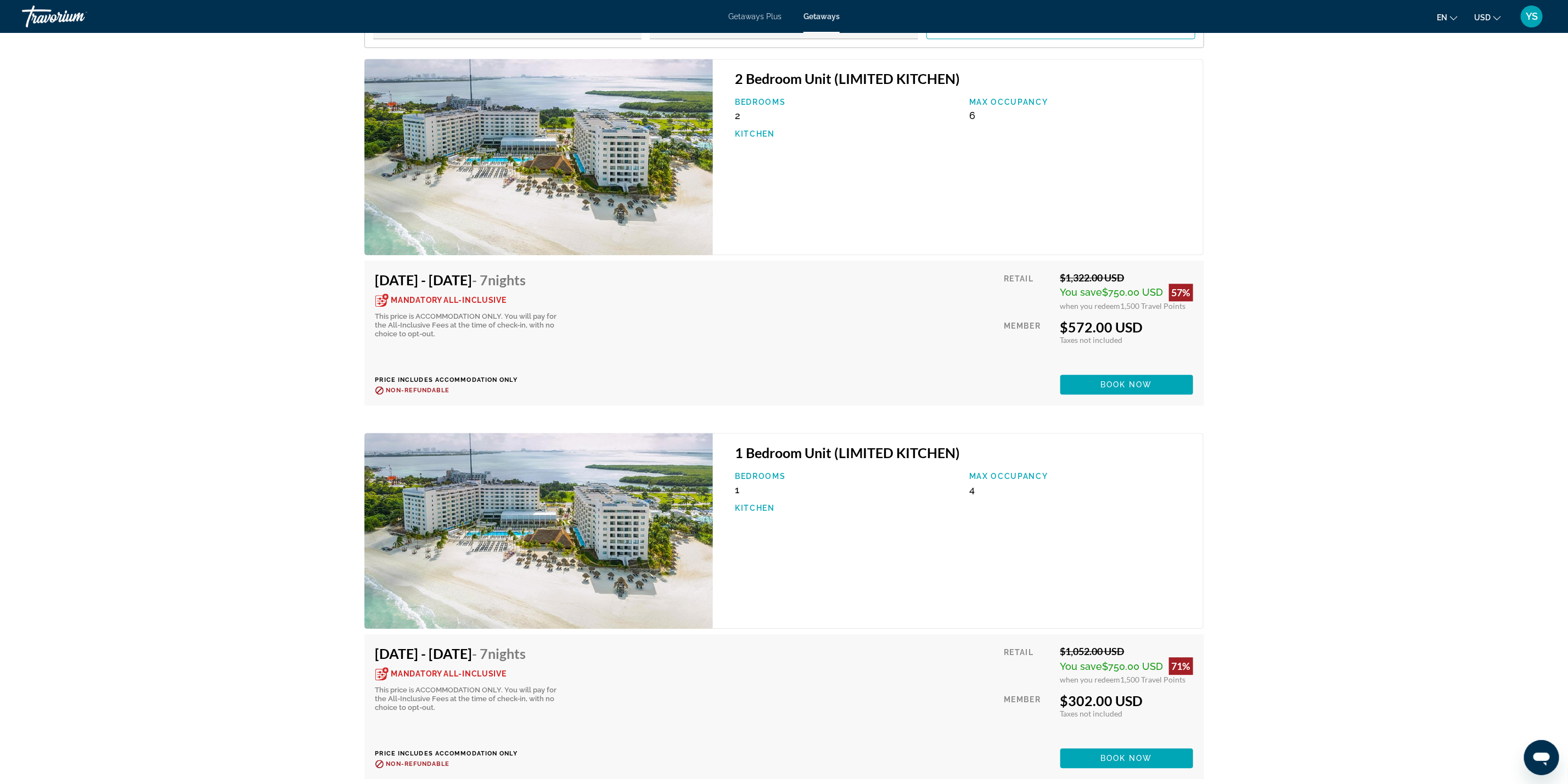
scroll to position [1975, 0]
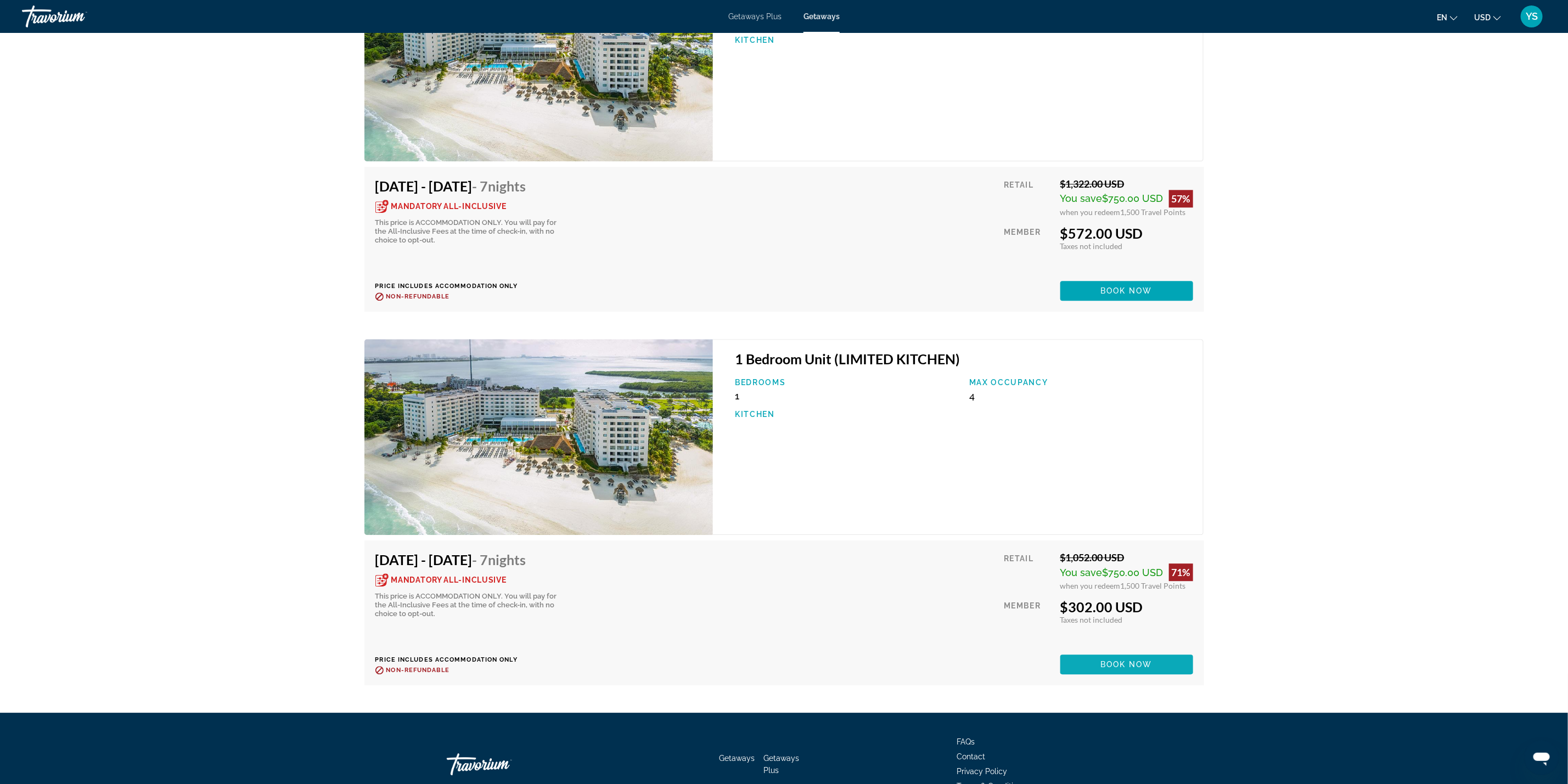
click at [1102, 658] on span "Main content" at bounding box center [1127, 664] width 133 height 26
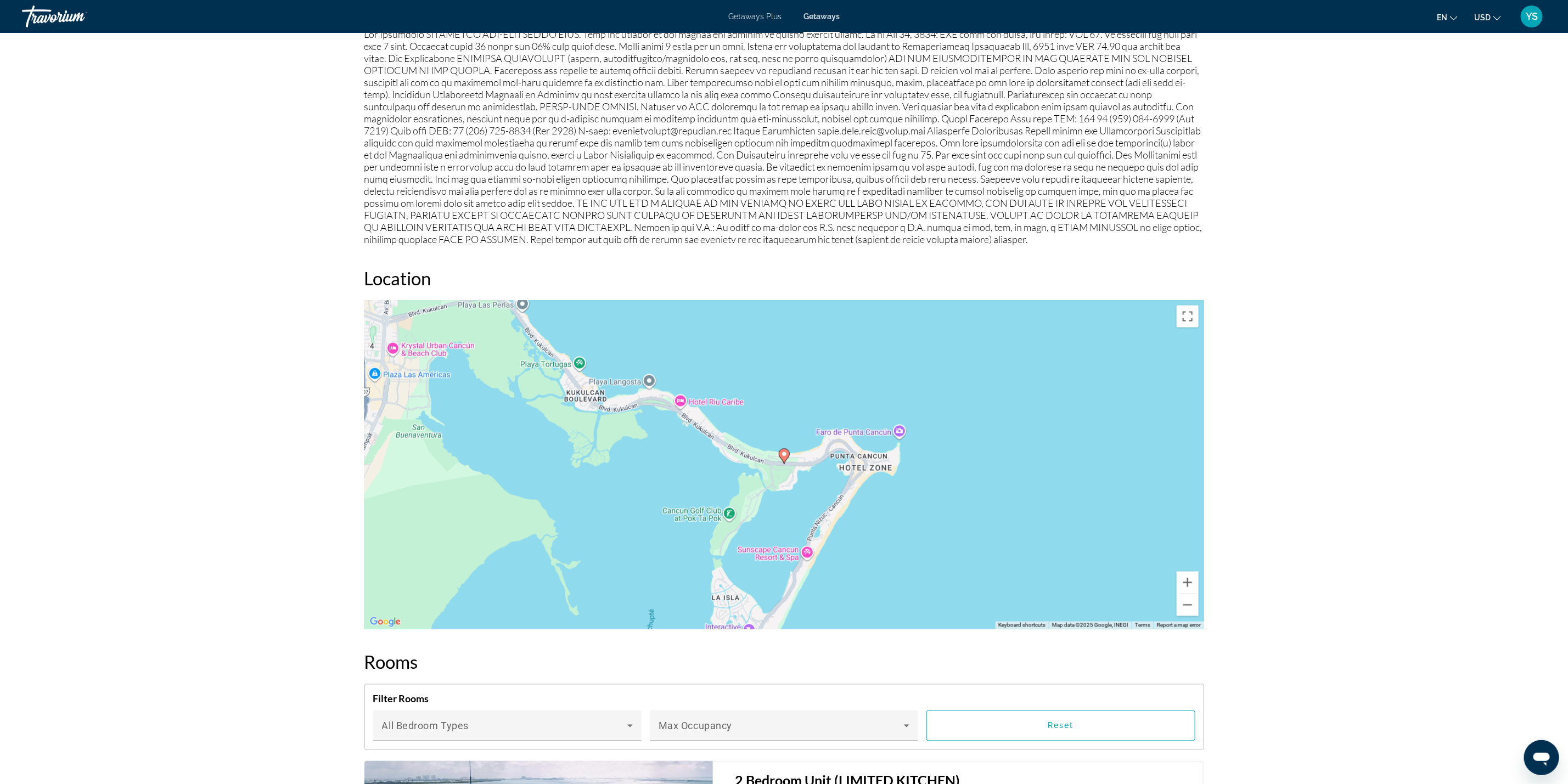
scroll to position [1152, 0]
